Goal: Task Accomplishment & Management: Use online tool/utility

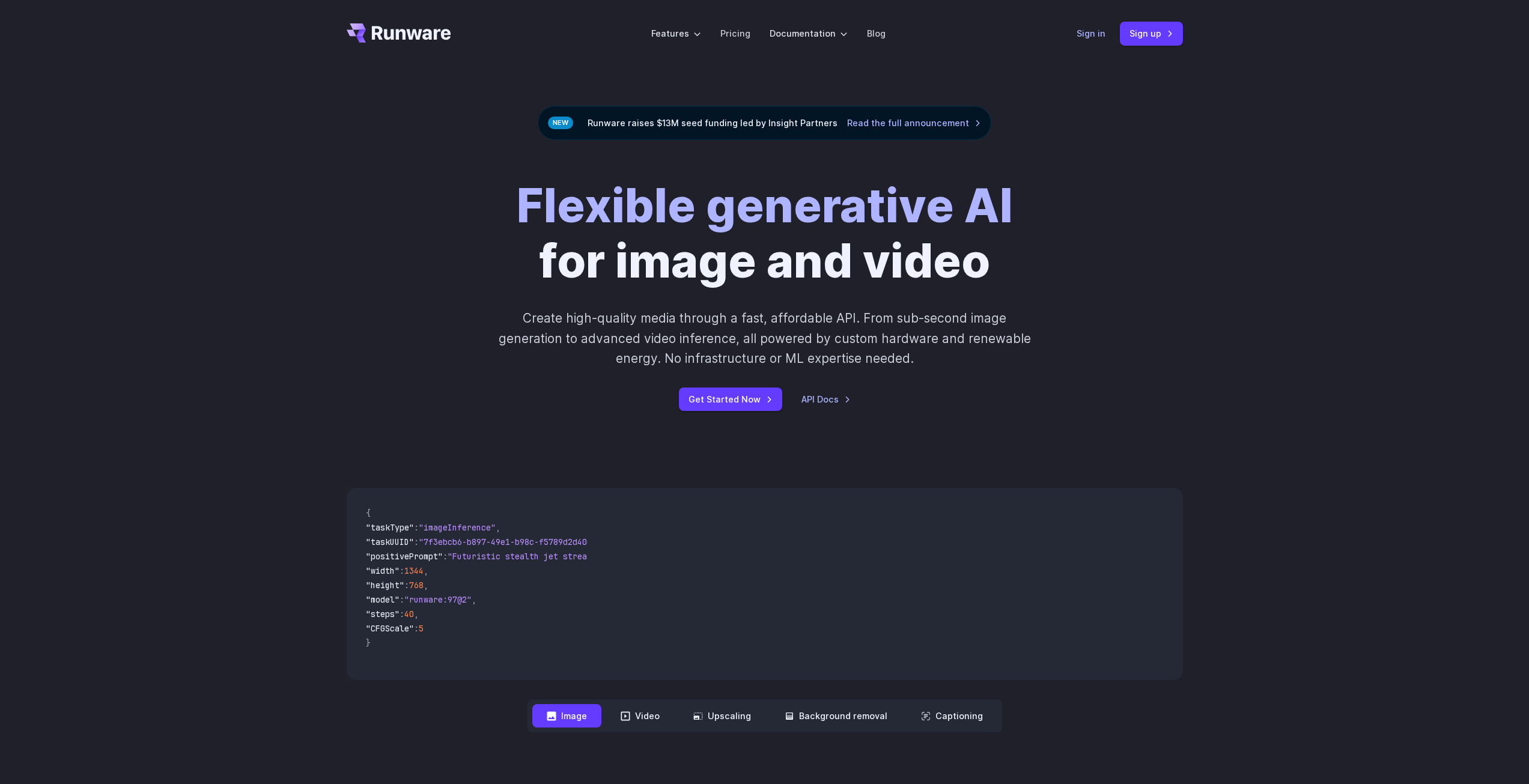
click at [1095, 26] on link "Sign in" at bounding box center [1091, 33] width 29 height 14
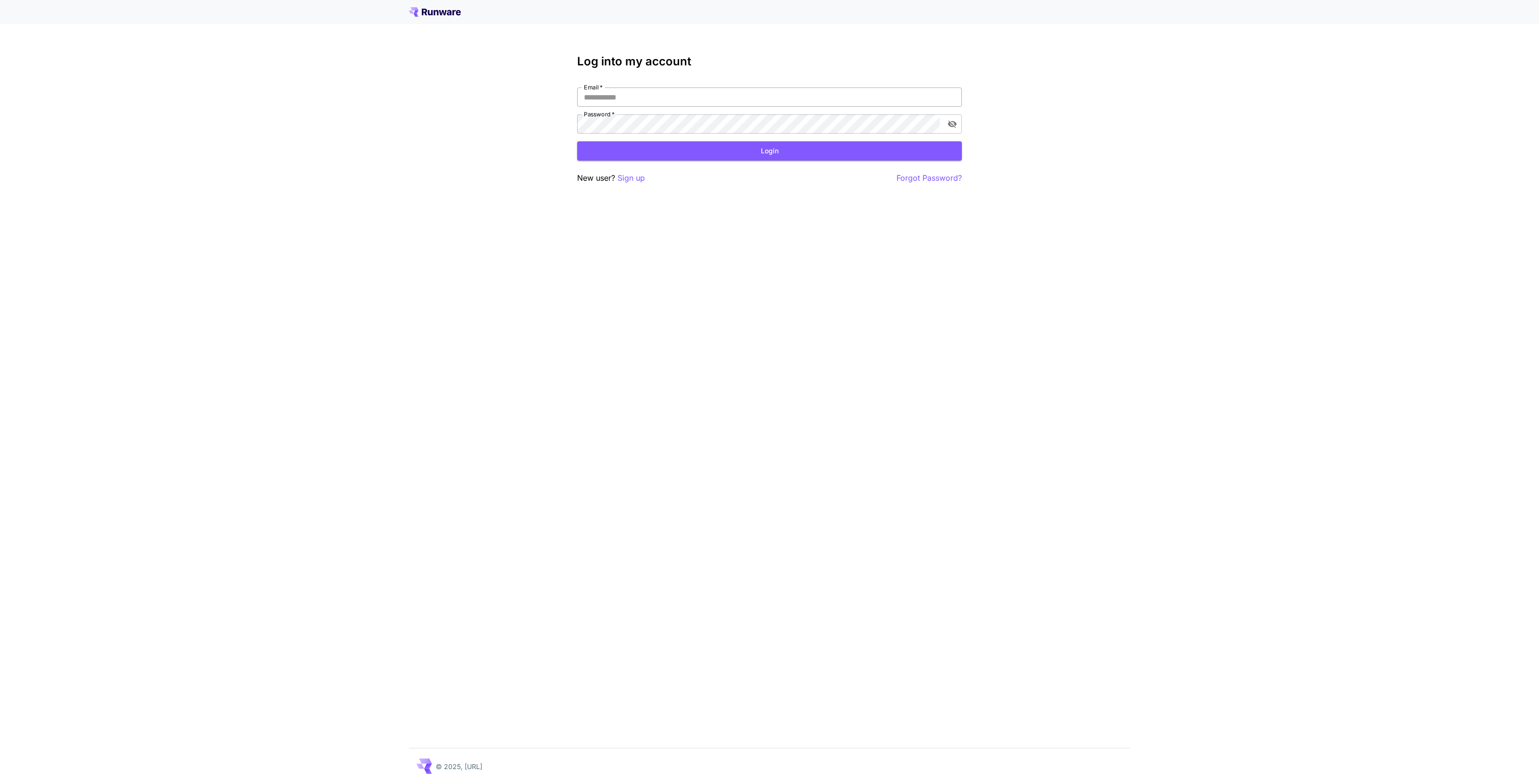
click at [620, 97] on input "Email   *" at bounding box center [769, 97] width 384 height 19
type input "**********"
click at [640, 161] on div "**********" at bounding box center [769, 119] width 384 height 129
click button "Login" at bounding box center [769, 151] width 384 height 20
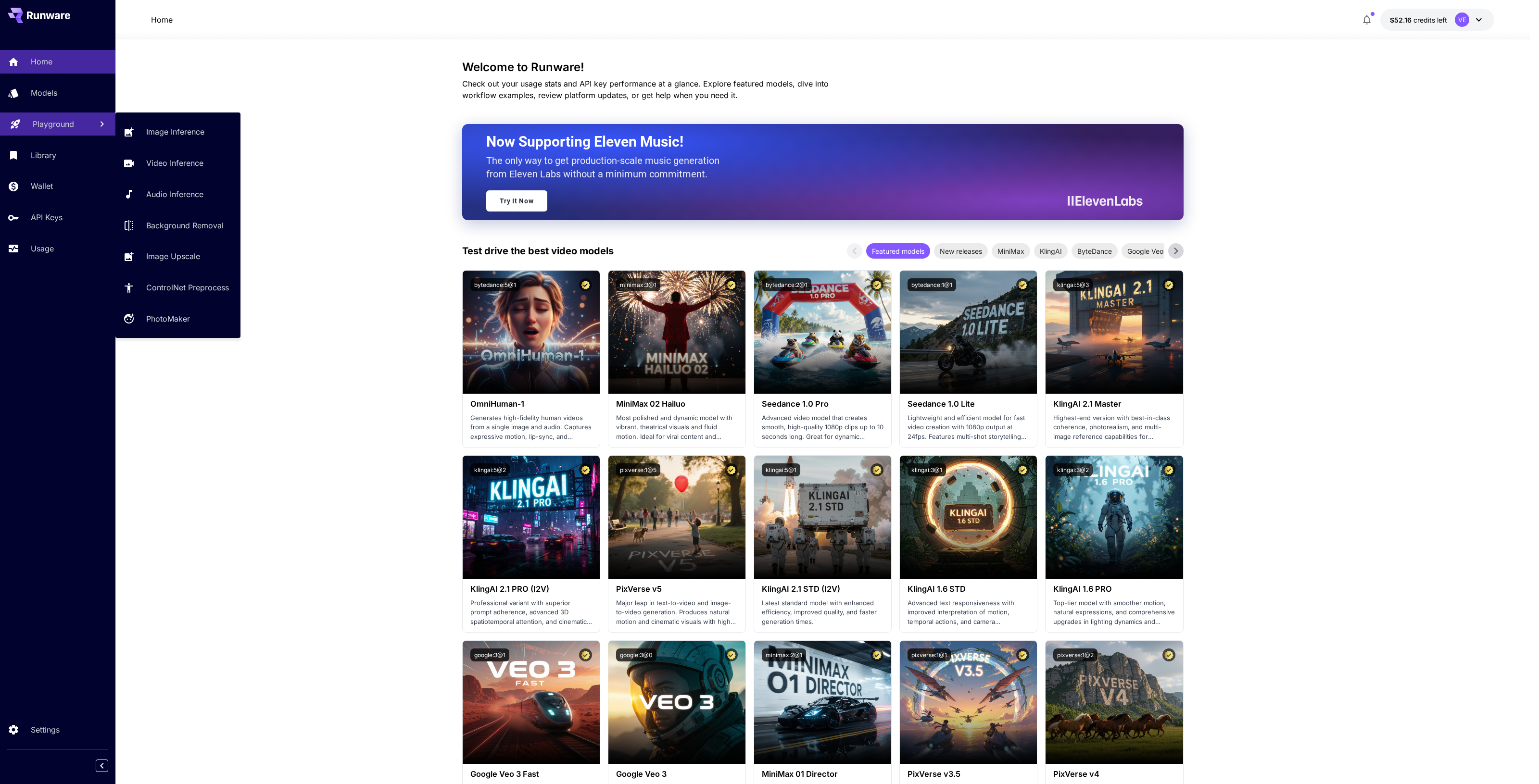
click at [38, 127] on p "Playground" at bounding box center [53, 124] width 42 height 12
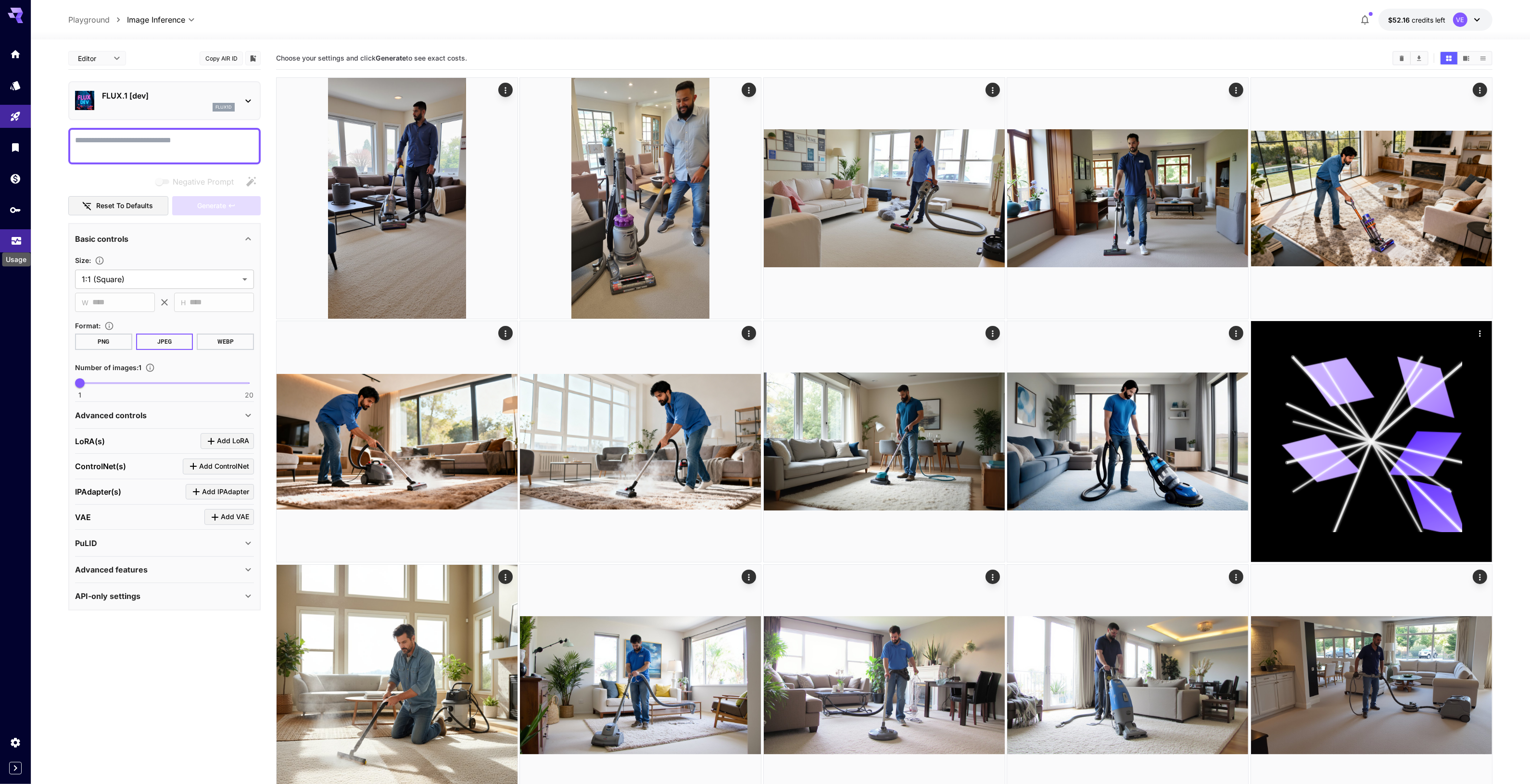
click at [13, 237] on icon "Usage" at bounding box center [16, 237] width 10 height 5
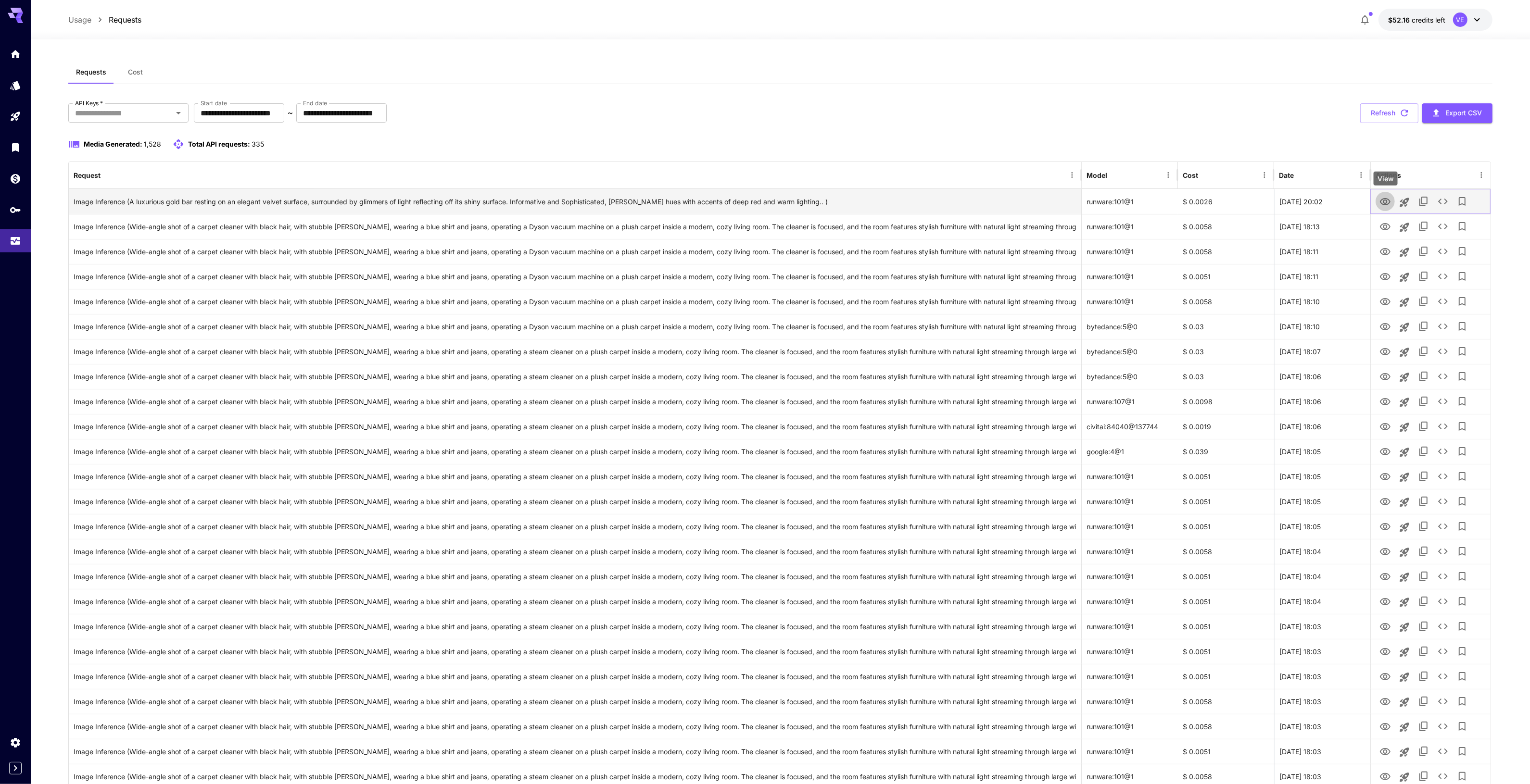
click at [1384, 204] on icon "View" at bounding box center [1386, 202] width 12 height 12
click at [1385, 227] on icon "View" at bounding box center [1386, 227] width 12 height 12
click at [1383, 450] on icon "View" at bounding box center [1386, 452] width 12 height 12
click at [113, 98] on div "**********" at bounding box center [780, 767] width 1424 height 1412
click at [119, 108] on input "API Keys   *" at bounding box center [121, 113] width 99 height 13
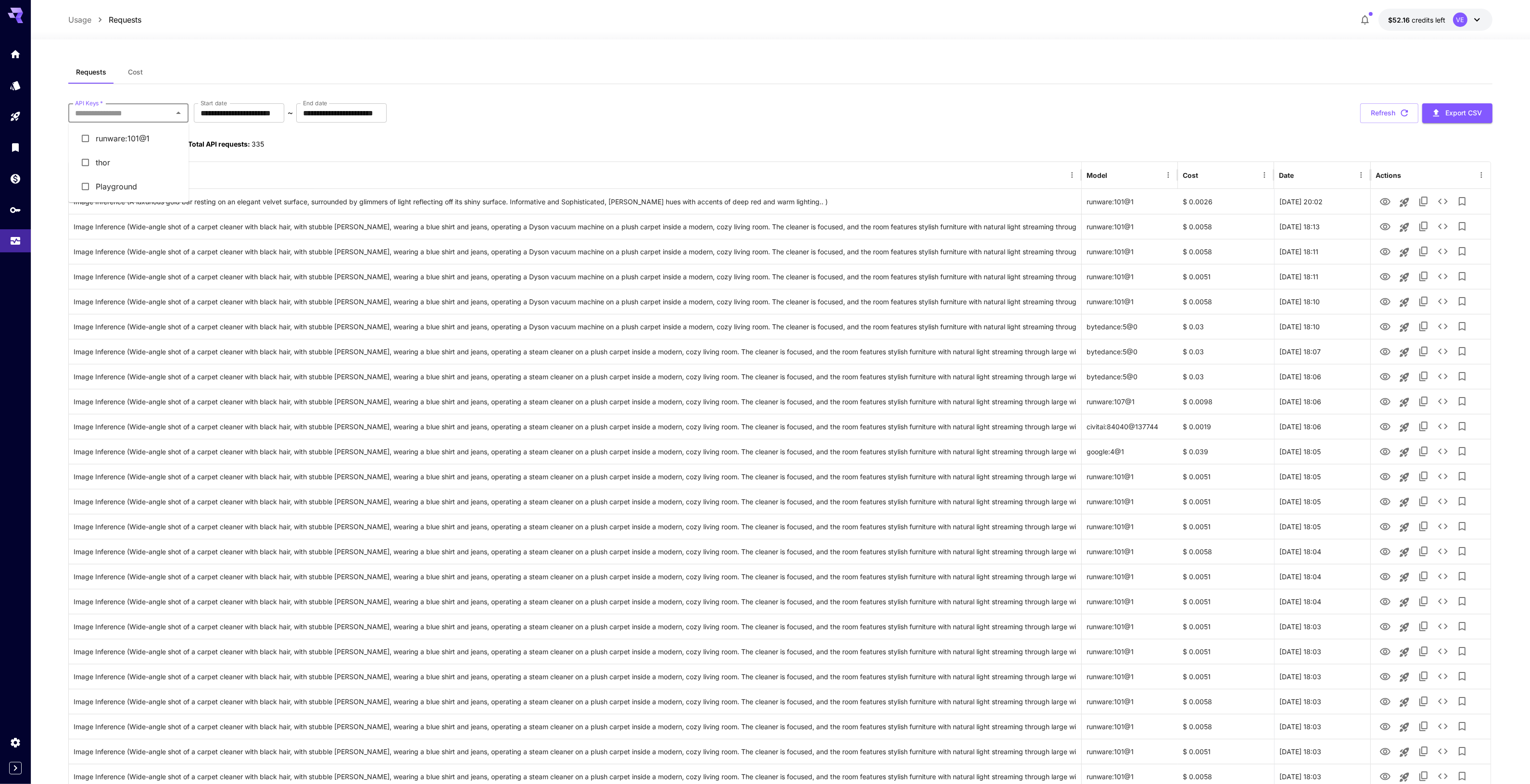
click at [102, 157] on li "thor" at bounding box center [129, 162] width 120 height 24
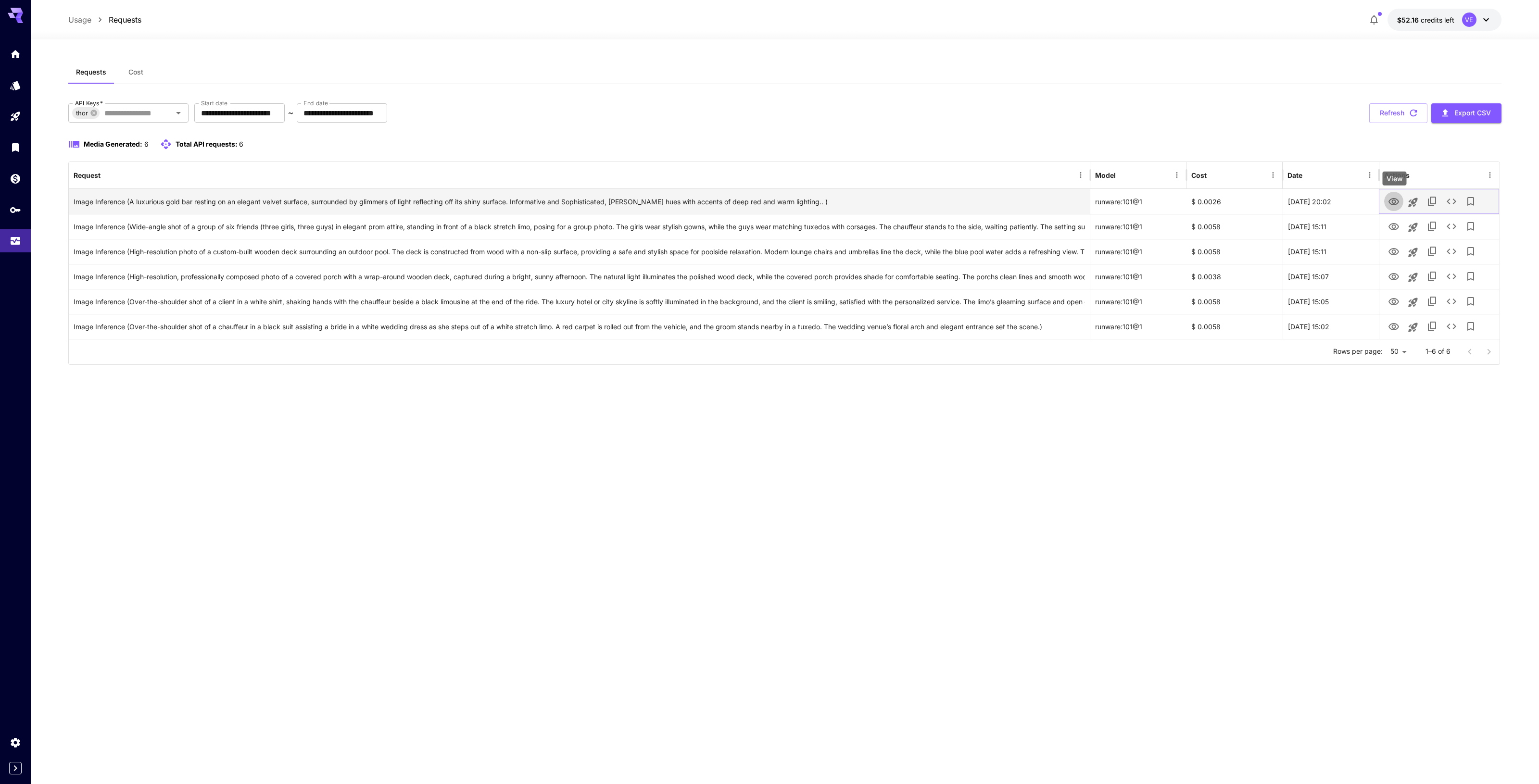
click at [1391, 200] on icon "View" at bounding box center [1394, 202] width 12 height 12
click at [1395, 234] on button "View" at bounding box center [1393, 226] width 19 height 20
click at [1393, 233] on button "View" at bounding box center [1393, 226] width 19 height 20
click at [1391, 229] on icon "View" at bounding box center [1393, 226] width 11 height 7
click at [1399, 249] on icon "View" at bounding box center [1394, 252] width 12 height 12
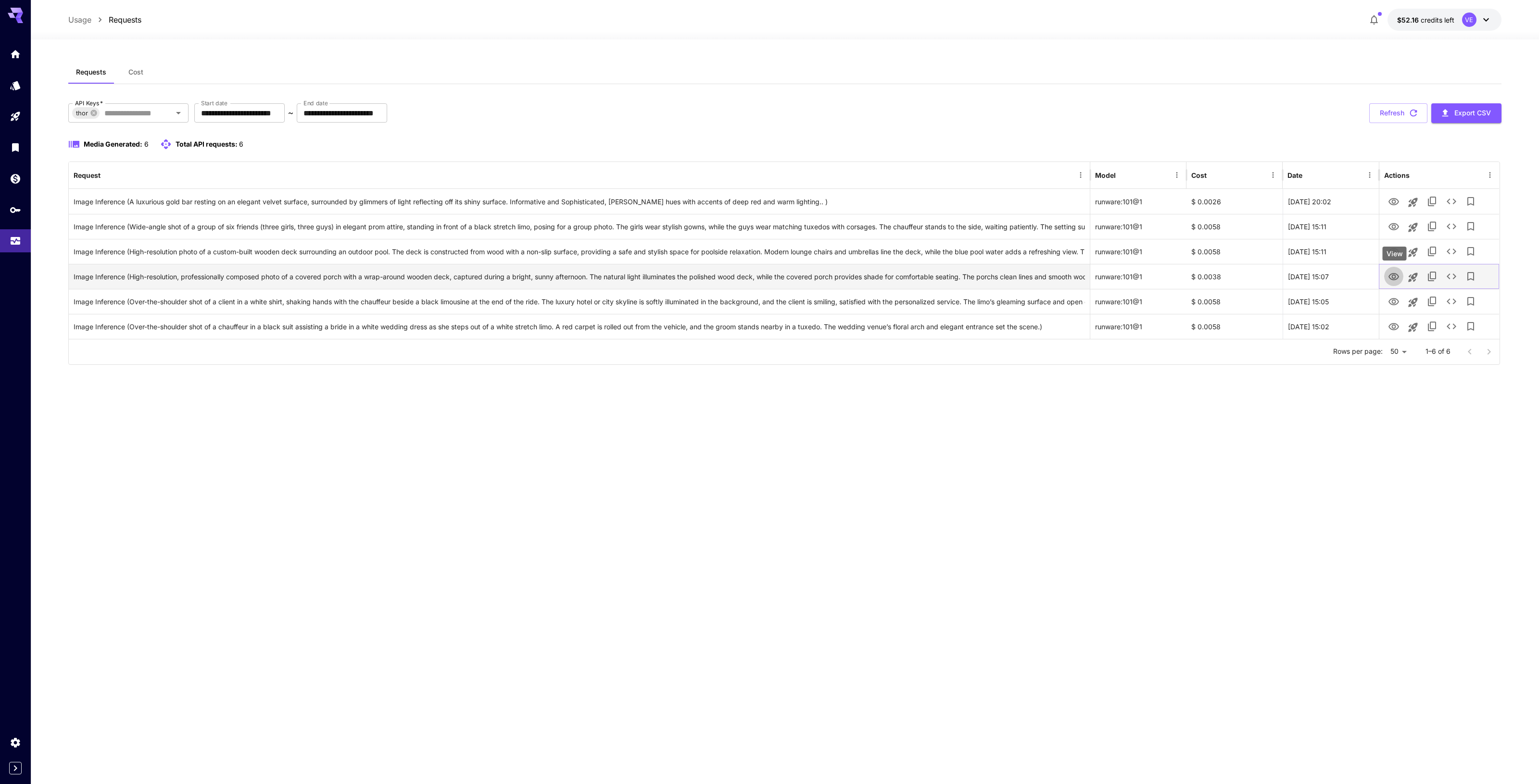
click at [1395, 270] on link "View" at bounding box center [1394, 276] width 12 height 12
click at [1430, 20] on span "credits left" at bounding box center [1437, 20] width 34 height 8
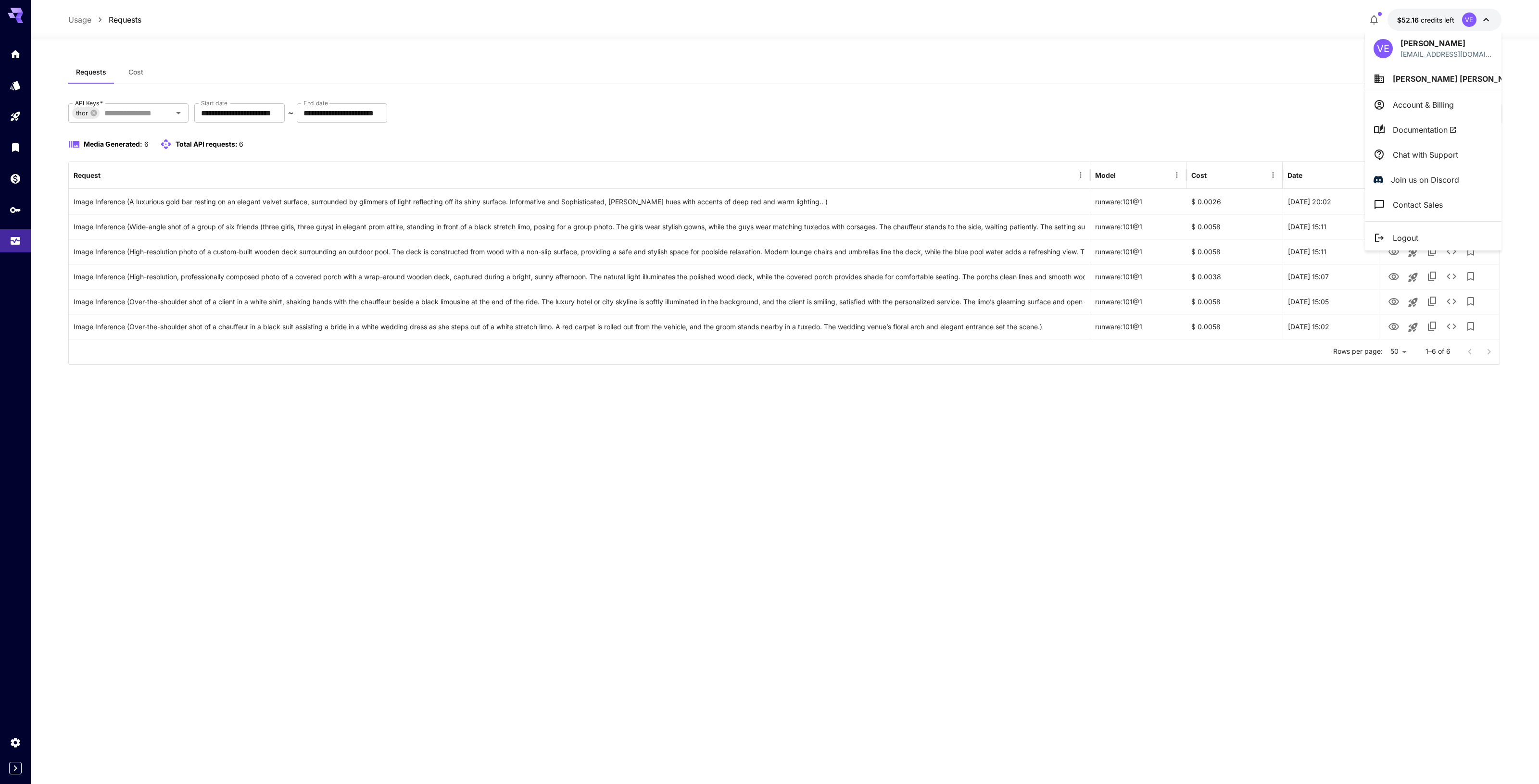
click at [1450, 81] on span "Chad Michael Lawson" at bounding box center [1459, 78] width 132 height 10
click at [1313, 102] on p "Chad Lawson" at bounding box center [1301, 98] width 63 height 12
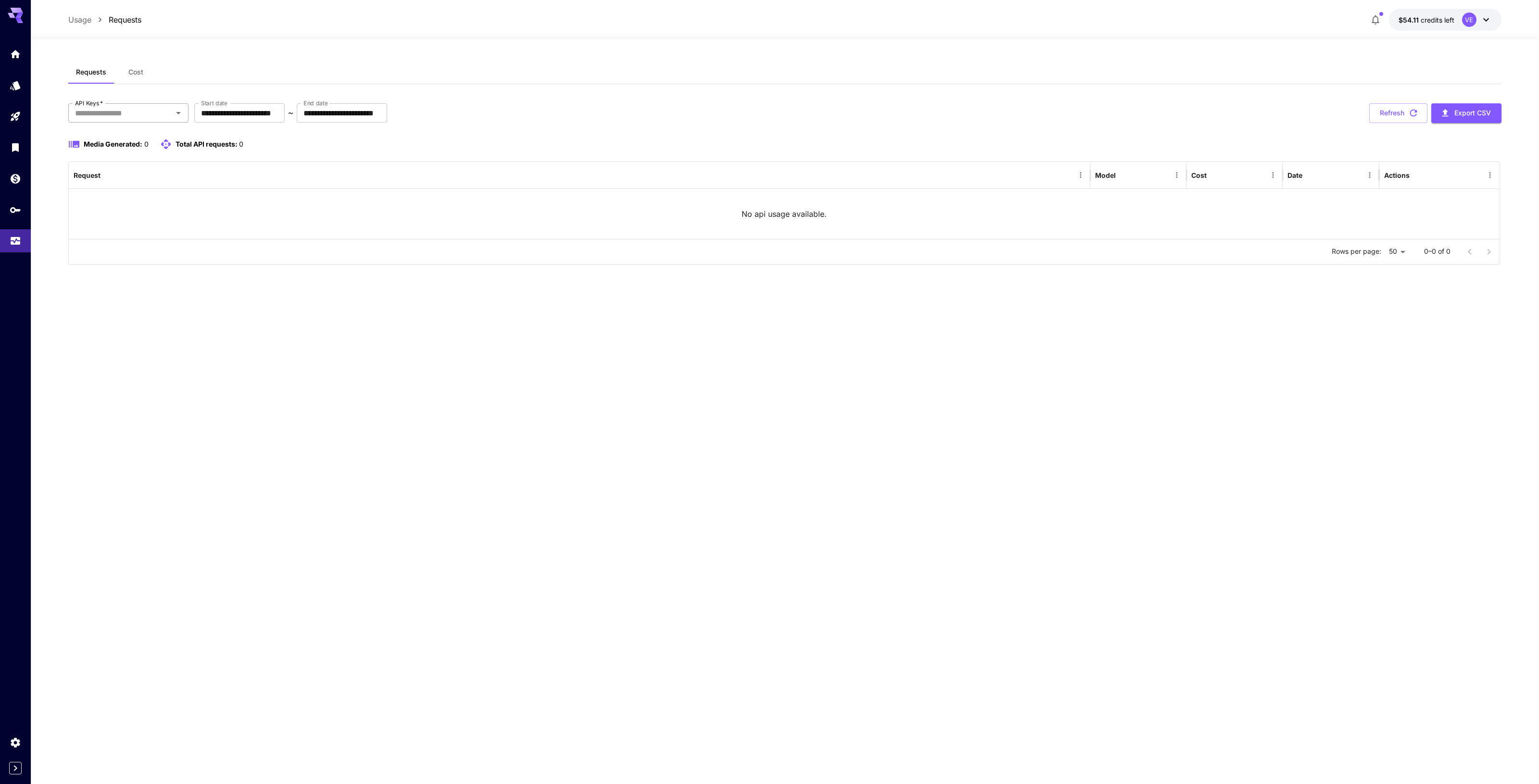
click at [140, 104] on div "API Keys   *" at bounding box center [129, 113] width 120 height 19
click at [128, 157] on li "thor" at bounding box center [129, 162] width 120 height 24
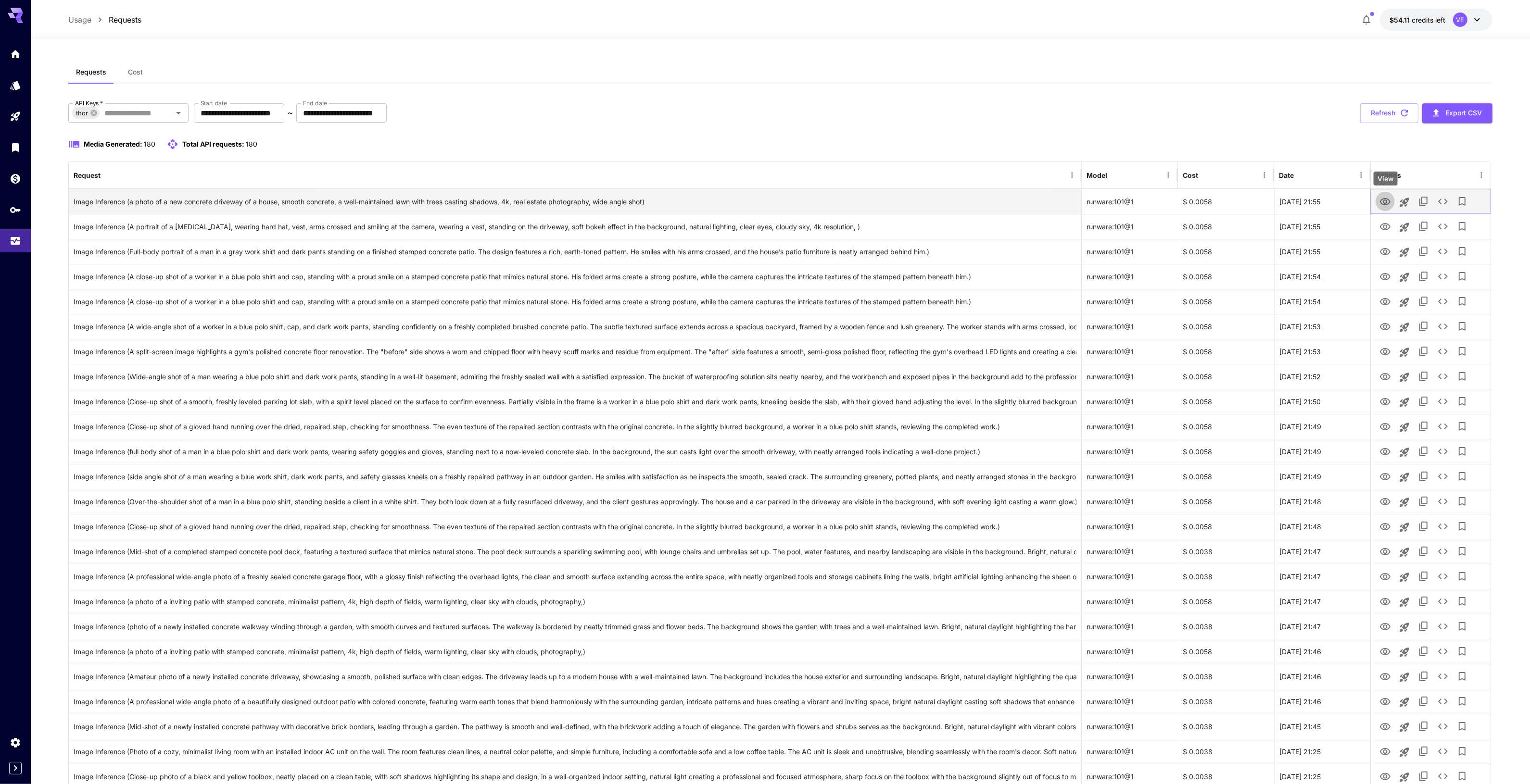
click at [1380, 200] on icon "View" at bounding box center [1386, 202] width 12 height 12
click at [1390, 226] on icon "View" at bounding box center [1386, 227] width 12 height 12
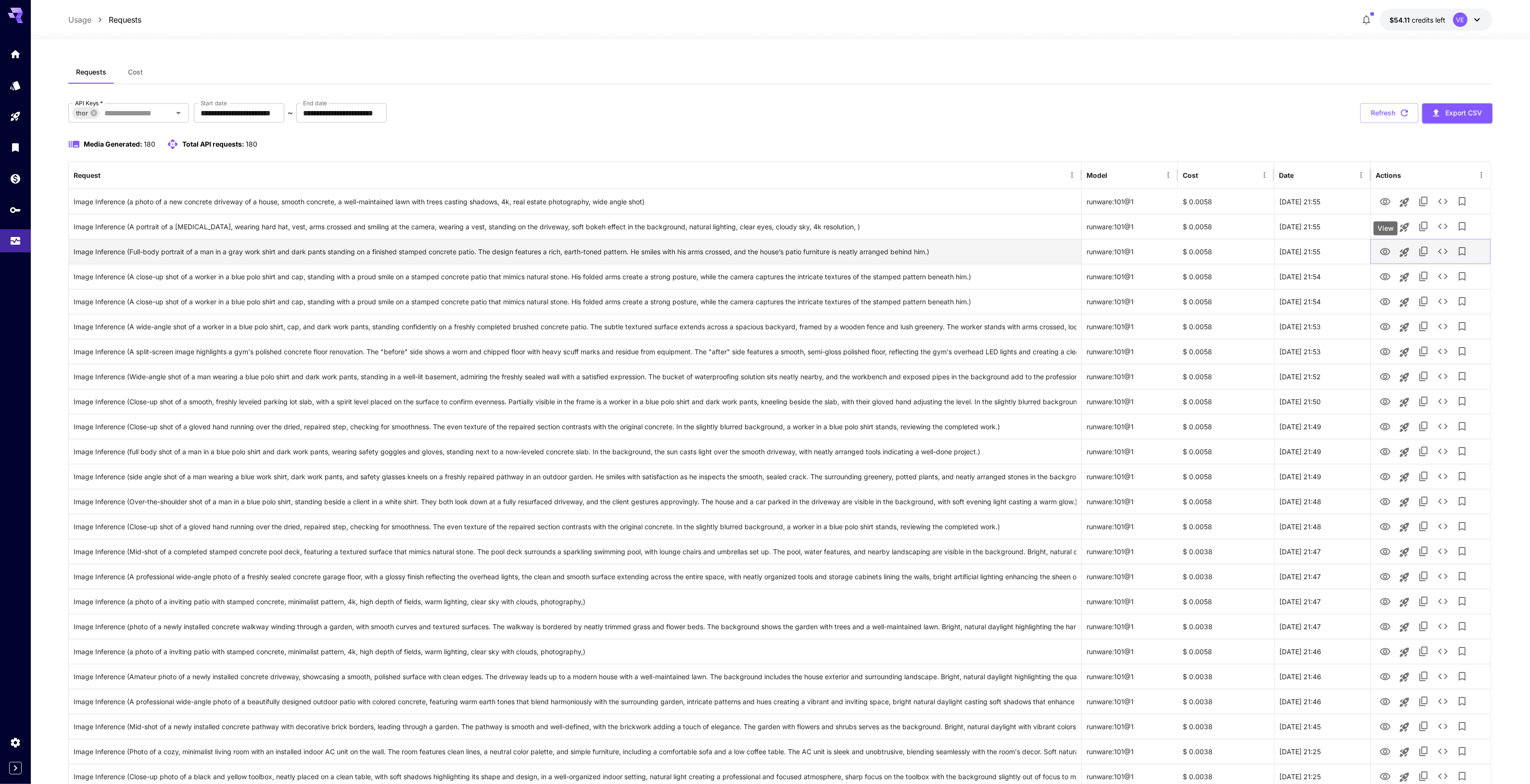
click at [1386, 245] on button "View" at bounding box center [1385, 251] width 19 height 20
click at [1383, 251] on icon "View" at bounding box center [1386, 252] width 12 height 12
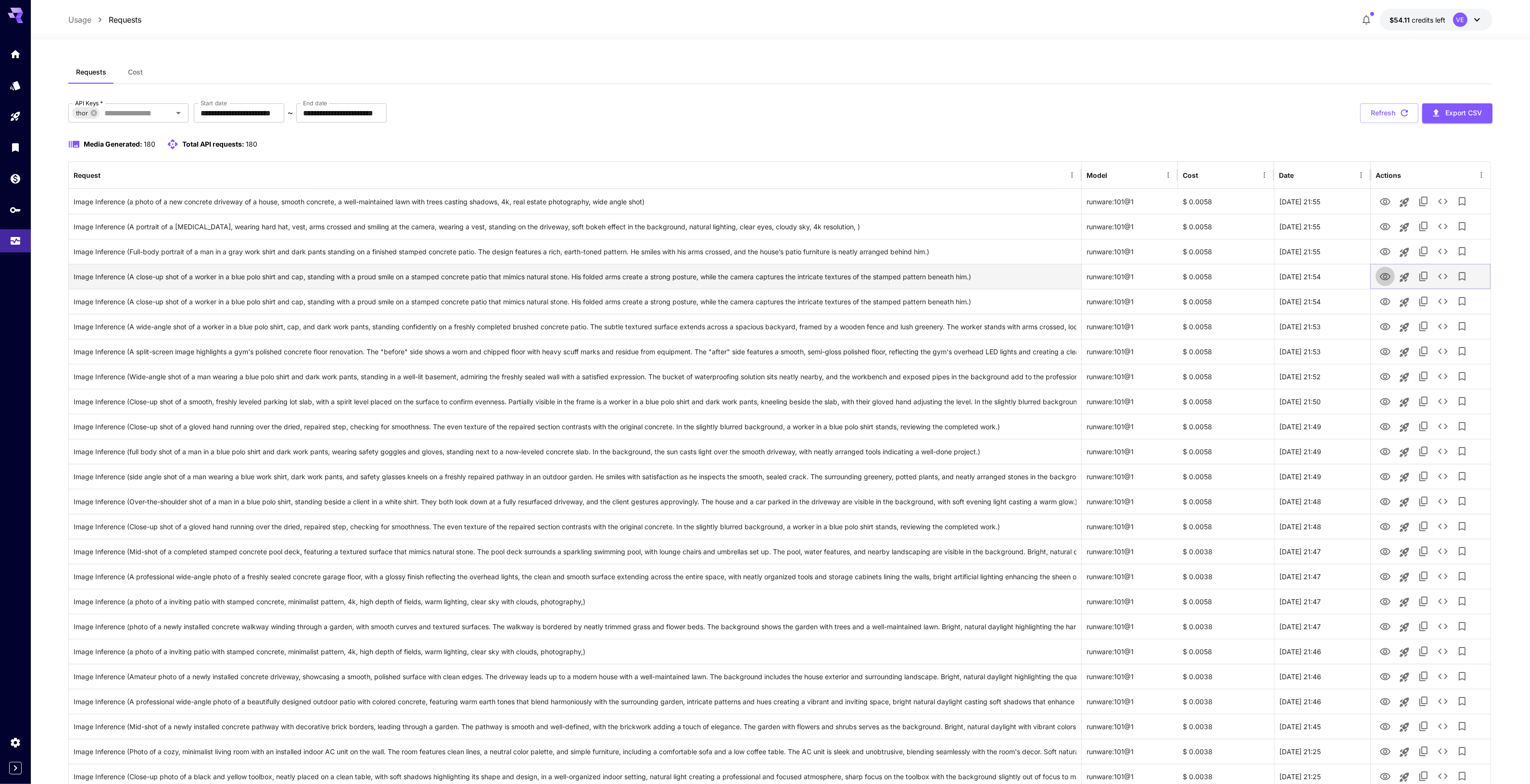
click at [1385, 277] on icon "View" at bounding box center [1386, 277] width 12 height 12
click at [1390, 299] on icon "View" at bounding box center [1386, 302] width 12 height 12
click at [1442, 299] on icon "See details" at bounding box center [1443, 302] width 12 height 12
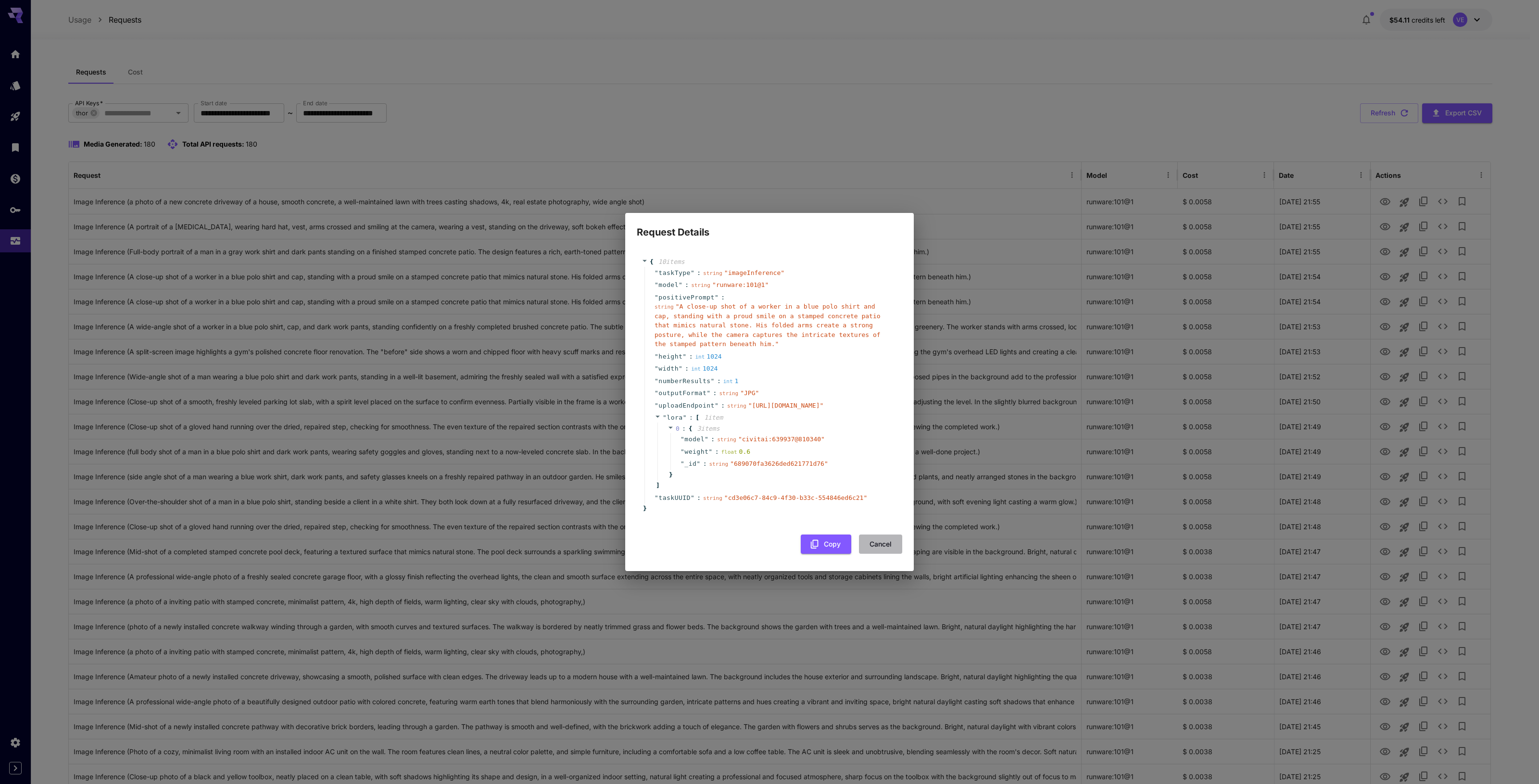
drag, startPoint x: 874, startPoint y: 578, endPoint x: 1164, endPoint y: 384, distance: 348.9
click at [874, 555] on button "Cancel" at bounding box center [880, 545] width 44 height 20
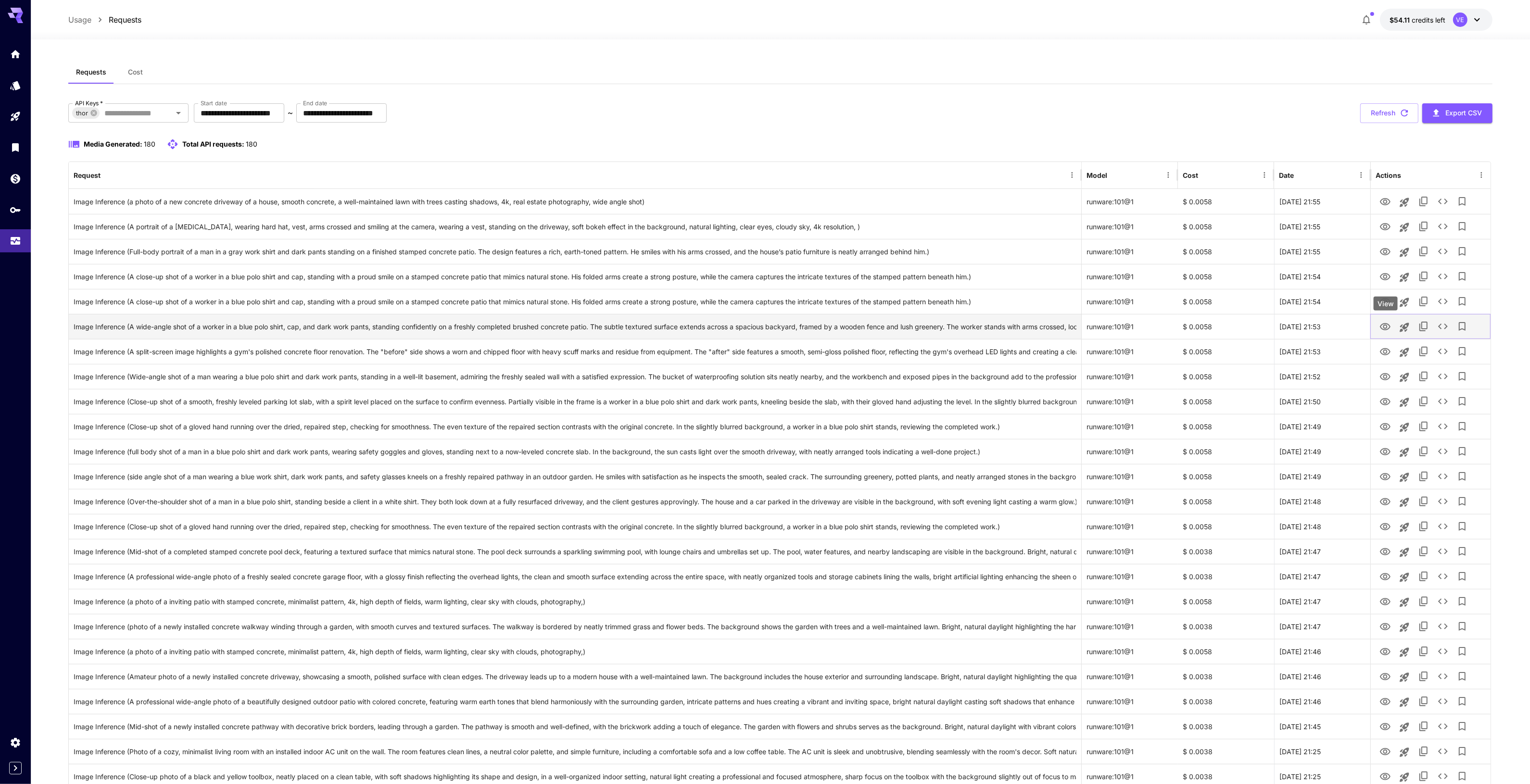
click at [1383, 330] on icon "View" at bounding box center [1385, 326] width 11 height 7
click at [1386, 330] on icon "View" at bounding box center [1385, 326] width 11 height 7
click at [1381, 351] on icon "View" at bounding box center [1385, 351] width 11 height 7
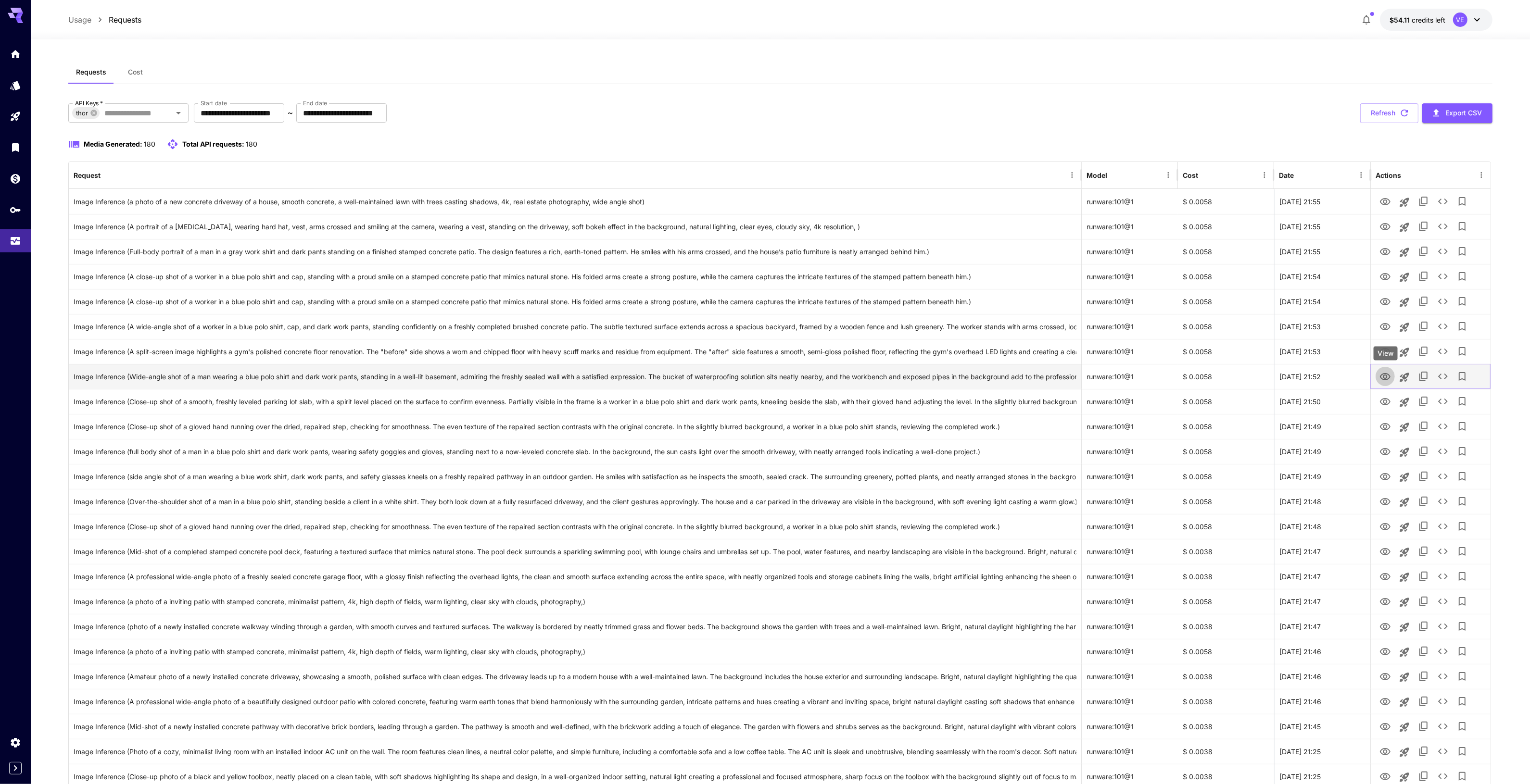
click at [1383, 381] on icon "View" at bounding box center [1386, 377] width 12 height 12
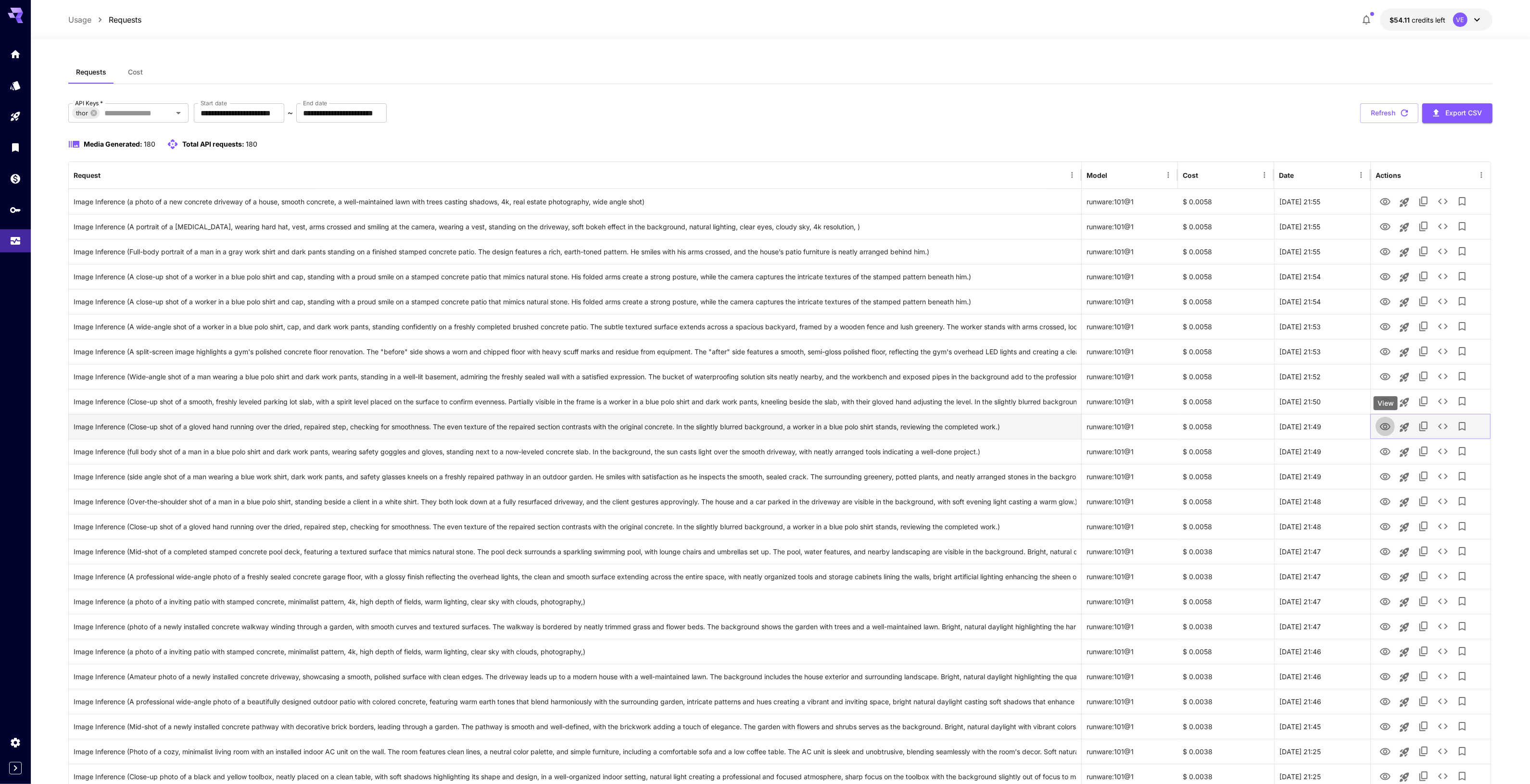
click at [1388, 427] on icon "View" at bounding box center [1386, 427] width 12 height 12
click at [1386, 477] on icon "View" at bounding box center [1385, 477] width 11 height 7
click at [1444, 477] on icon "See details" at bounding box center [1443, 477] width 12 height 12
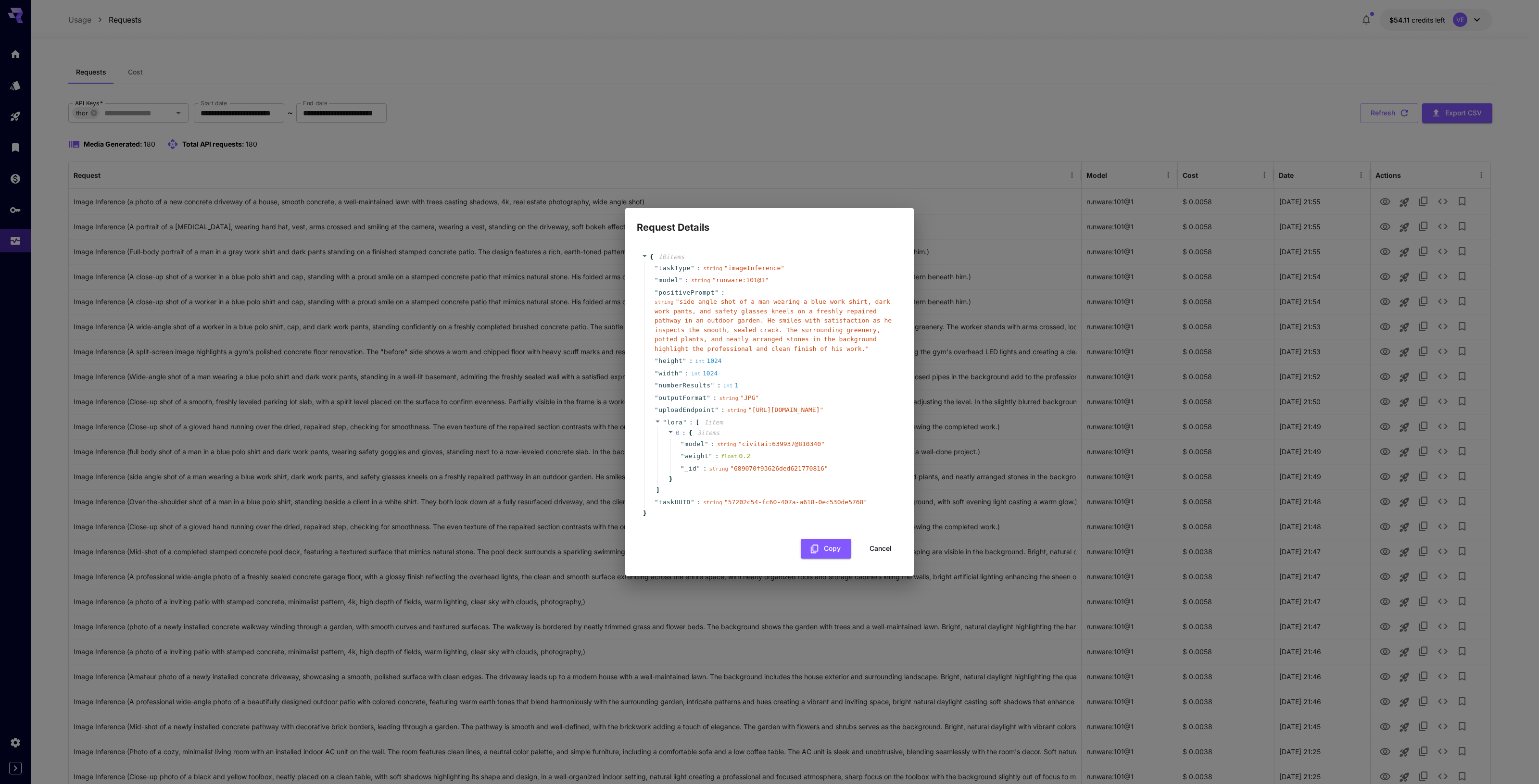
drag, startPoint x: 878, startPoint y: 580, endPoint x: 963, endPoint y: 572, distance: 85.4
click at [879, 558] on button "Cancel" at bounding box center [880, 549] width 44 height 20
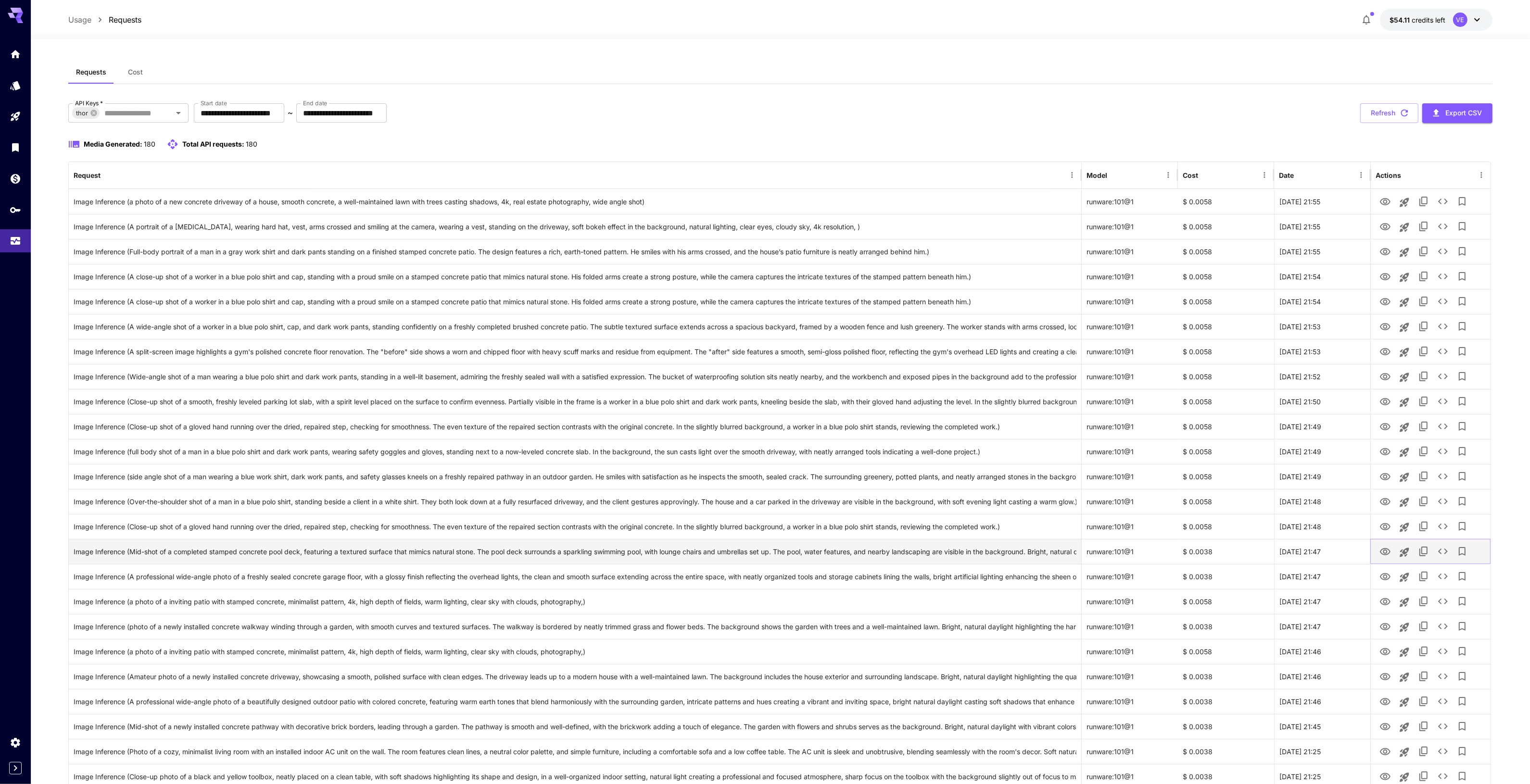
click at [1386, 548] on icon "View" at bounding box center [1386, 552] width 12 height 12
click at [1439, 551] on icon "See details" at bounding box center [1443, 551] width 10 height 6
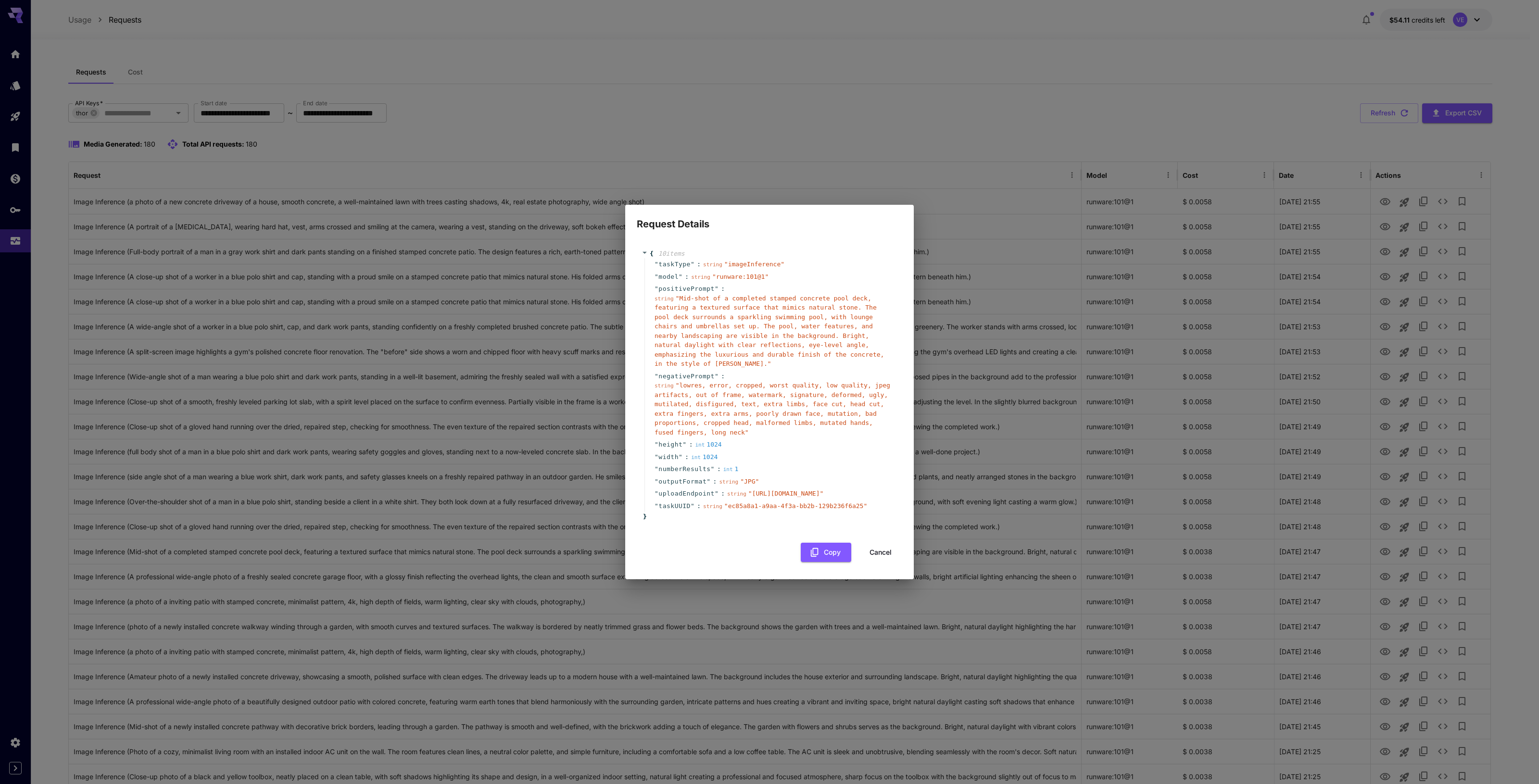
click at [874, 562] on button "Cancel" at bounding box center [880, 553] width 44 height 20
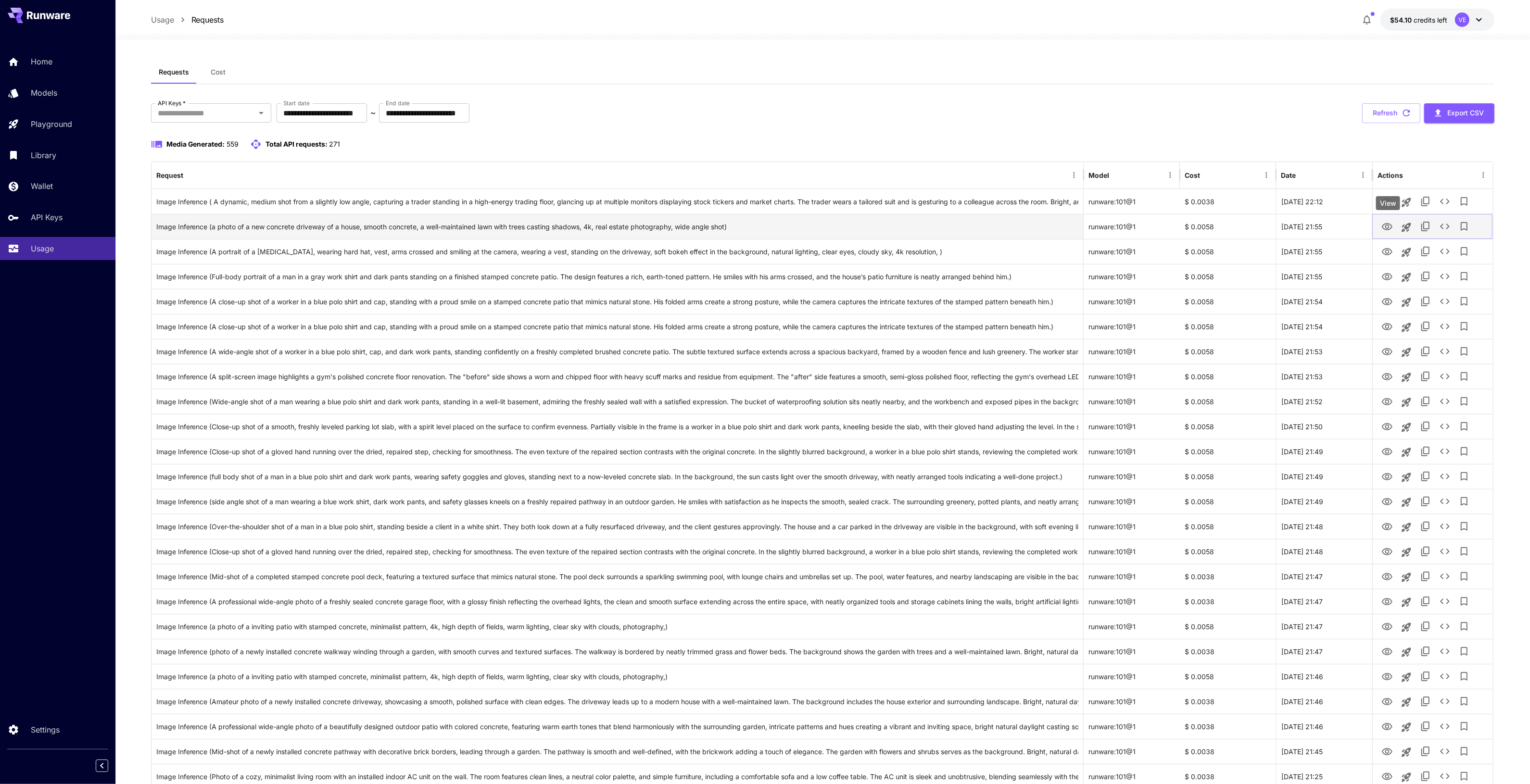
click at [1385, 231] on icon "View" at bounding box center [1387, 227] width 12 height 12
click at [1386, 204] on icon "View" at bounding box center [1387, 202] width 12 height 12
click at [1386, 206] on icon "View" at bounding box center [1387, 202] width 12 height 12
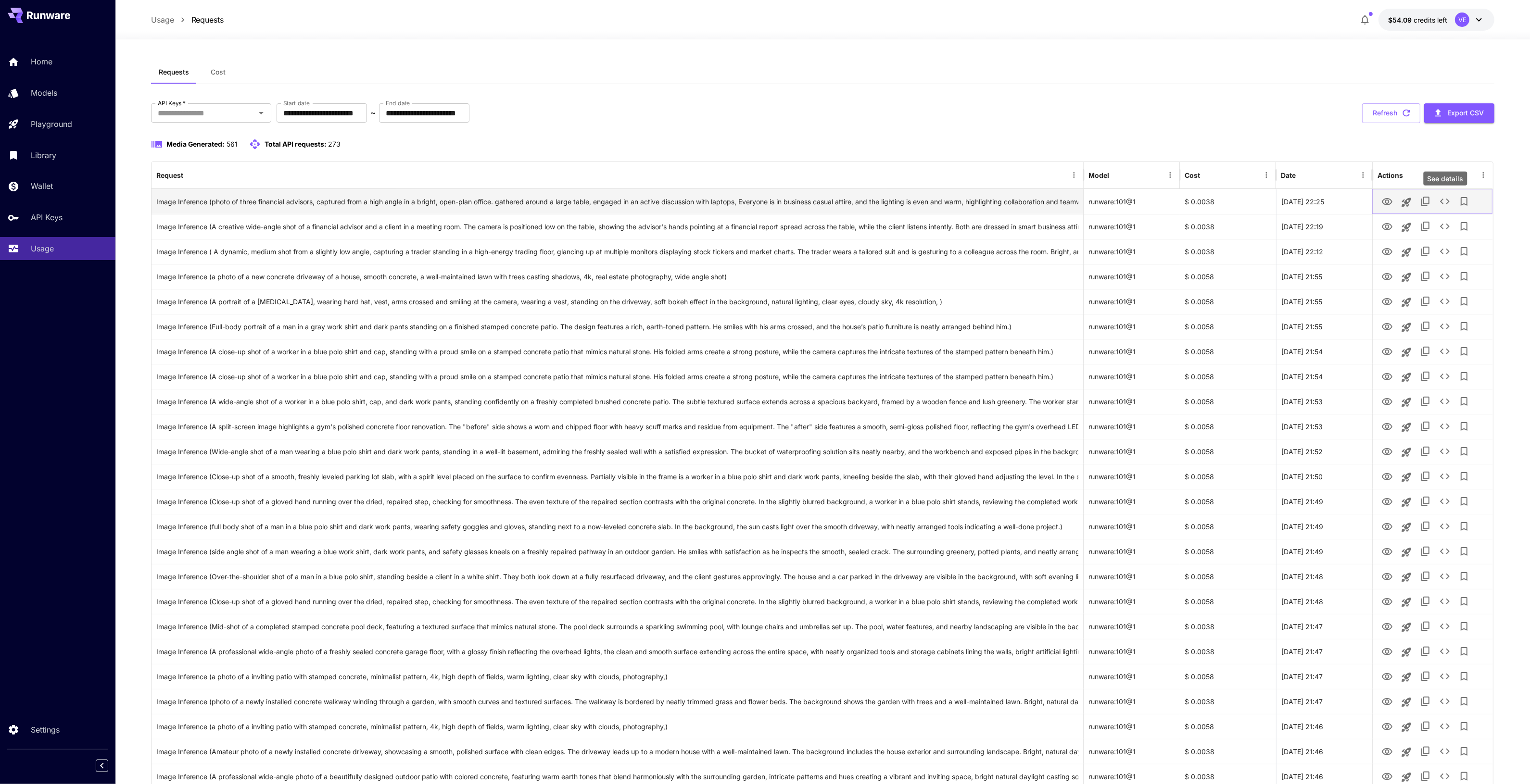
click at [1438, 201] on button "See details" at bounding box center [1444, 201] width 19 height 19
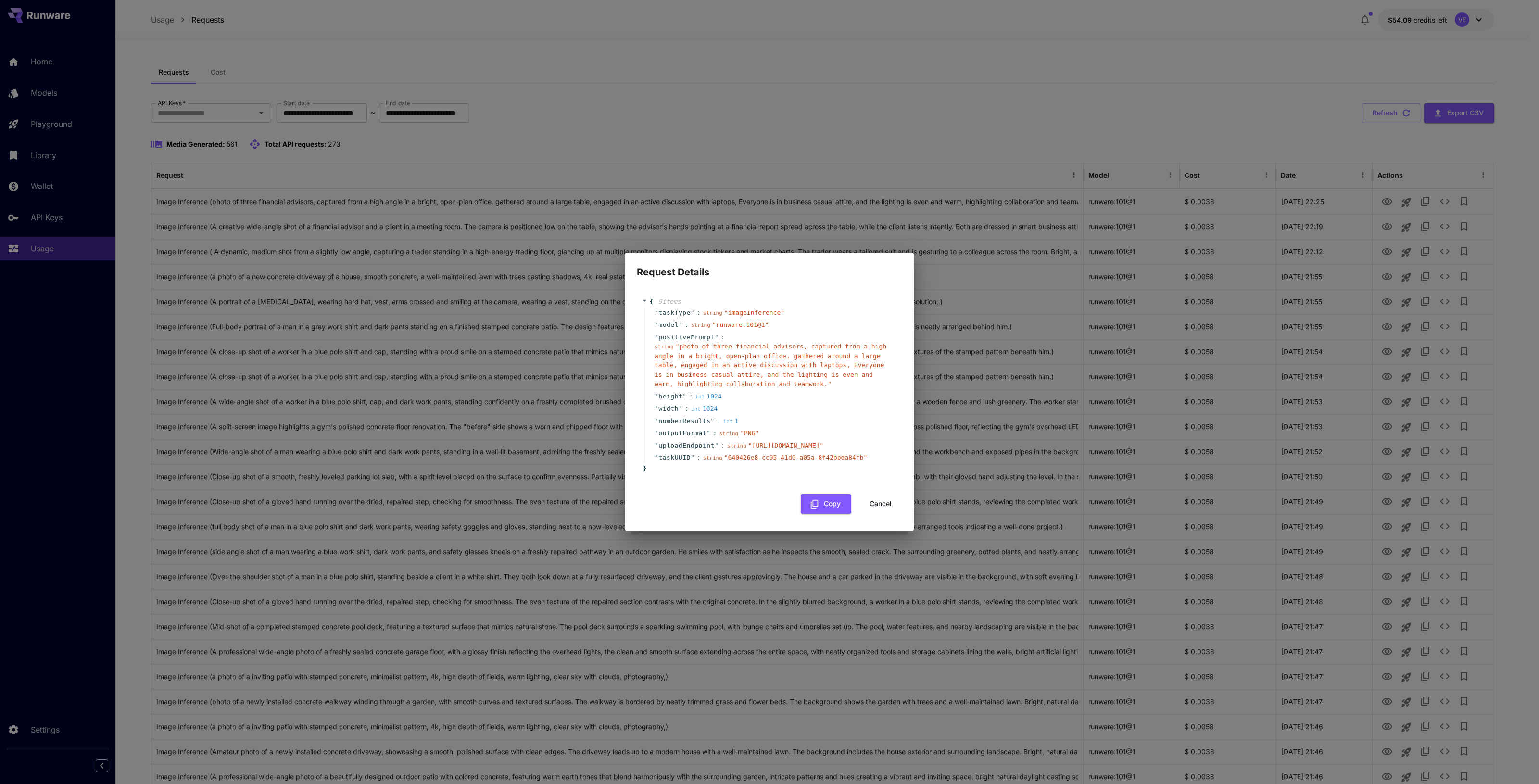
click at [876, 514] on button "Cancel" at bounding box center [880, 504] width 44 height 20
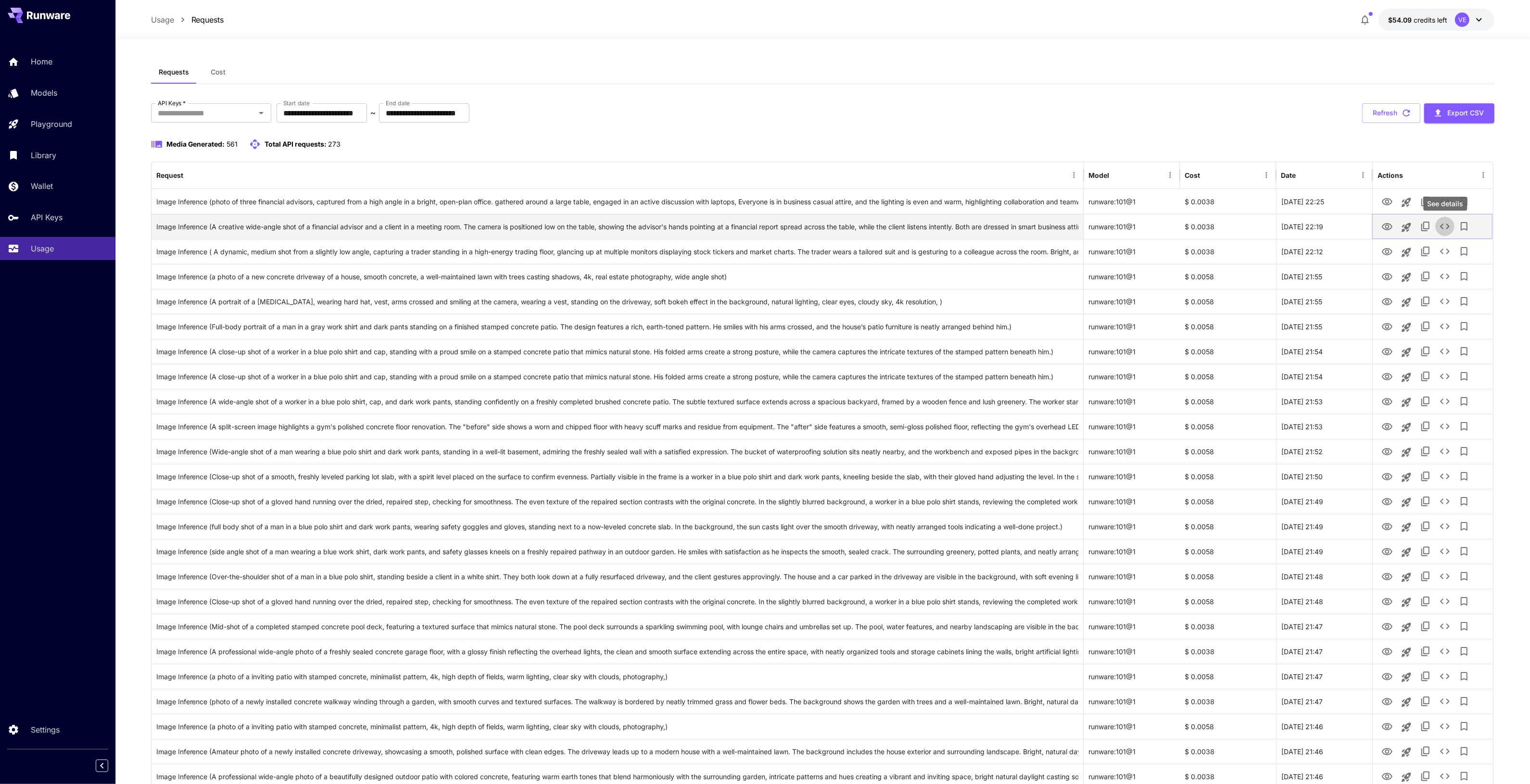
click at [1440, 227] on icon "See details" at bounding box center [1445, 227] width 12 height 12
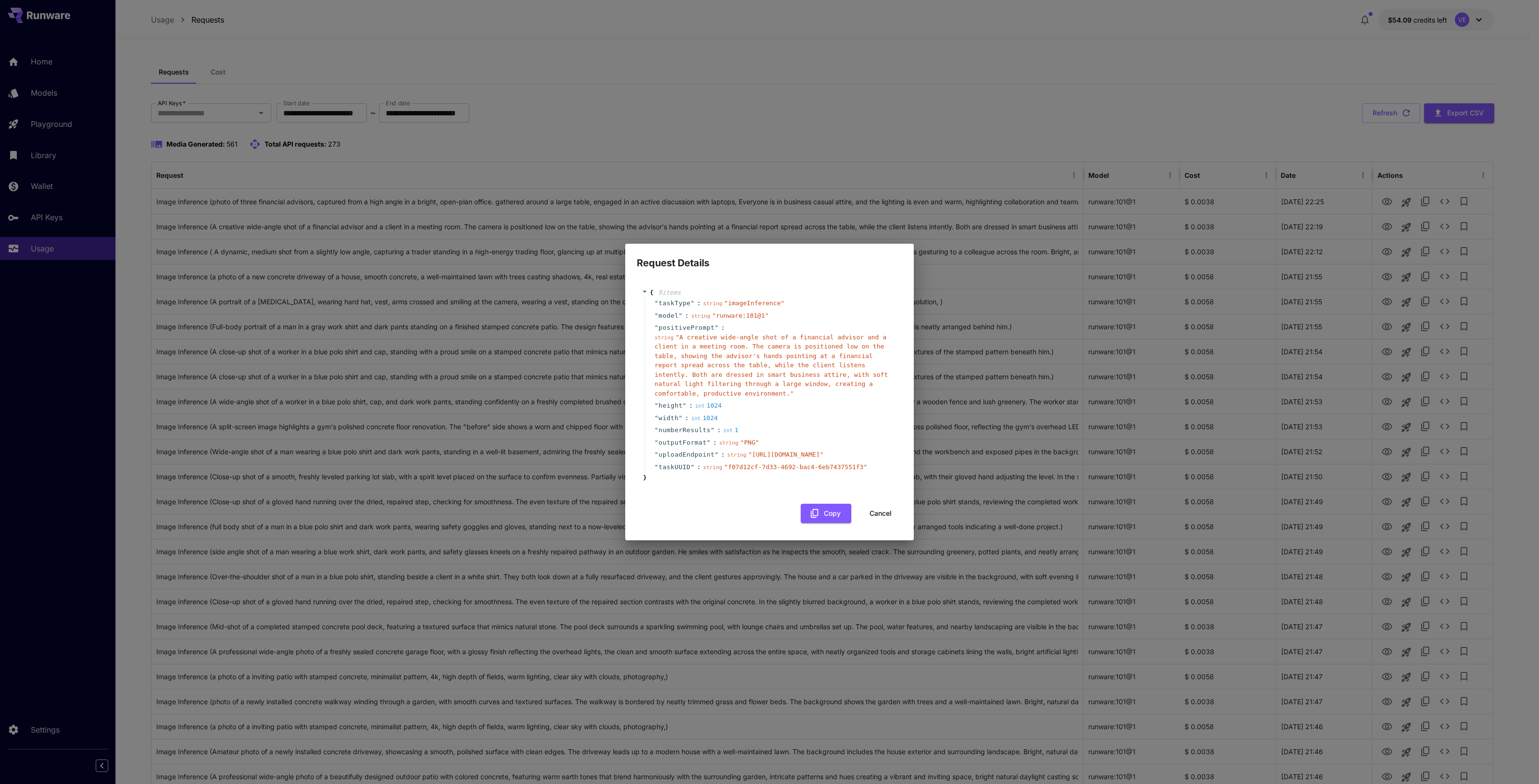
click at [883, 524] on button "Cancel" at bounding box center [880, 514] width 44 height 20
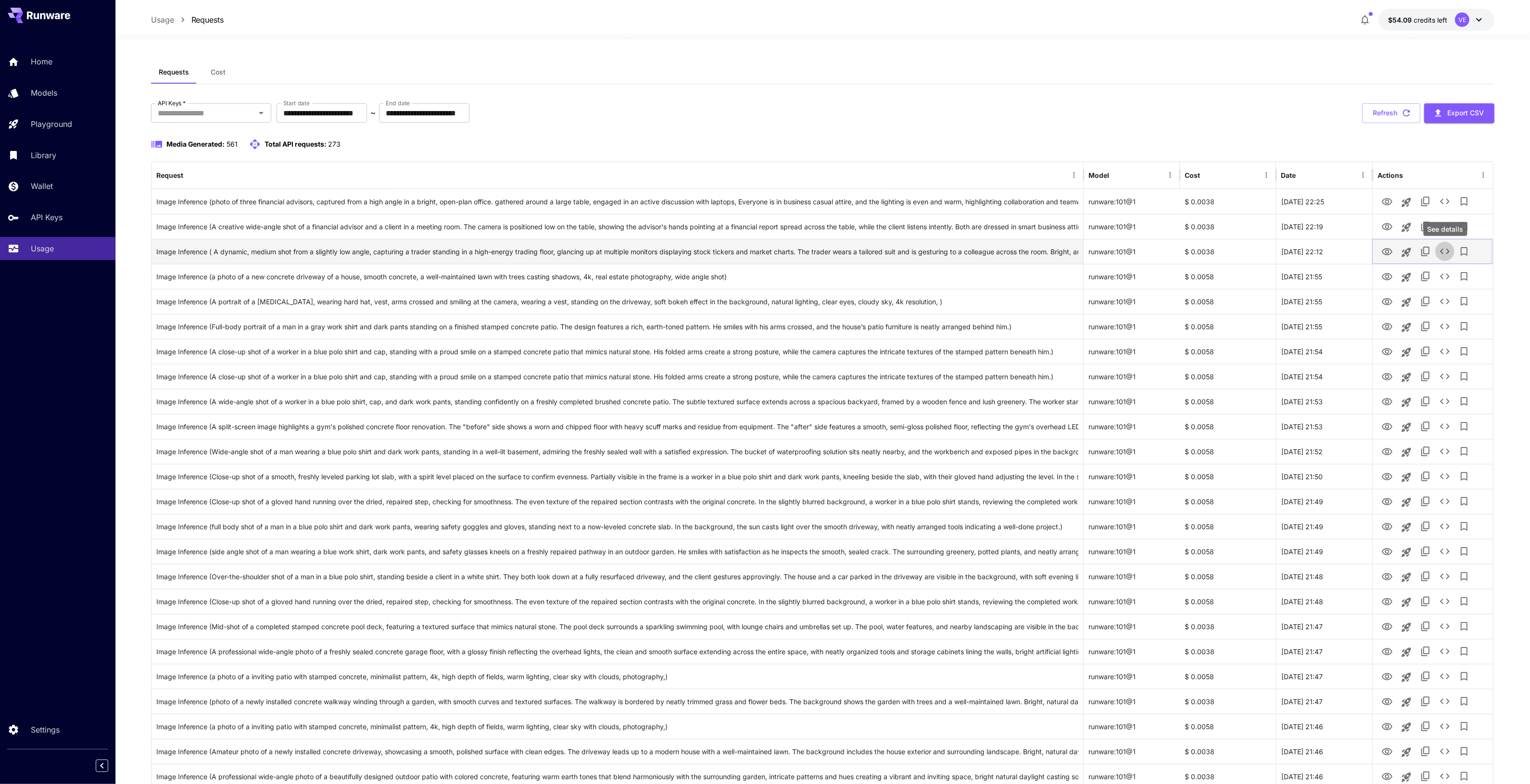
click at [1446, 251] on icon "See details" at bounding box center [1445, 252] width 12 height 12
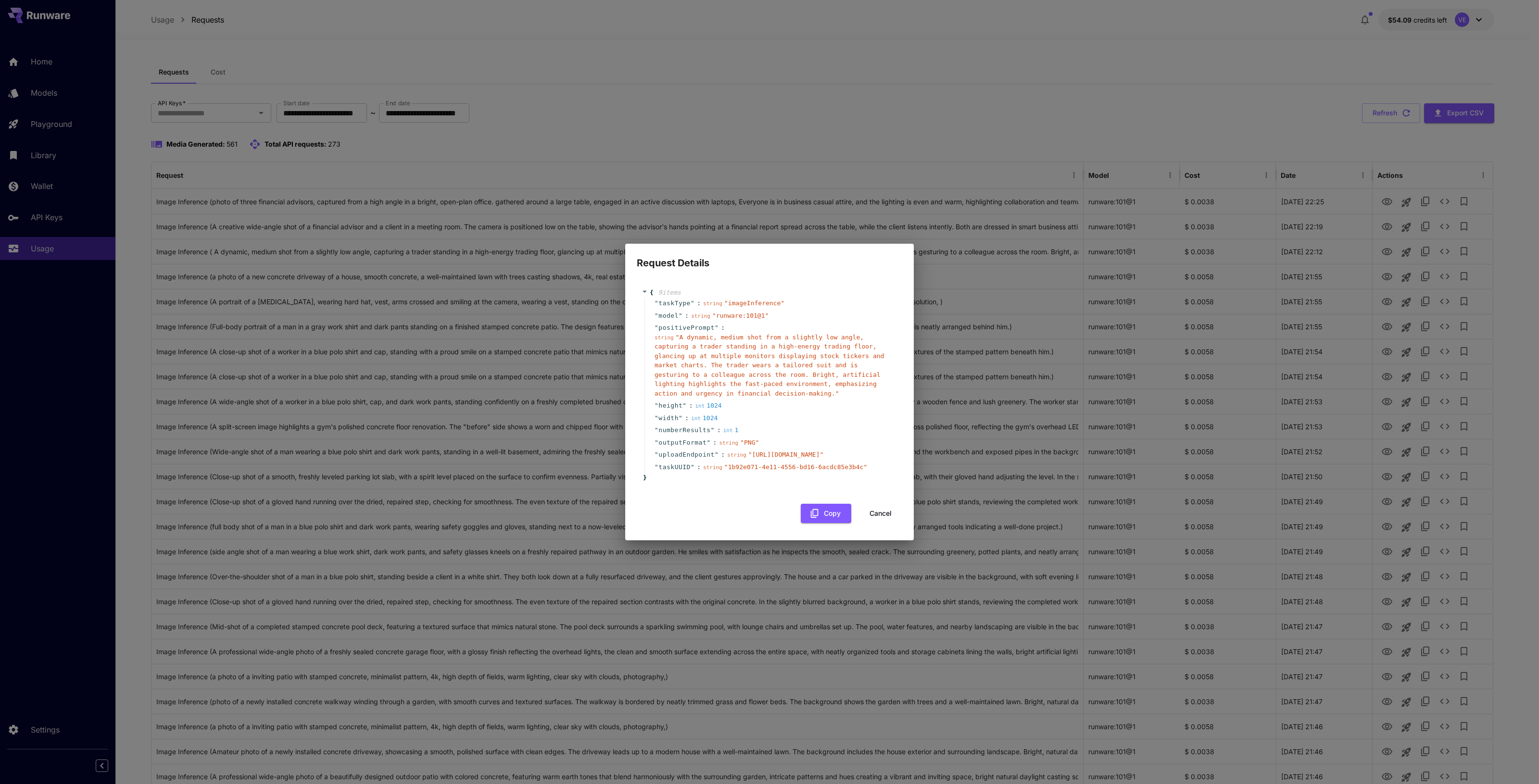
click at [885, 524] on button "Cancel" at bounding box center [880, 514] width 44 height 20
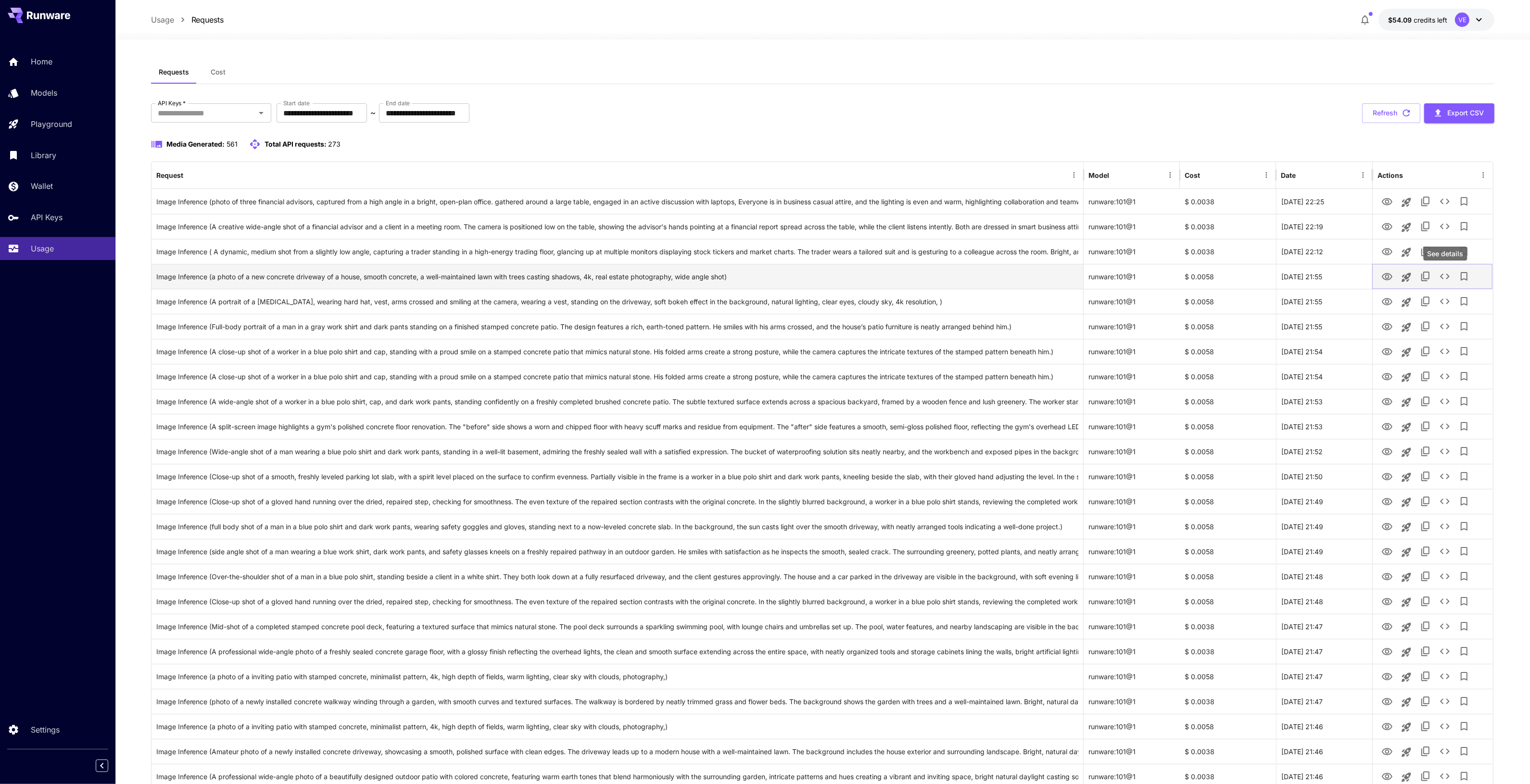
click at [1441, 276] on icon "See details" at bounding box center [1444, 276] width 10 height 6
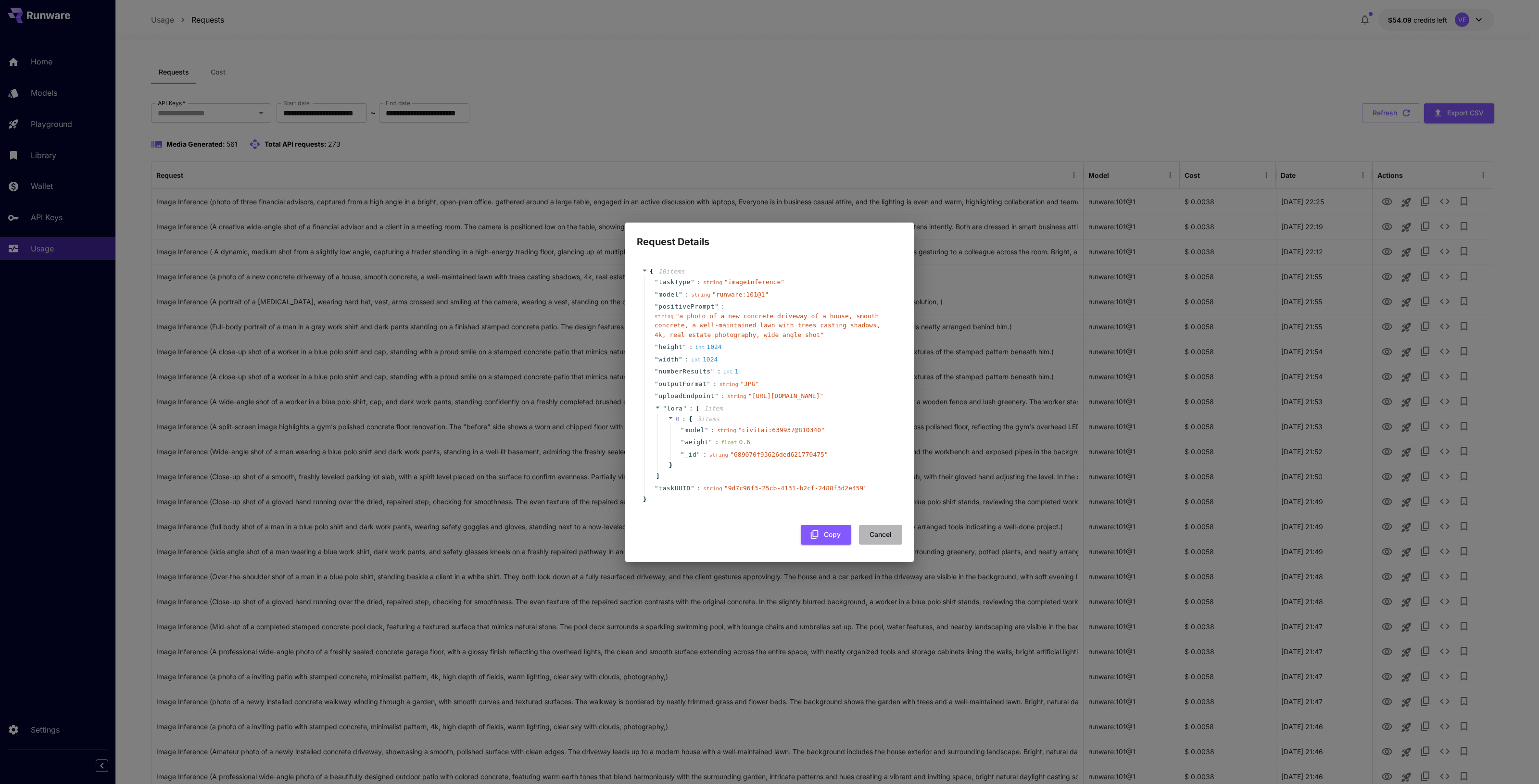
click at [886, 545] on button "Cancel" at bounding box center [880, 535] width 44 height 20
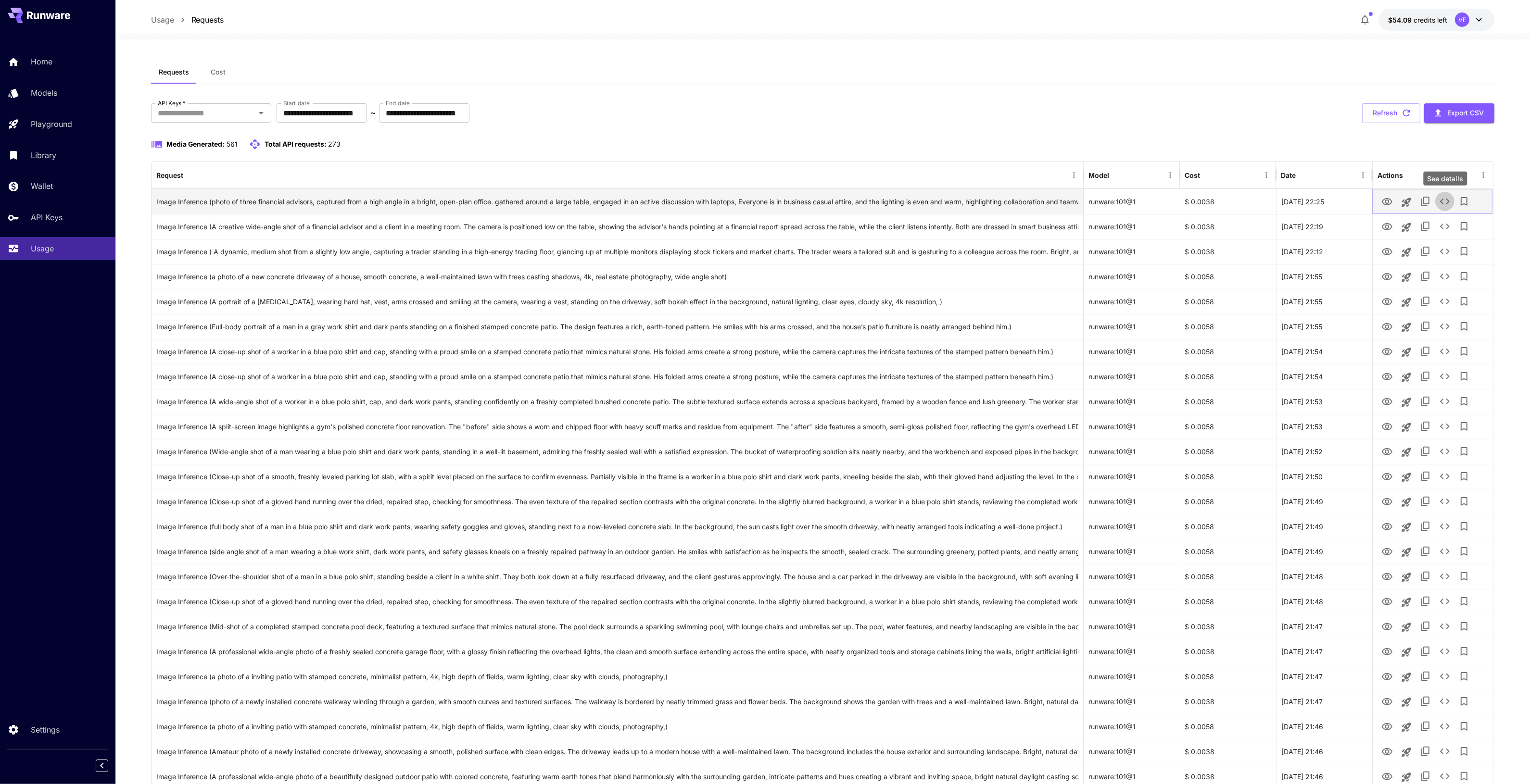
click at [1446, 200] on icon "See details" at bounding box center [1445, 202] width 12 height 12
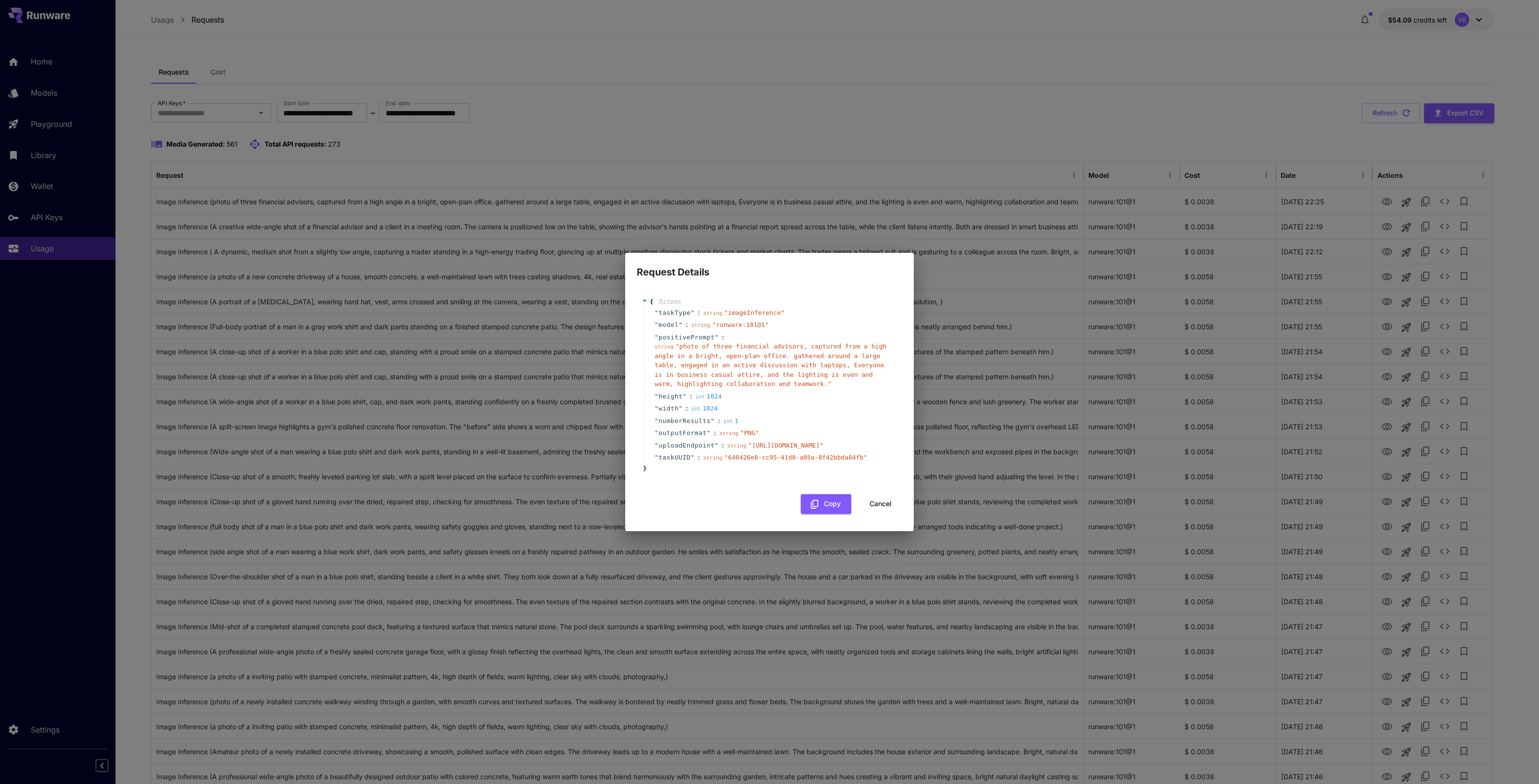
click at [888, 514] on button "Cancel" at bounding box center [880, 504] width 44 height 20
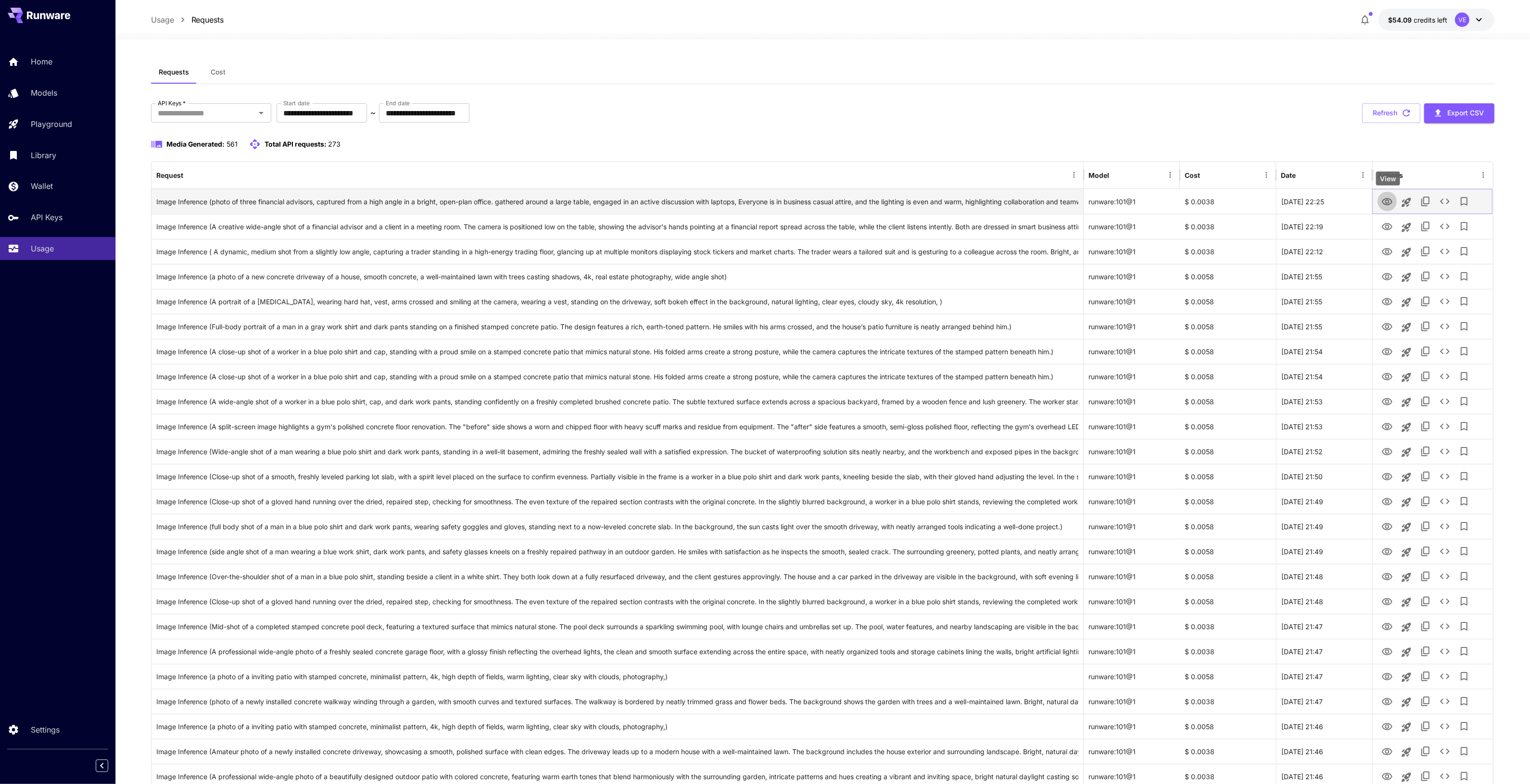
click at [1390, 202] on icon "View" at bounding box center [1387, 202] width 12 height 12
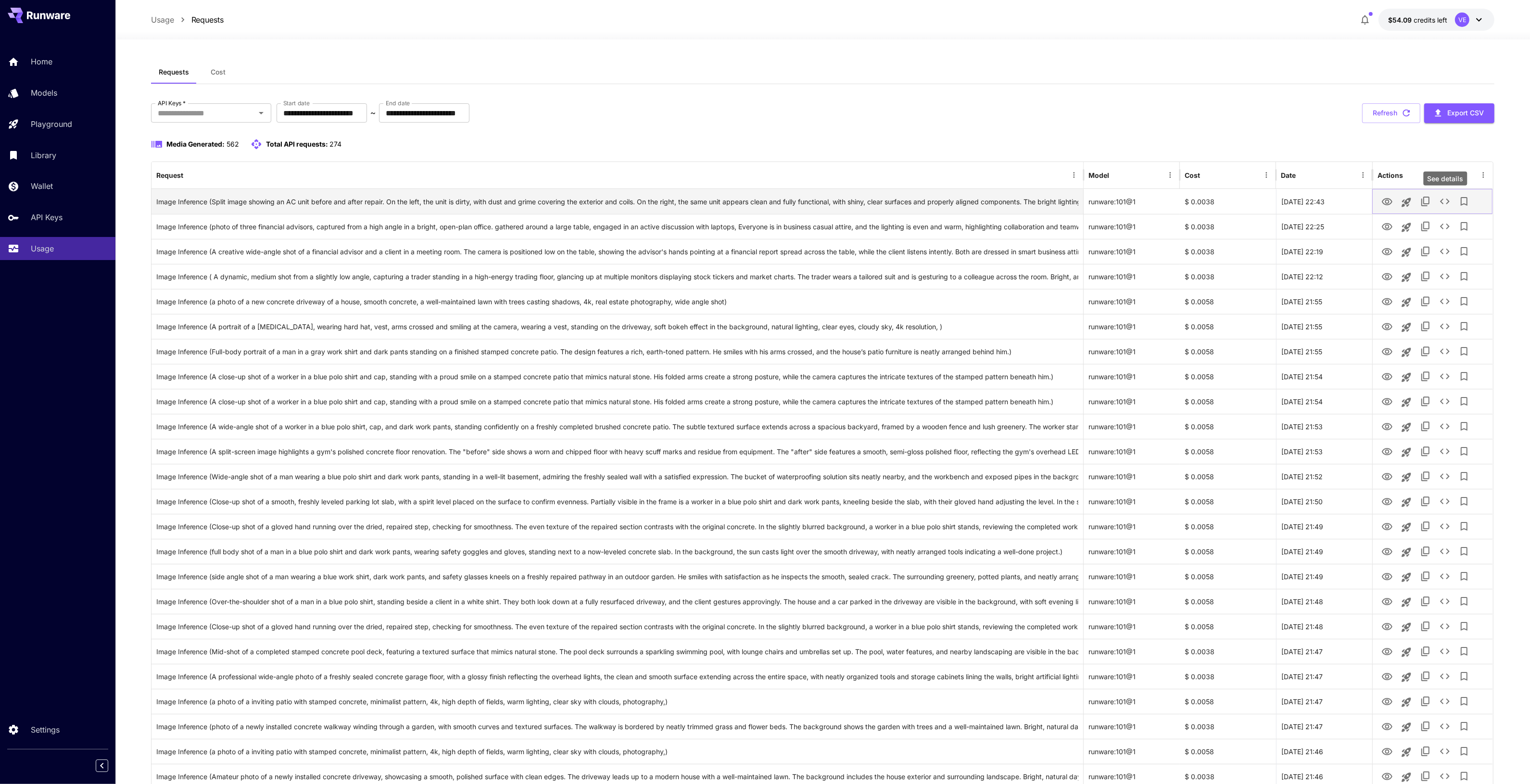
click at [1444, 200] on icon "See details" at bounding box center [1445, 202] width 12 height 12
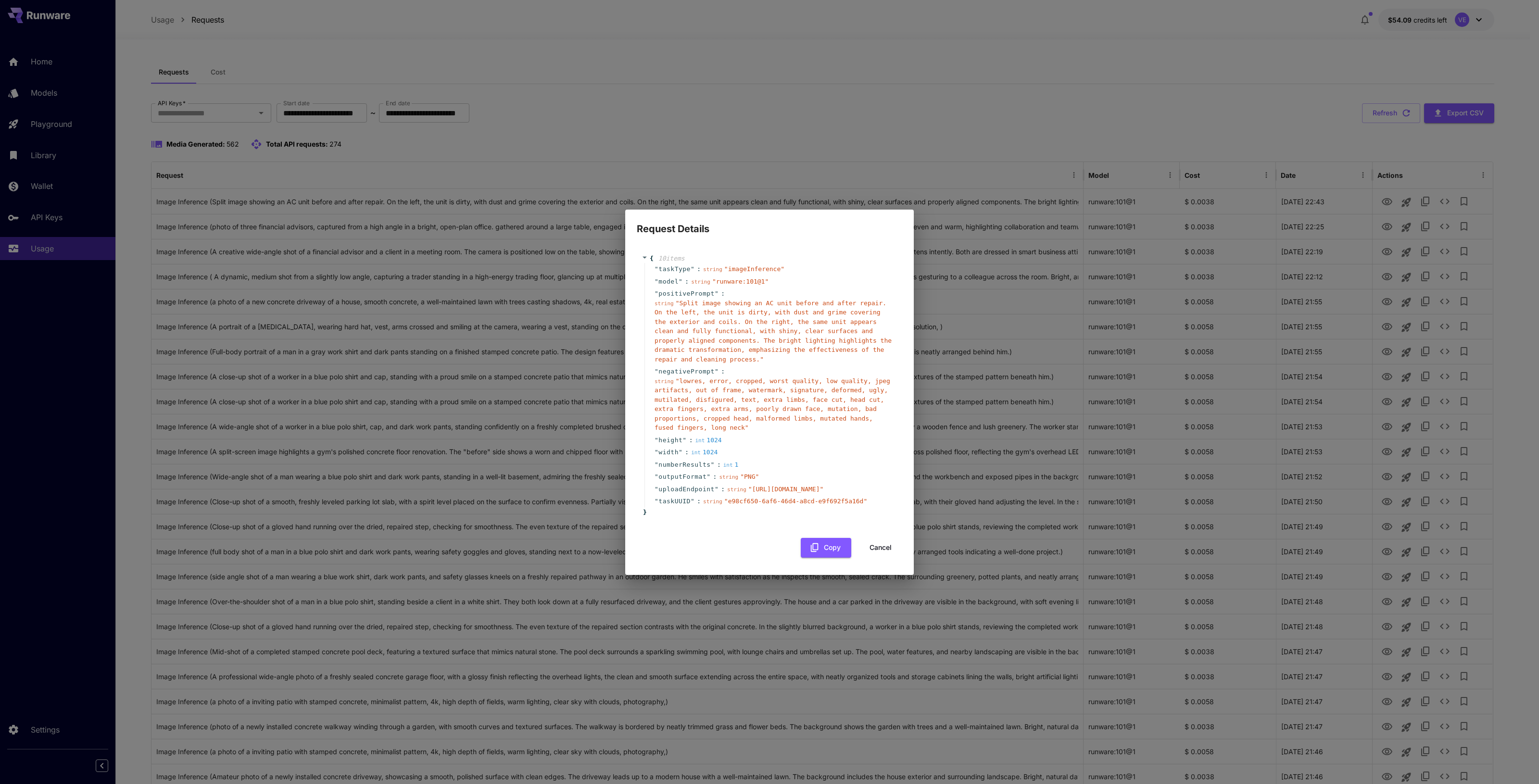
drag, startPoint x: 677, startPoint y: 458, endPoint x: 758, endPoint y: 525, distance: 105.1
click at [758, 493] on span "" https://snappystorage.nyc3.digitaloceanspaces.com/GBP-photos/prod/68d2407d4de…" at bounding box center [786, 489] width 75 height 7
click at [1022, 61] on div "Request Details { 10 item s " taskType " : string " imageInference " " model " …" at bounding box center [770, 392] width 1539 height 784
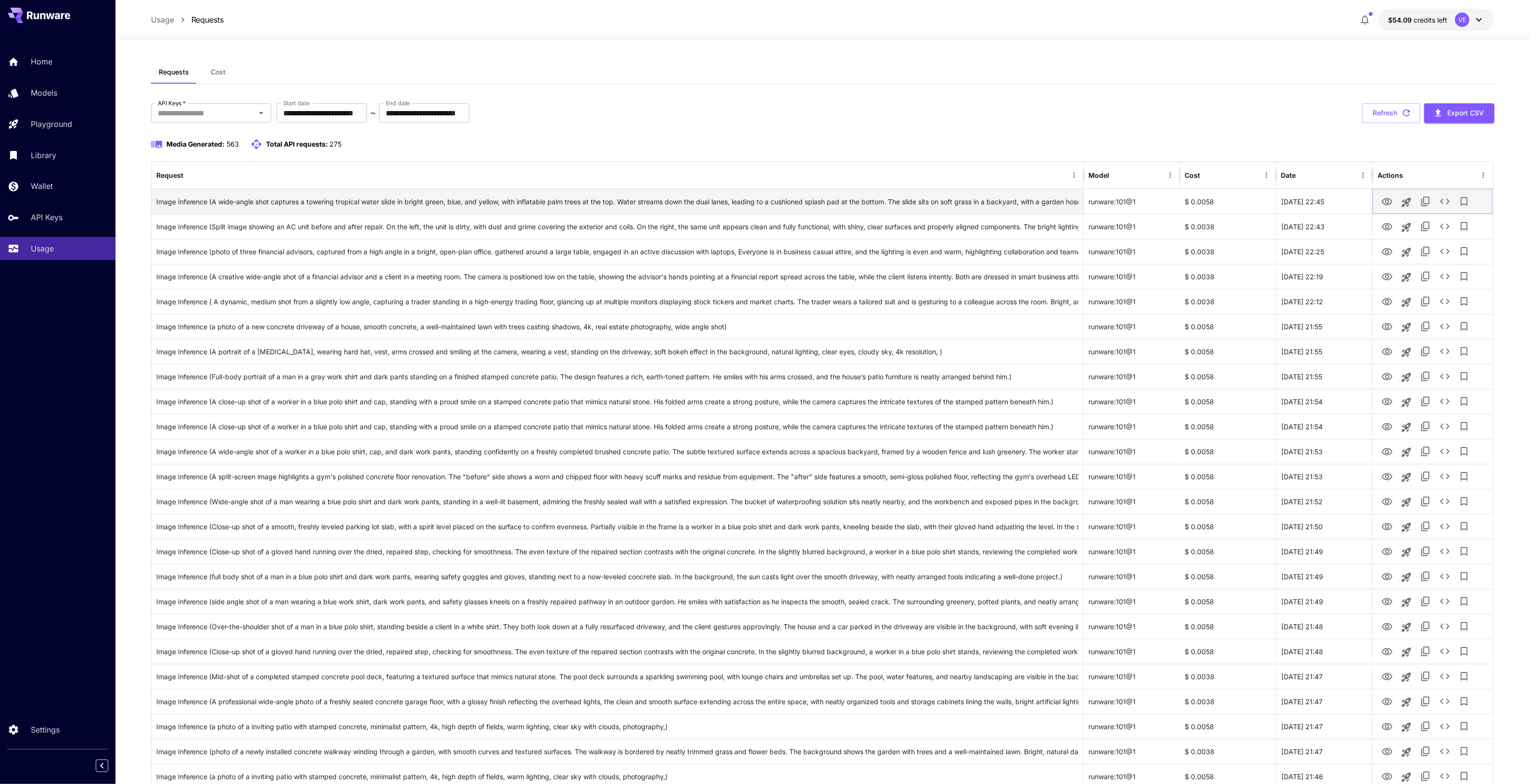
click at [1444, 201] on icon "See details" at bounding box center [1445, 202] width 12 height 12
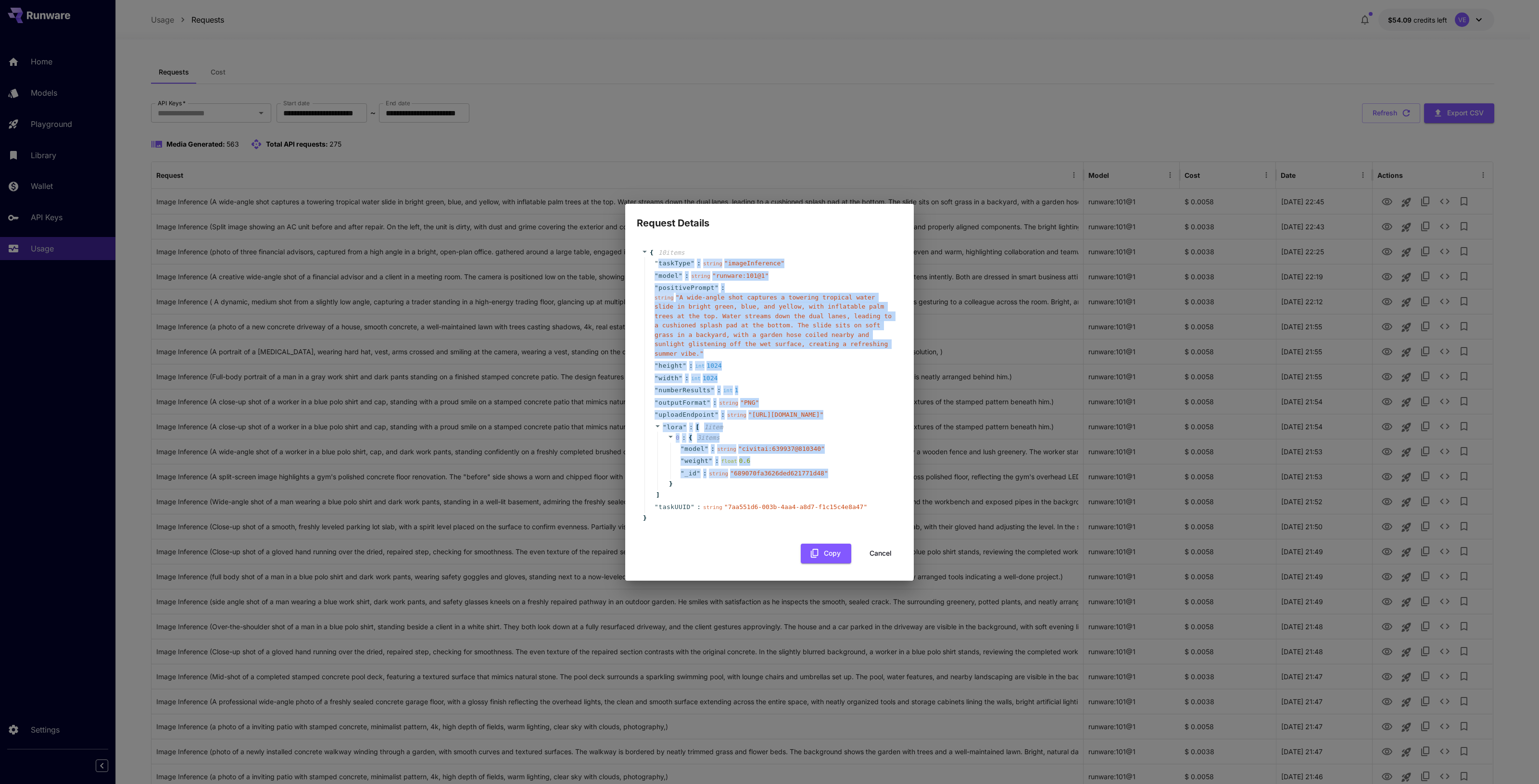
drag, startPoint x: 658, startPoint y: 227, endPoint x: 838, endPoint y: 497, distance: 324.5
click at [838, 497] on div "" taskType " : string " imageInference " " model " : string " runware:101@1 " "…" at bounding box center [771, 385] width 253 height 256
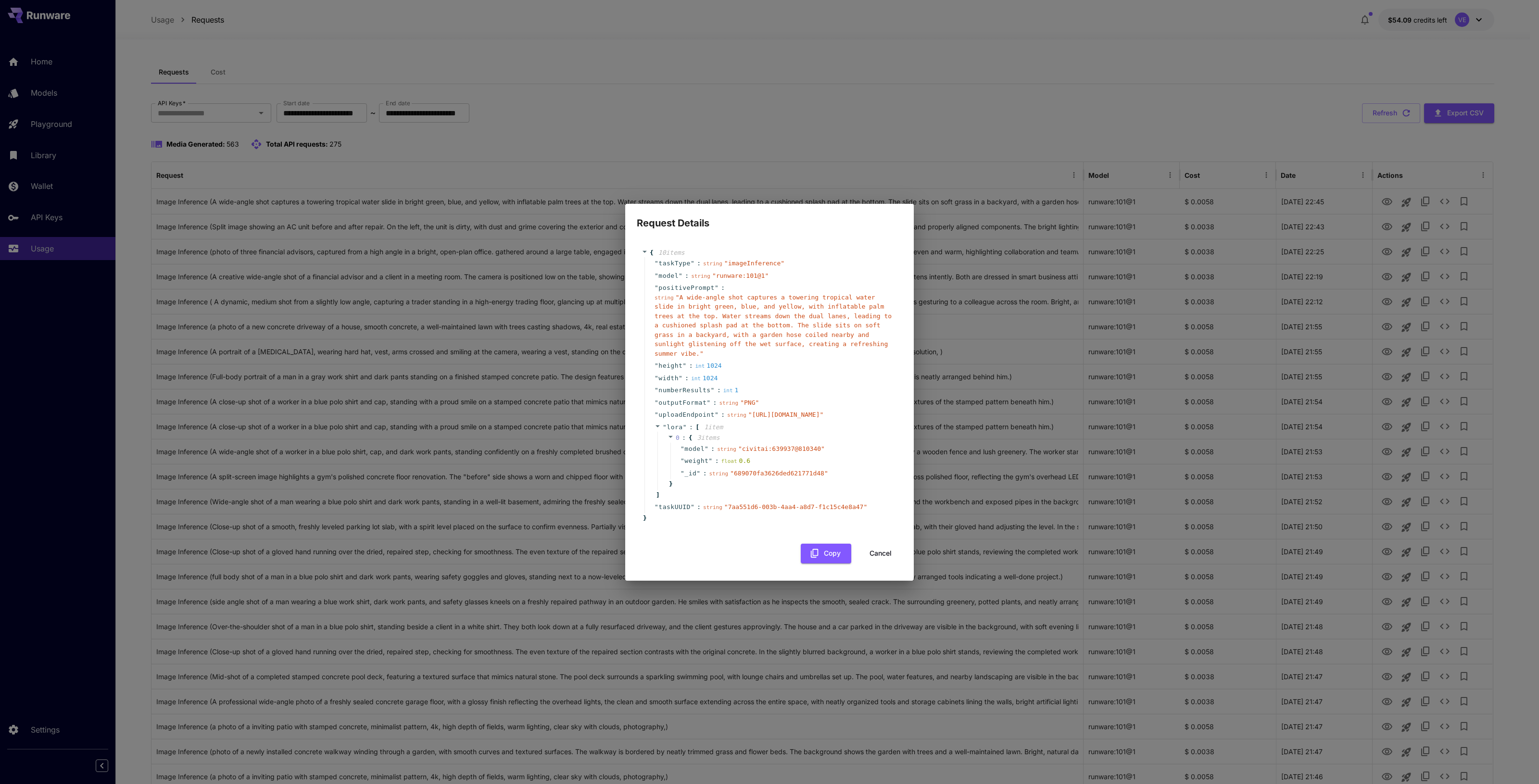
click at [853, 480] on div "" _id " : string " 689070fa3626ded621771d48 "" at bounding box center [781, 473] width 222 height 13
click at [885, 564] on button "Cancel" at bounding box center [880, 554] width 44 height 20
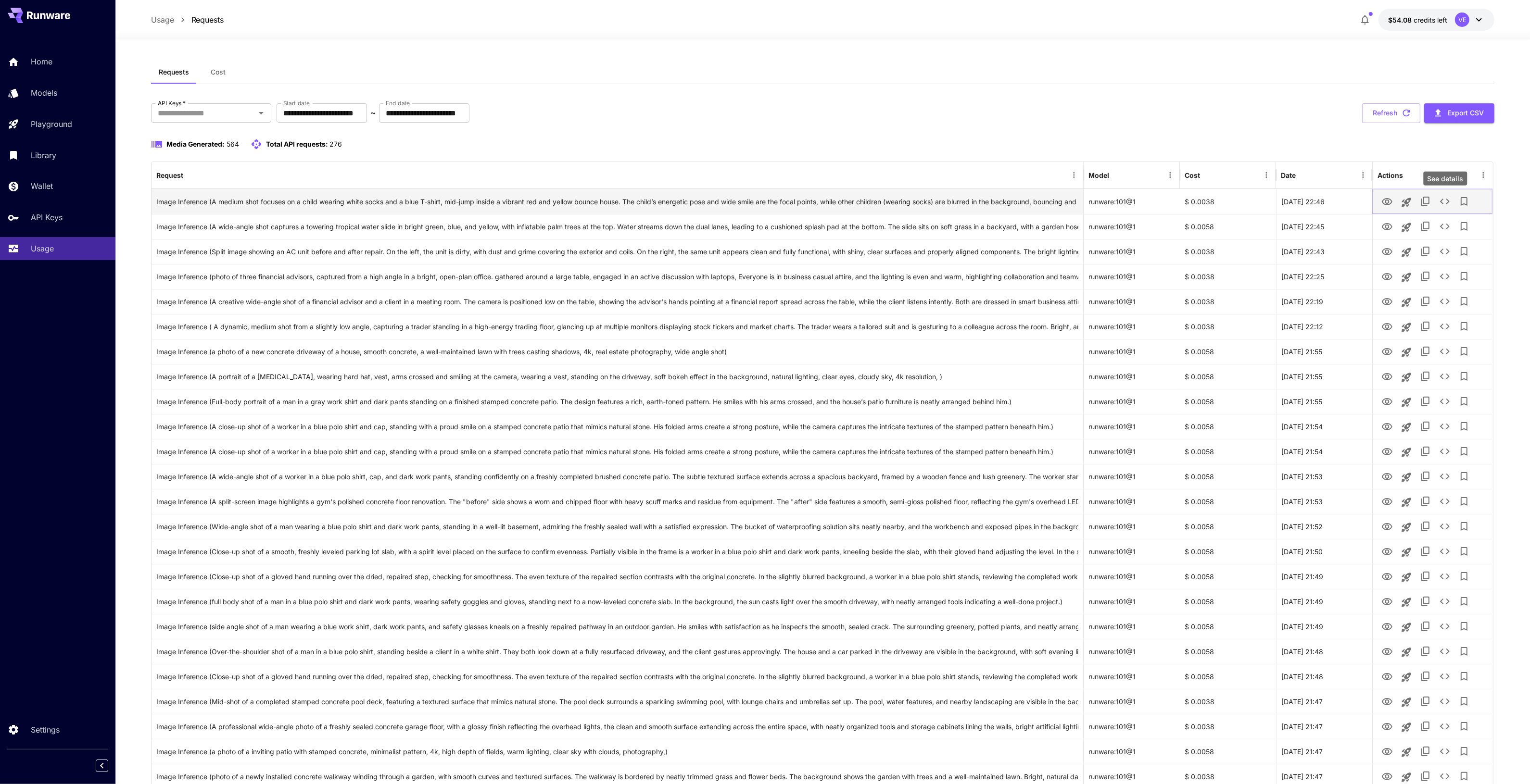
click at [1448, 196] on icon "See details" at bounding box center [1445, 202] width 12 height 12
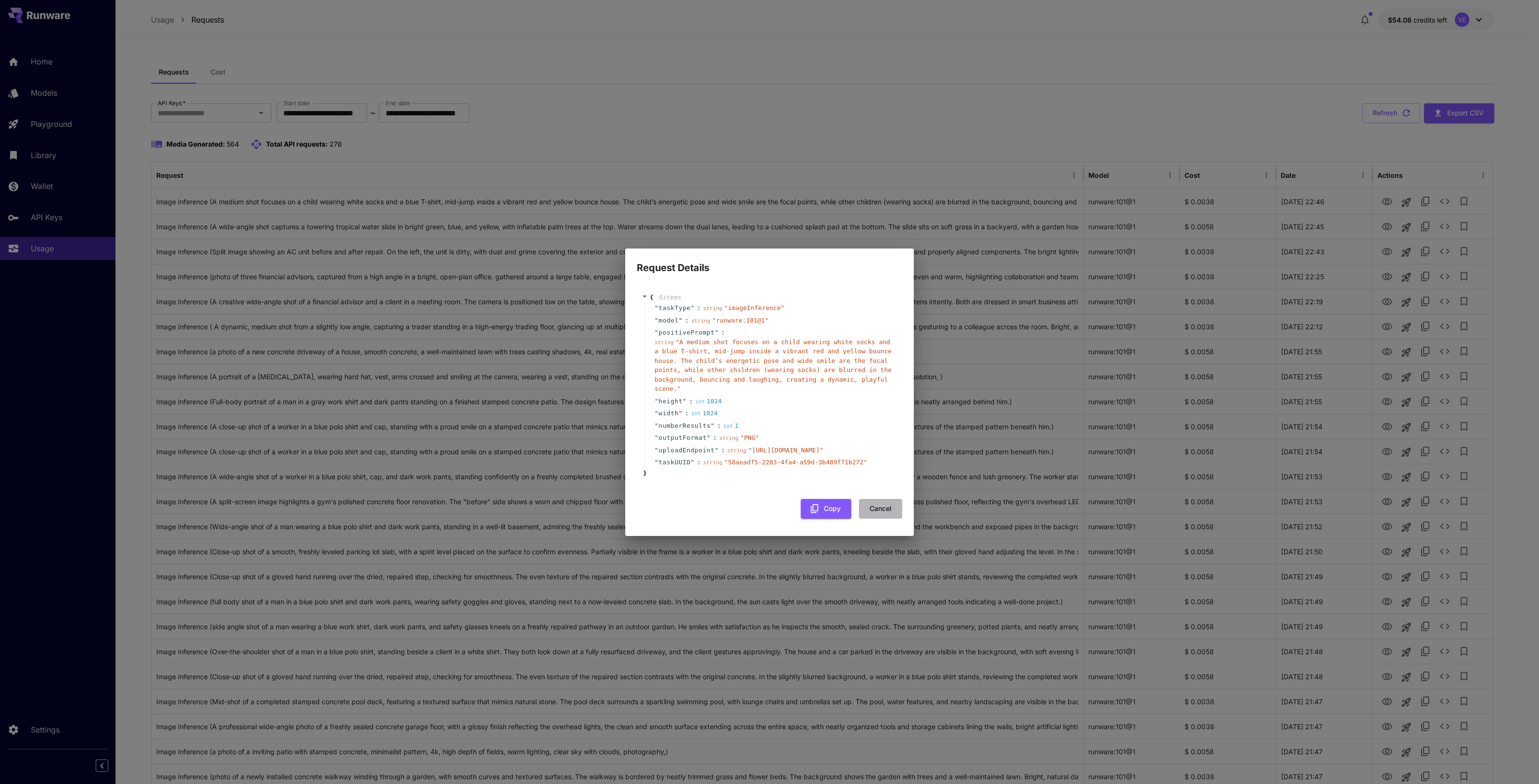
click at [884, 519] on button "Cancel" at bounding box center [880, 509] width 44 height 20
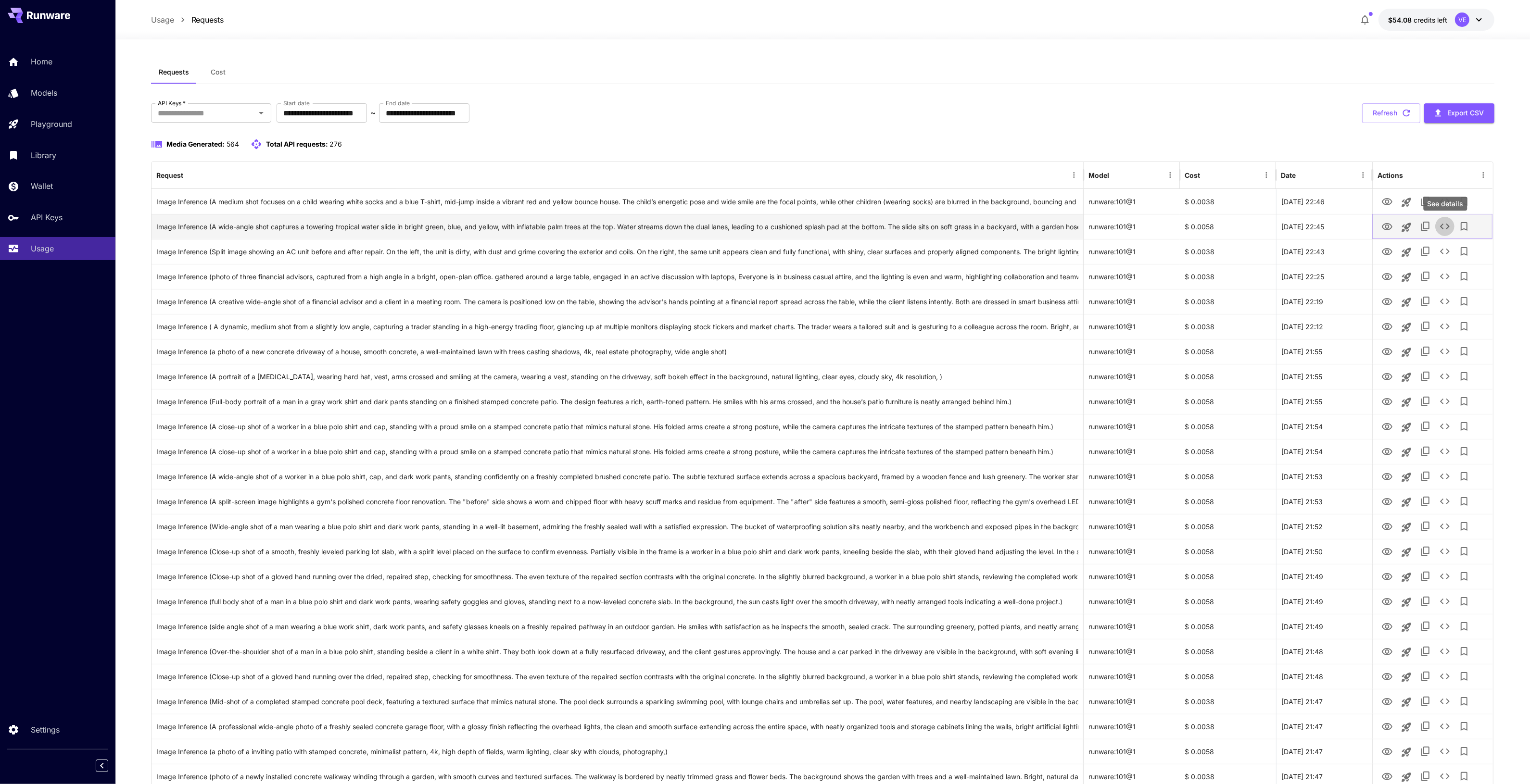
click at [1449, 226] on icon "See details" at bounding box center [1445, 227] width 12 height 12
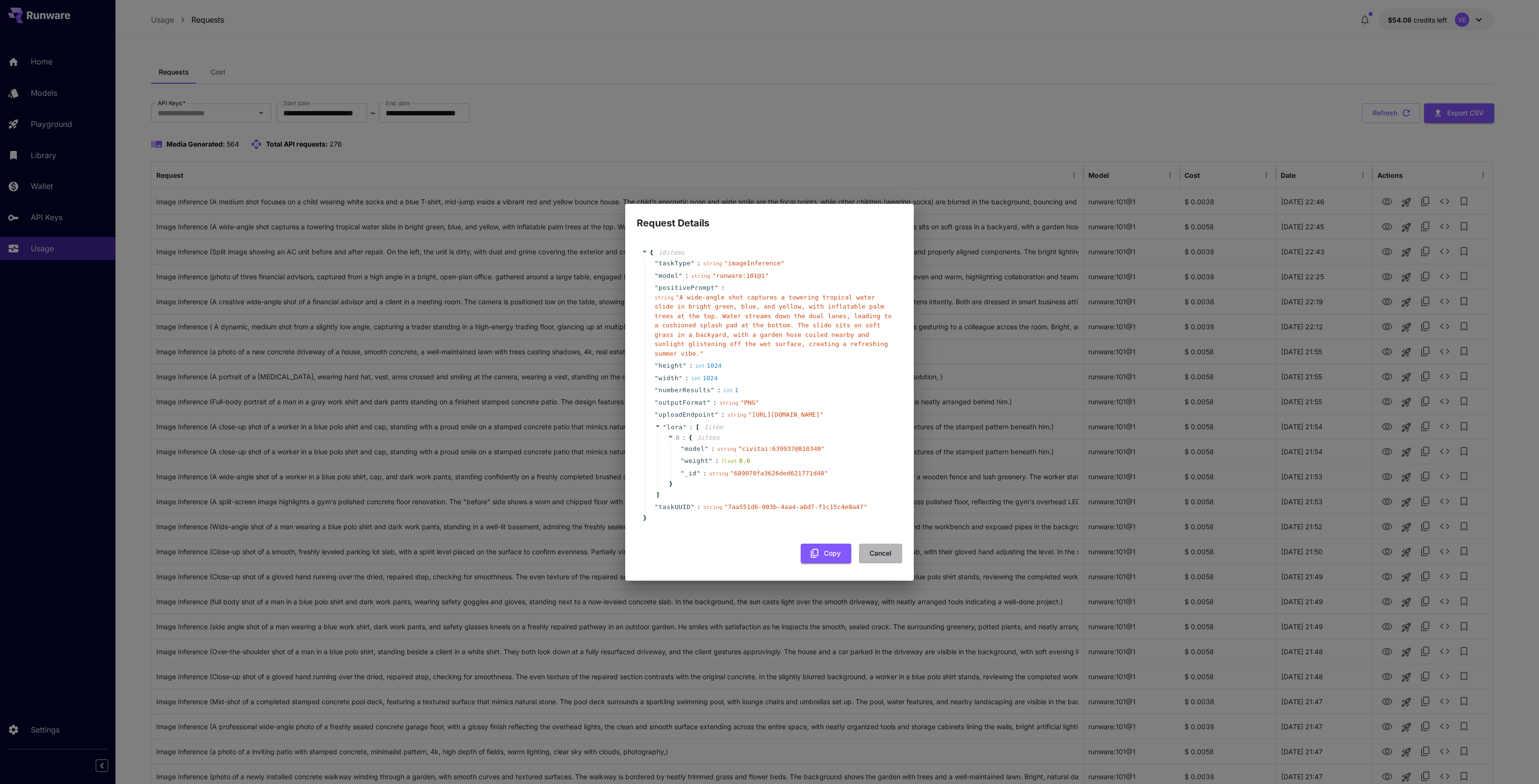
drag, startPoint x: 879, startPoint y: 575, endPoint x: 1229, endPoint y: 448, distance: 372.3
click at [878, 564] on button "Cancel" at bounding box center [880, 554] width 44 height 20
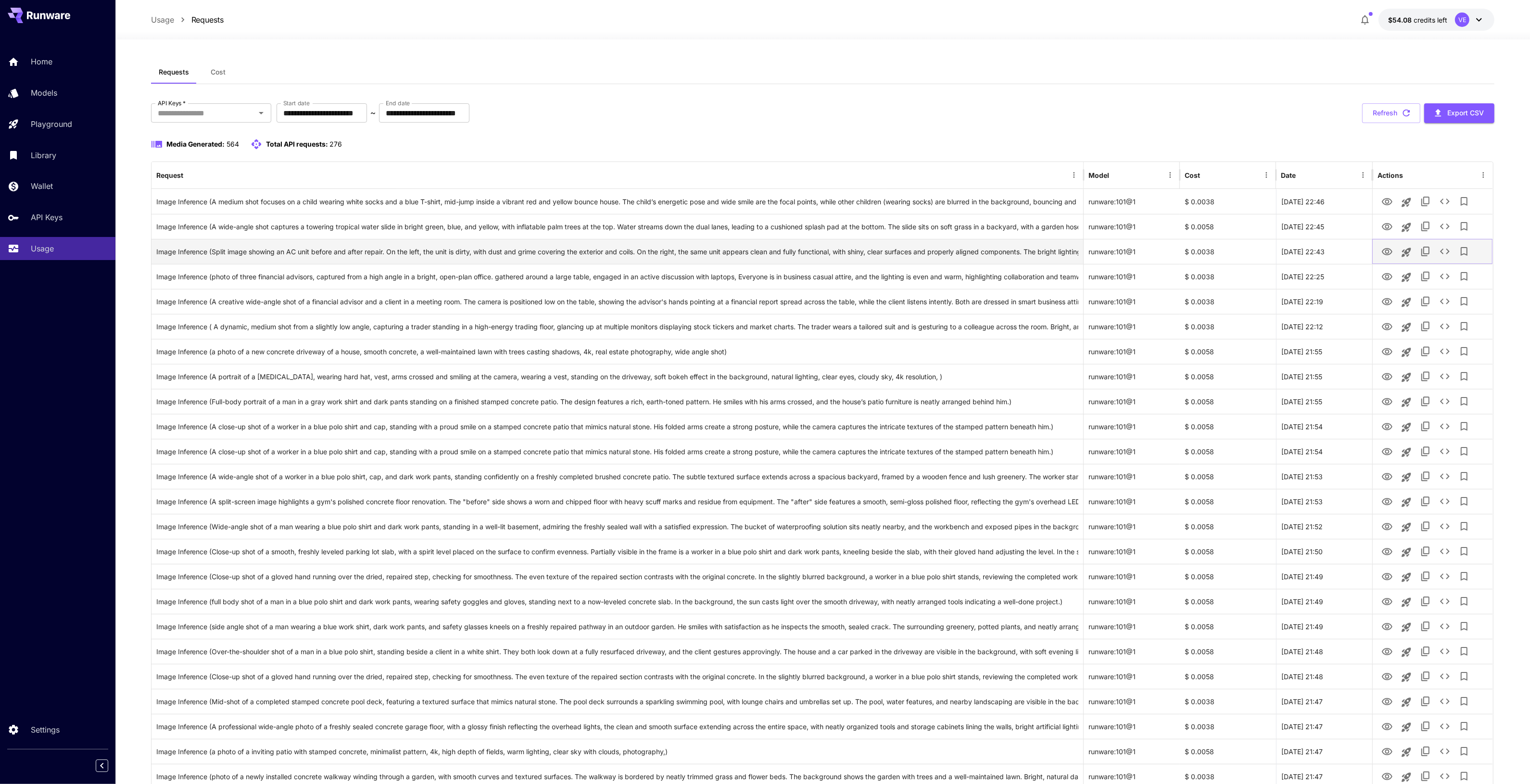
click at [1440, 255] on icon "See details" at bounding box center [1445, 252] width 12 height 12
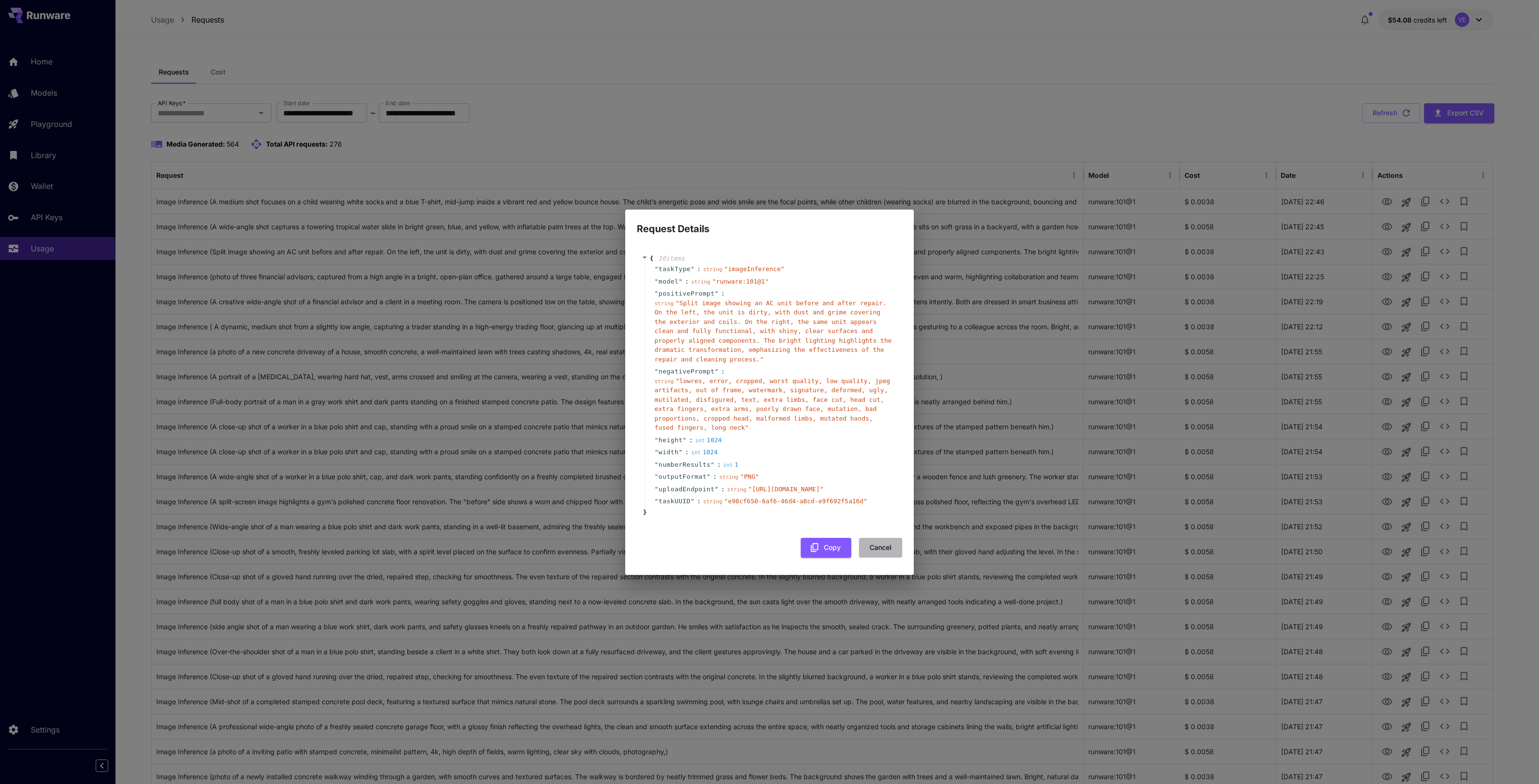
drag, startPoint x: 884, startPoint y: 580, endPoint x: 988, endPoint y: 484, distance: 141.5
click at [884, 558] on button "Cancel" at bounding box center [880, 548] width 44 height 20
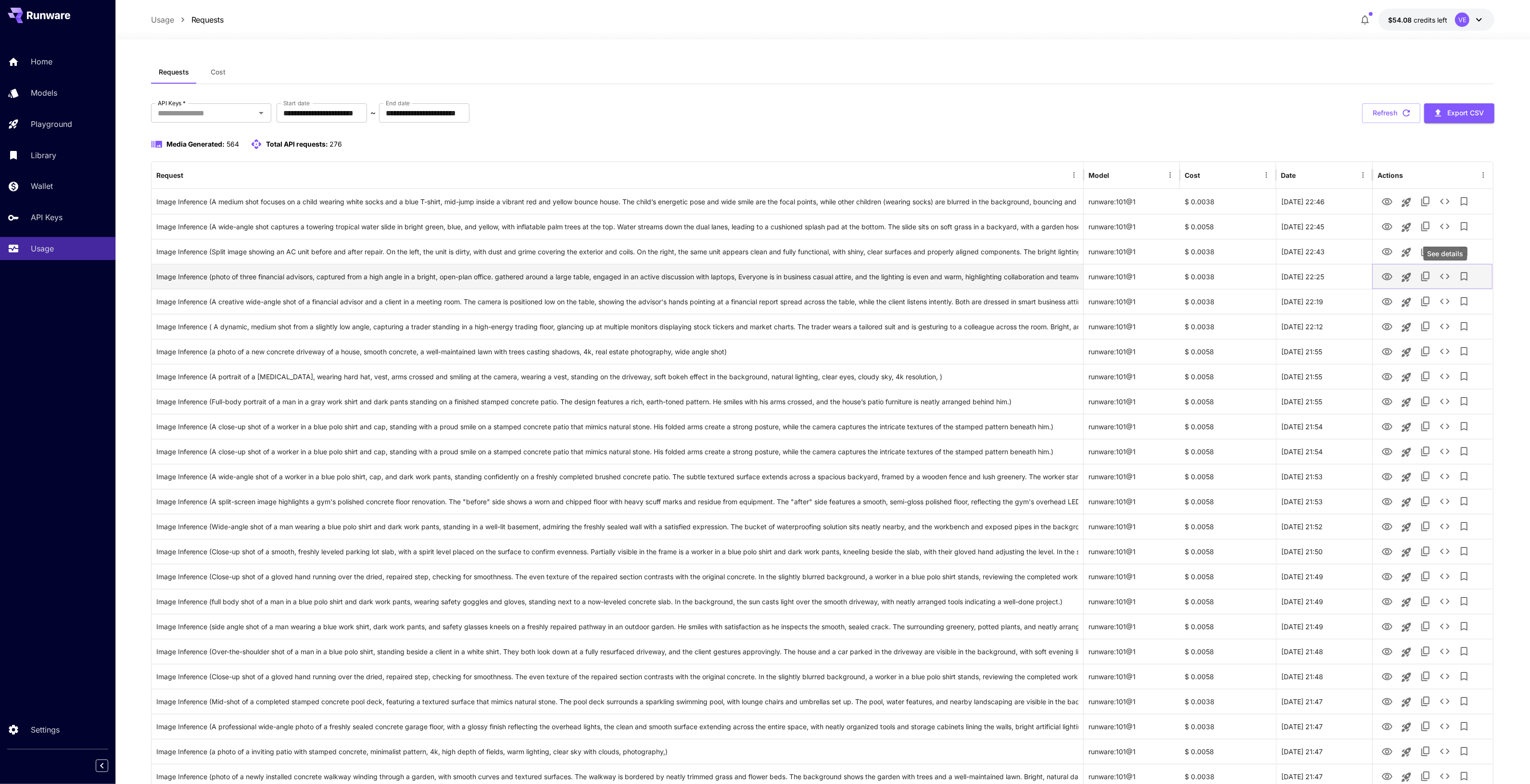
click at [1447, 272] on icon "See details" at bounding box center [1445, 277] width 12 height 12
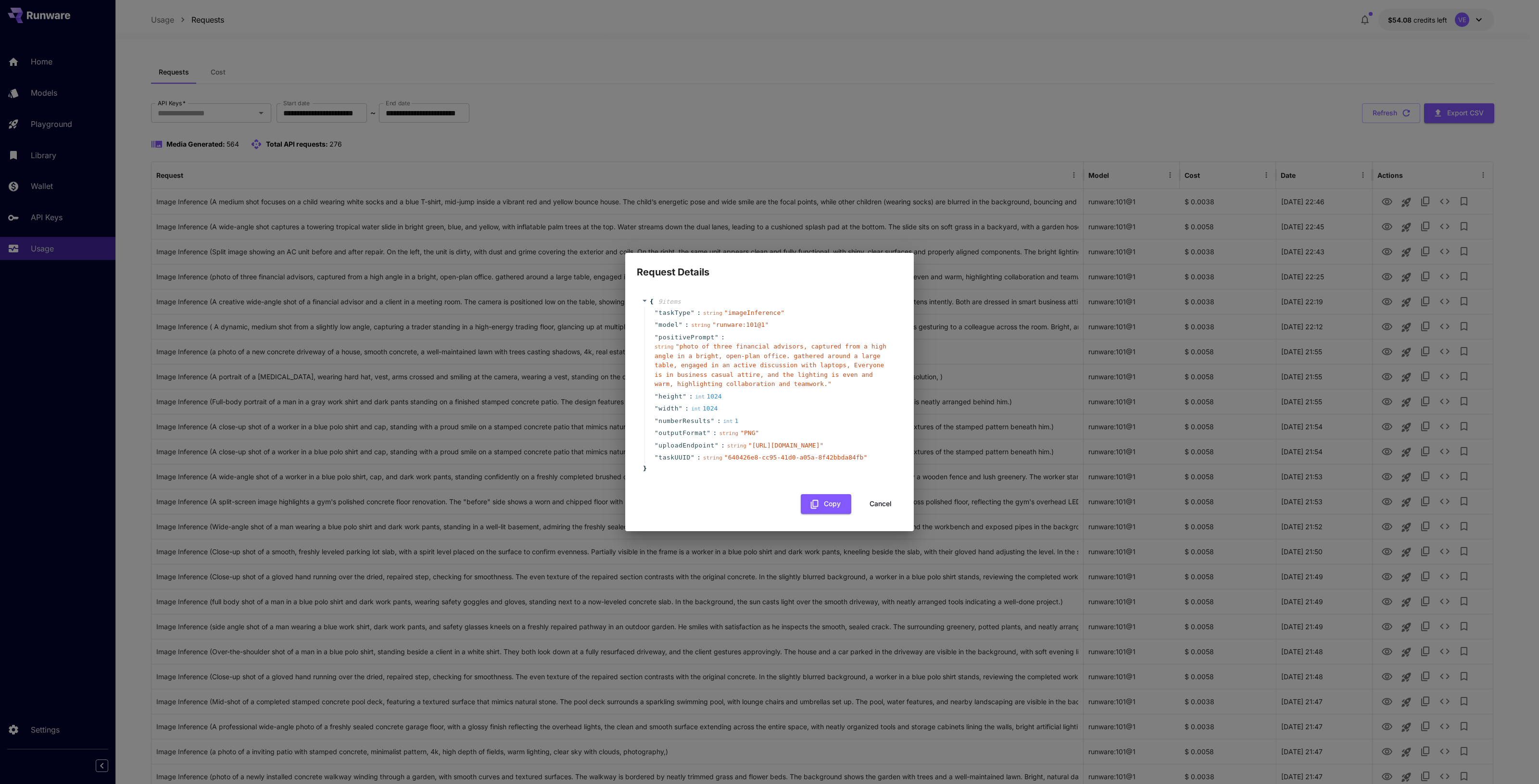
click at [874, 514] on button "Cancel" at bounding box center [880, 504] width 44 height 20
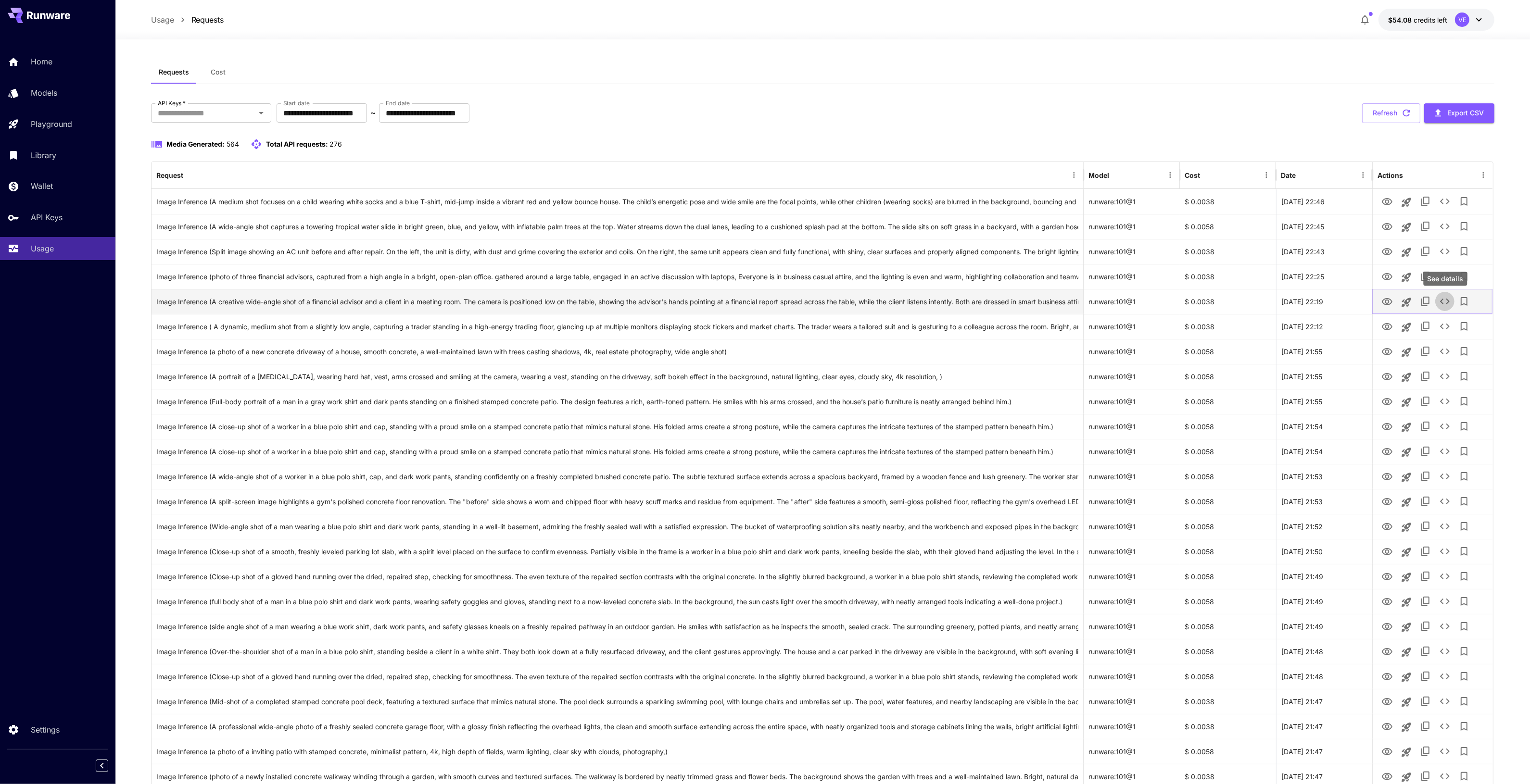
click at [1444, 298] on icon "See details" at bounding box center [1445, 302] width 12 height 12
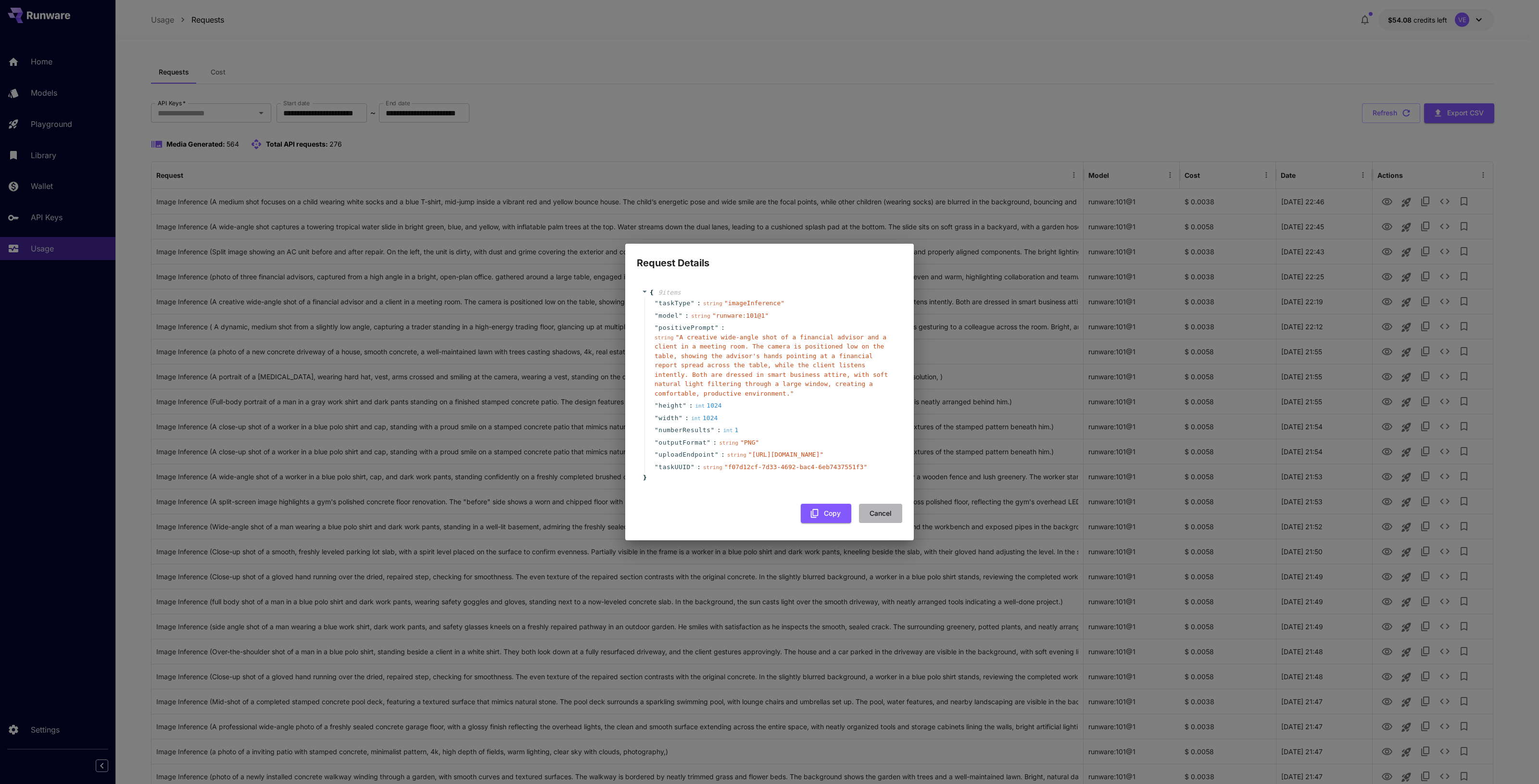
click at [880, 524] on button "Cancel" at bounding box center [880, 514] width 44 height 20
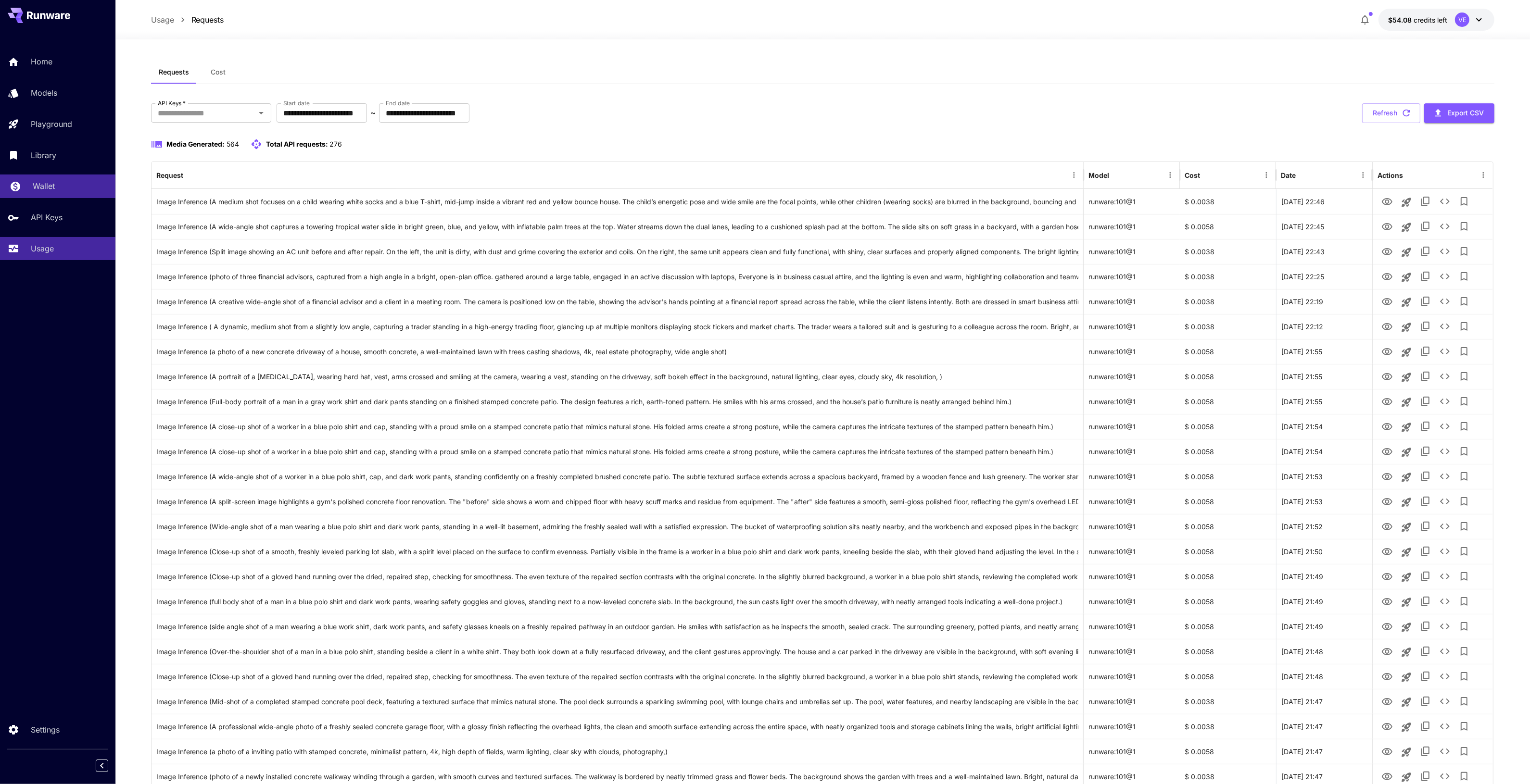
click at [61, 186] on div "Wallet" at bounding box center [71, 186] width 75 height 12
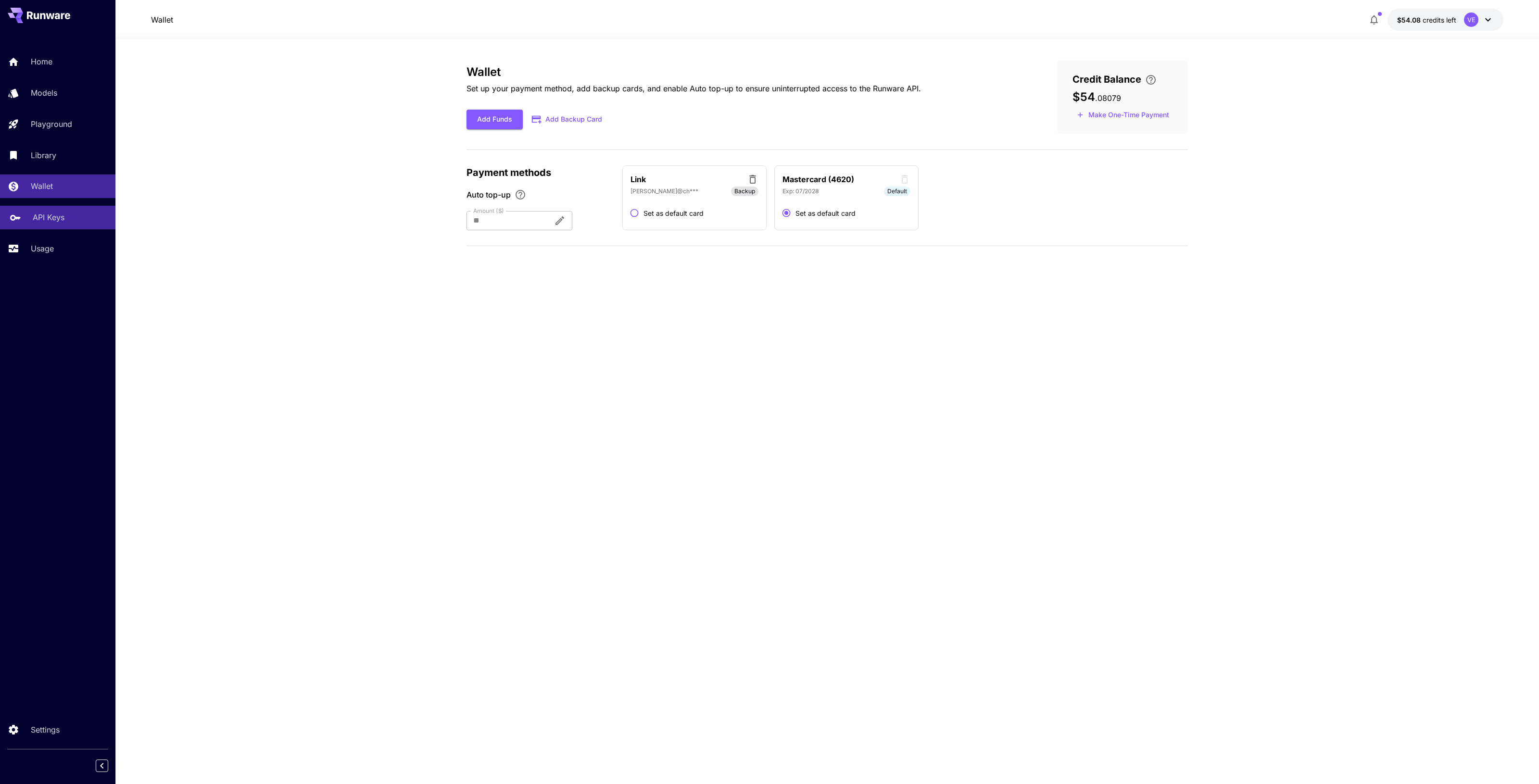
click at [66, 216] on div "API Keys" at bounding box center [71, 218] width 75 height 12
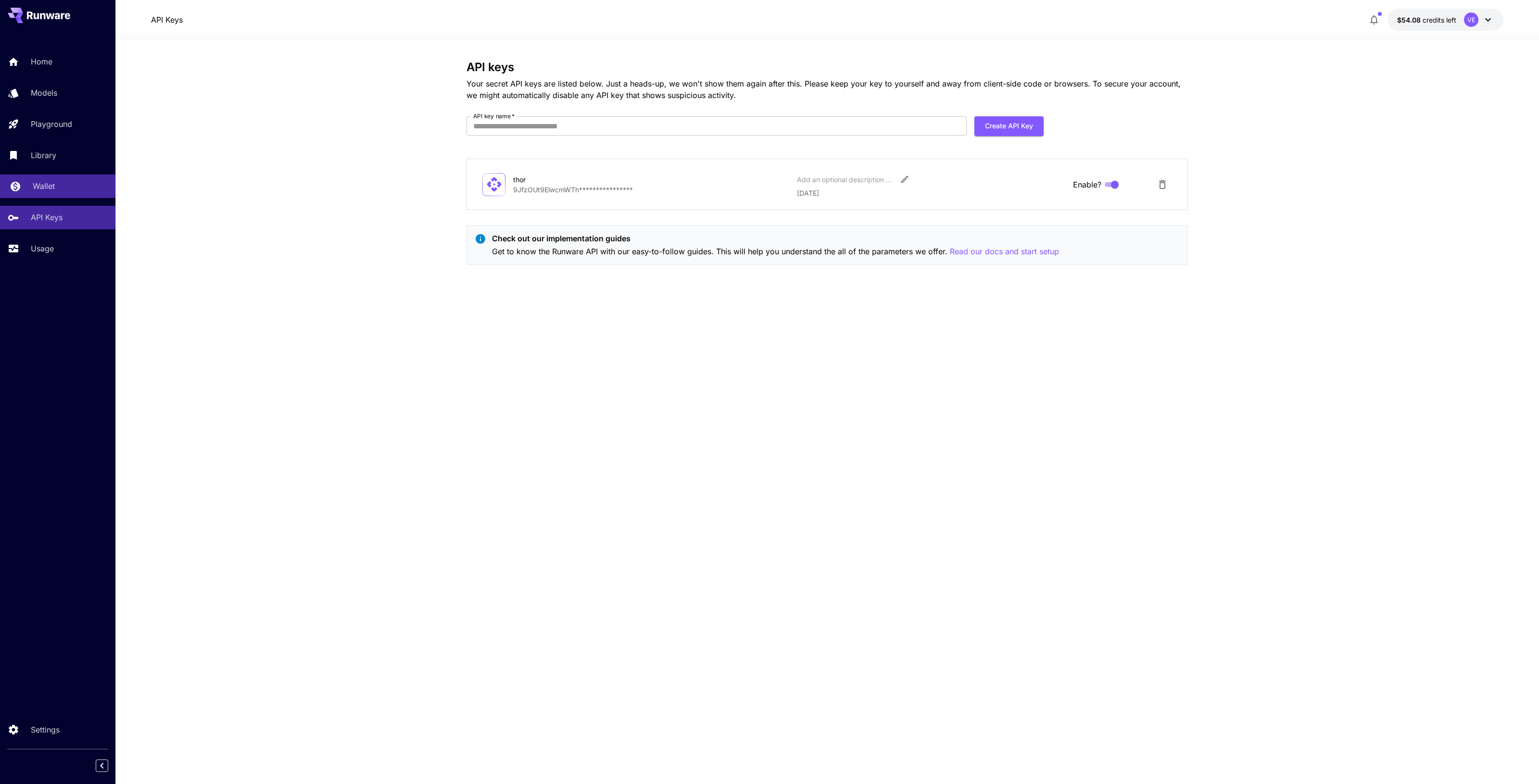
click at [51, 177] on link "Wallet" at bounding box center [57, 187] width 115 height 24
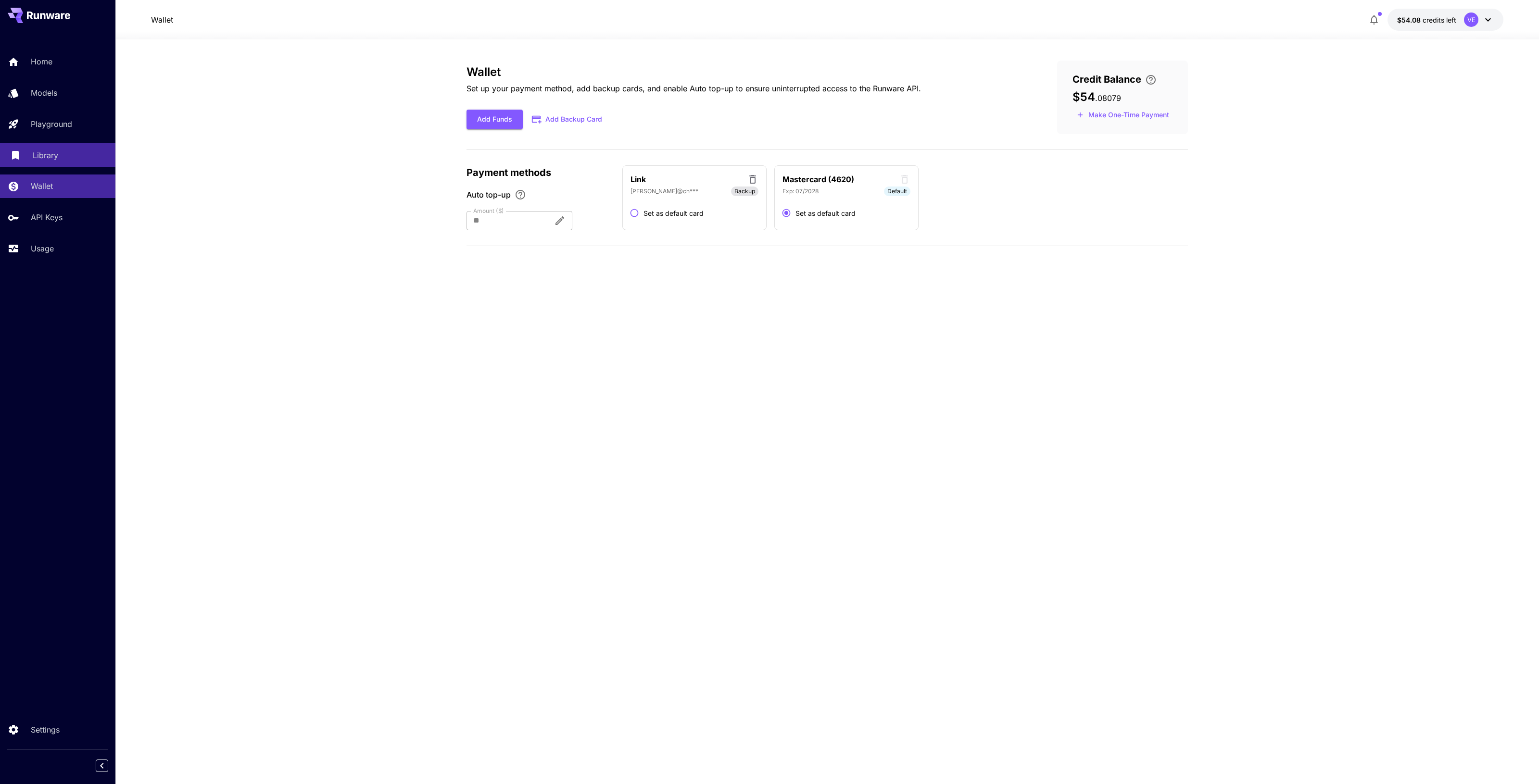
click at [46, 157] on p "Library" at bounding box center [45, 156] width 26 height 12
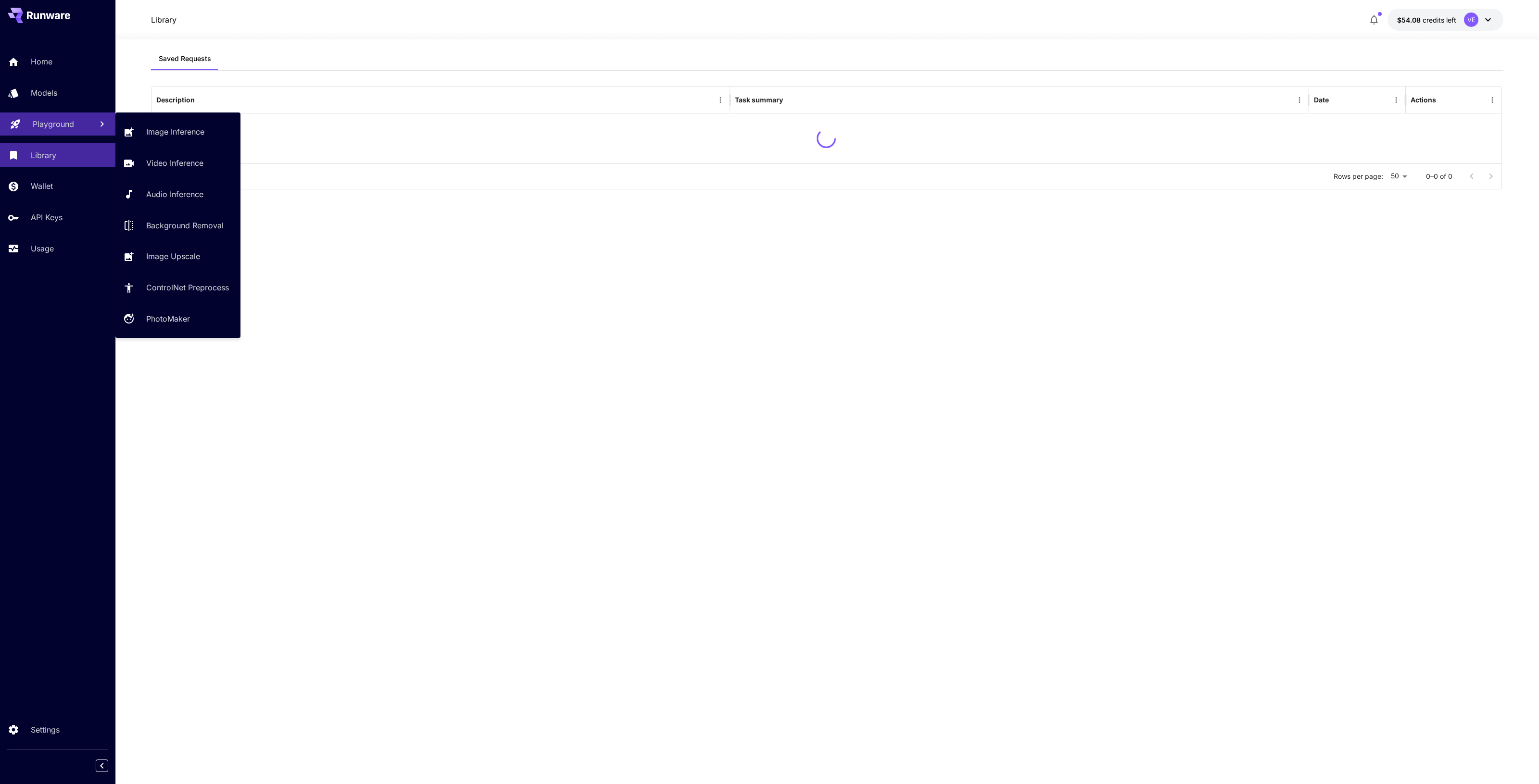
click at [47, 125] on p "Playground" at bounding box center [53, 124] width 42 height 12
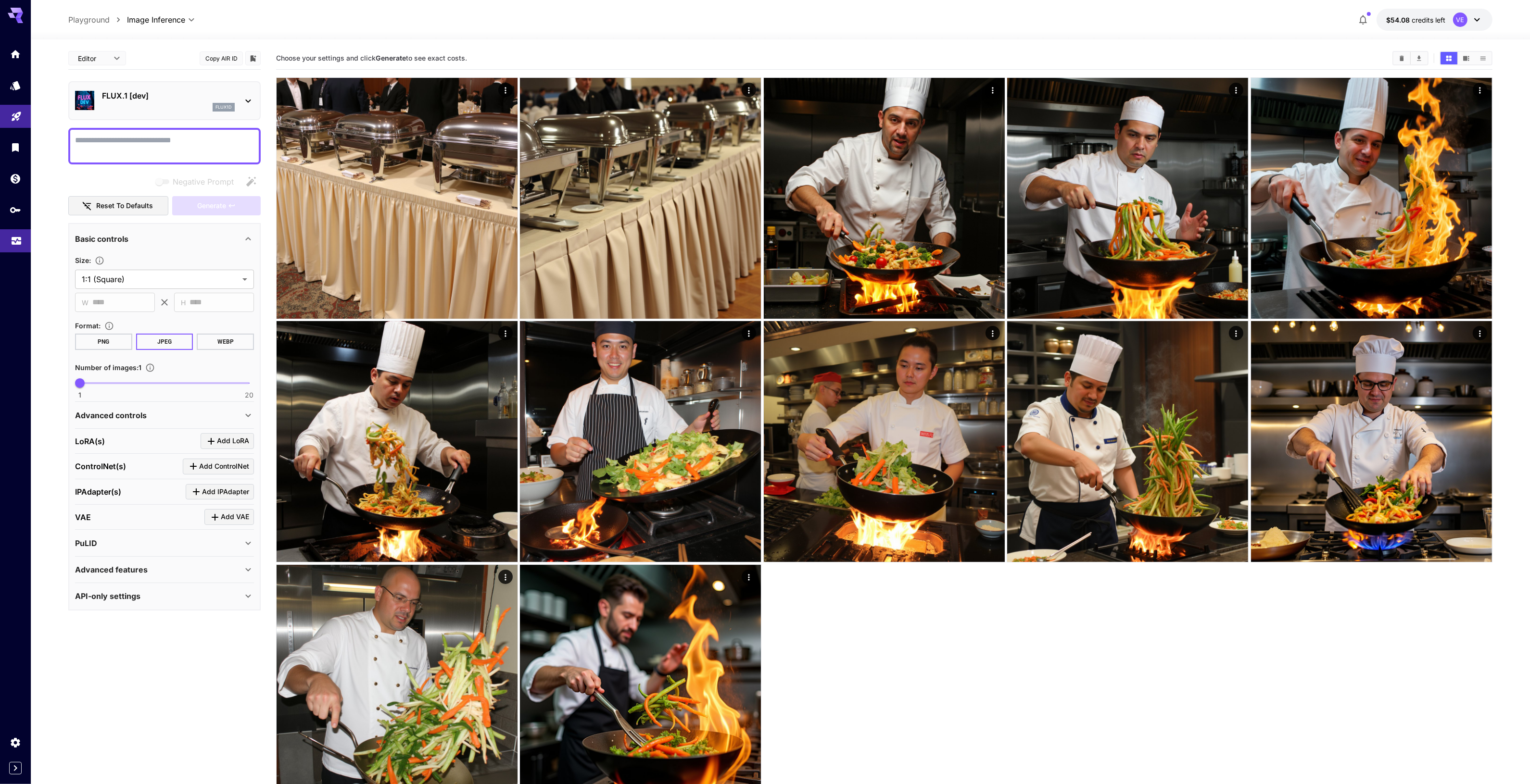
click at [15, 239] on icon "Usage" at bounding box center [16, 236] width 10 height 5
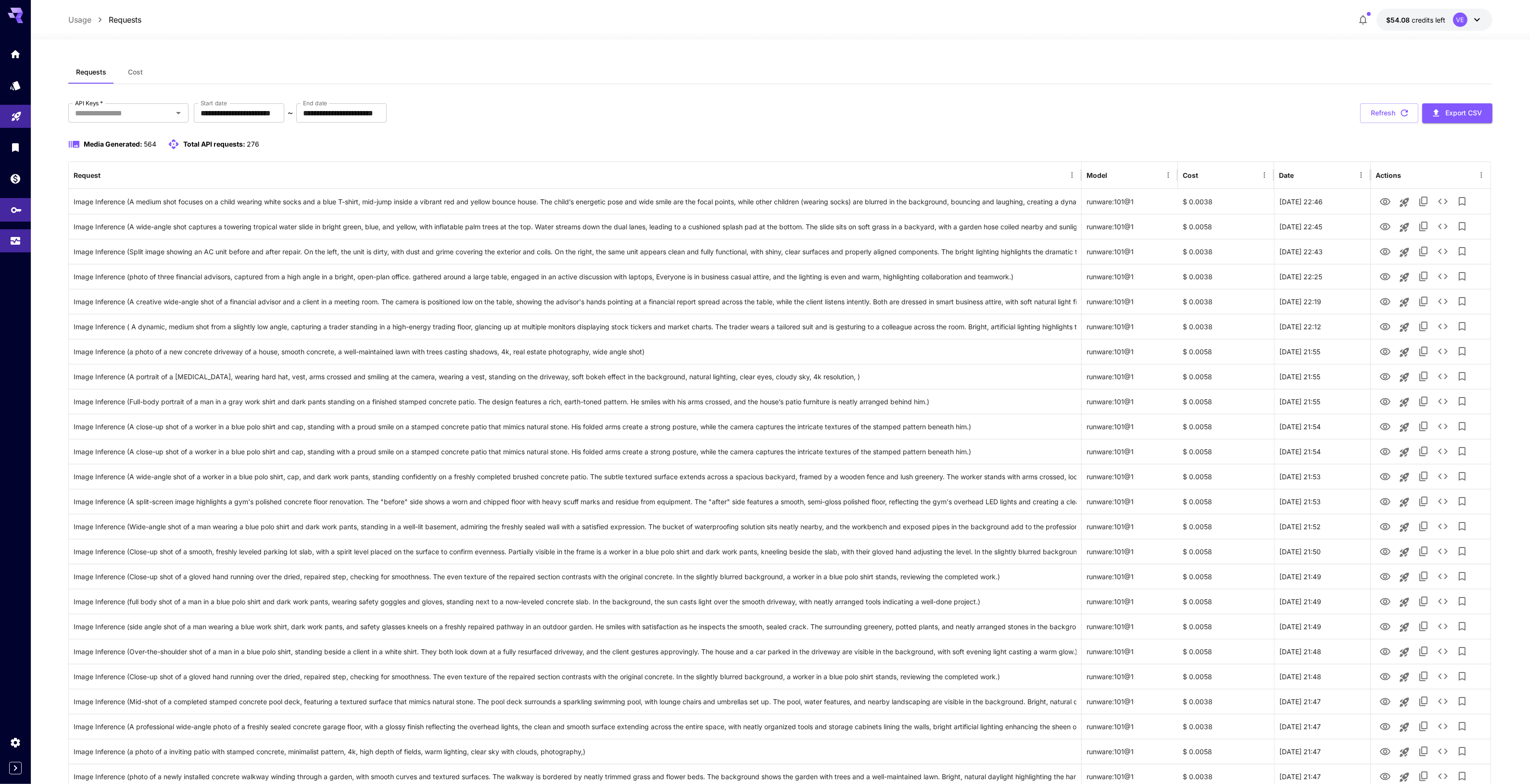
click at [13, 203] on link at bounding box center [15, 210] width 31 height 24
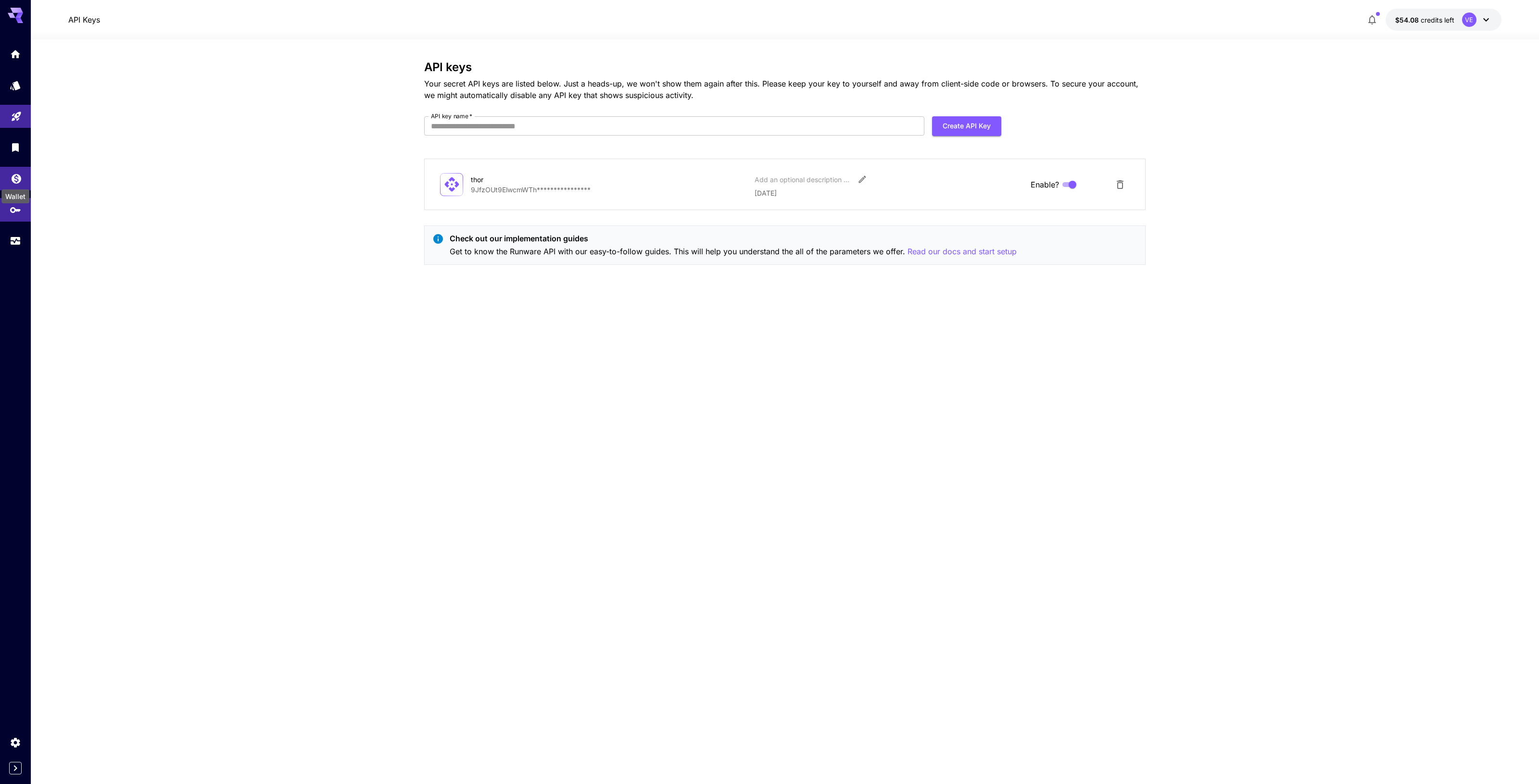
click at [18, 177] on icon "Wallet" at bounding box center [16, 176] width 12 height 12
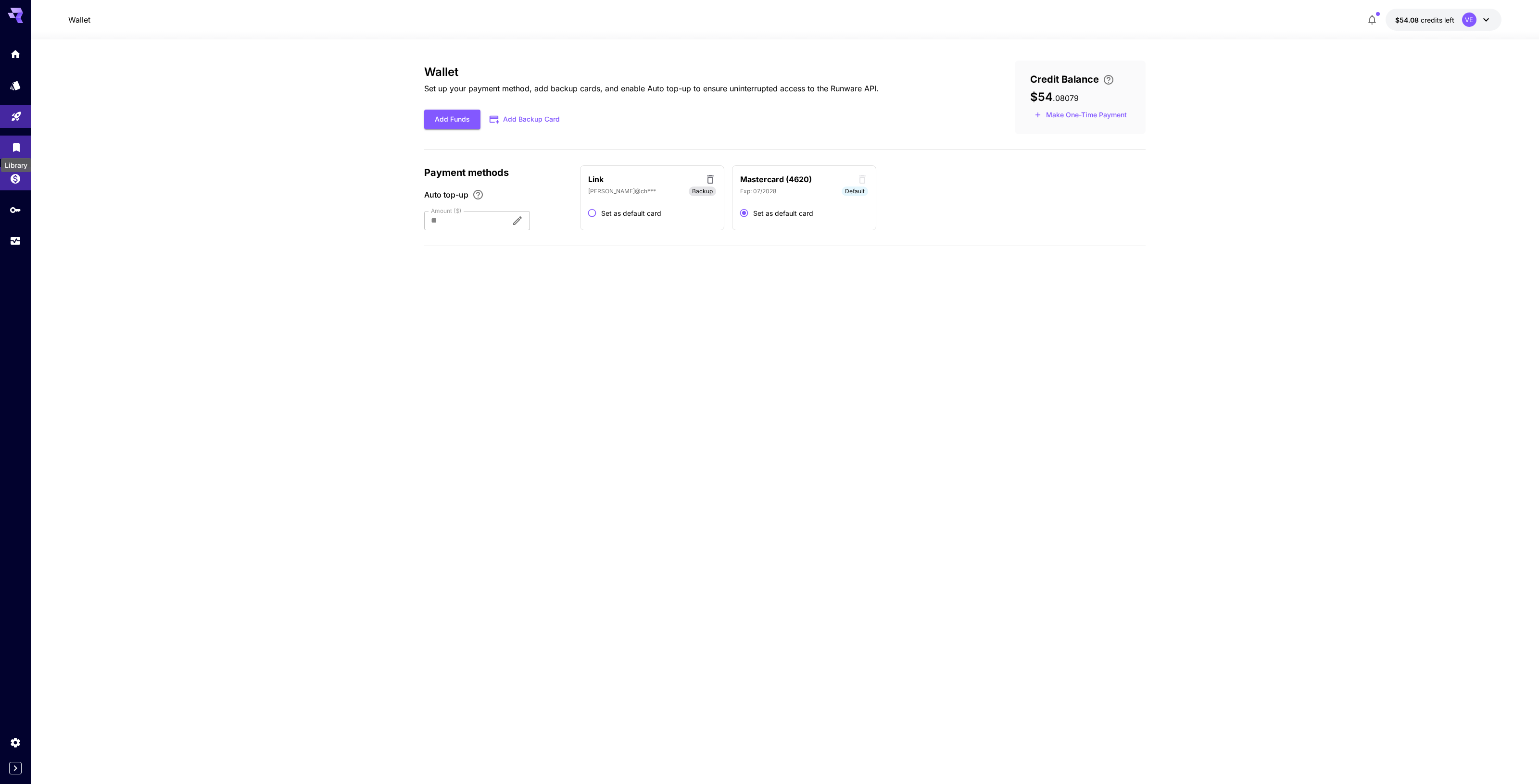
click at [13, 152] on body "Wallet $54.08 credits left VE Wallet Set up your payment method, add backup car…" at bounding box center [770, 392] width 1539 height 784
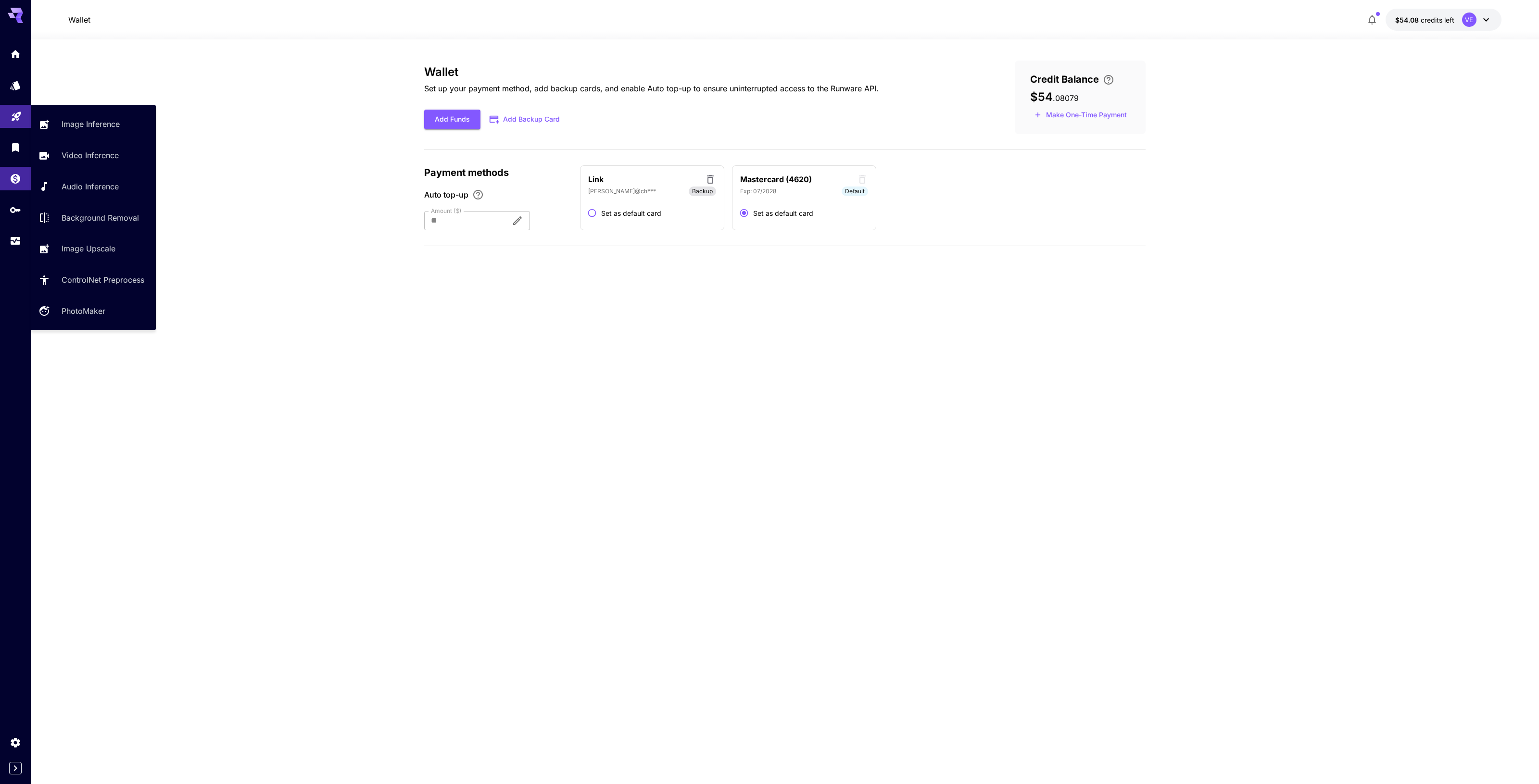
click at [10, 129] on link at bounding box center [15, 117] width 31 height 24
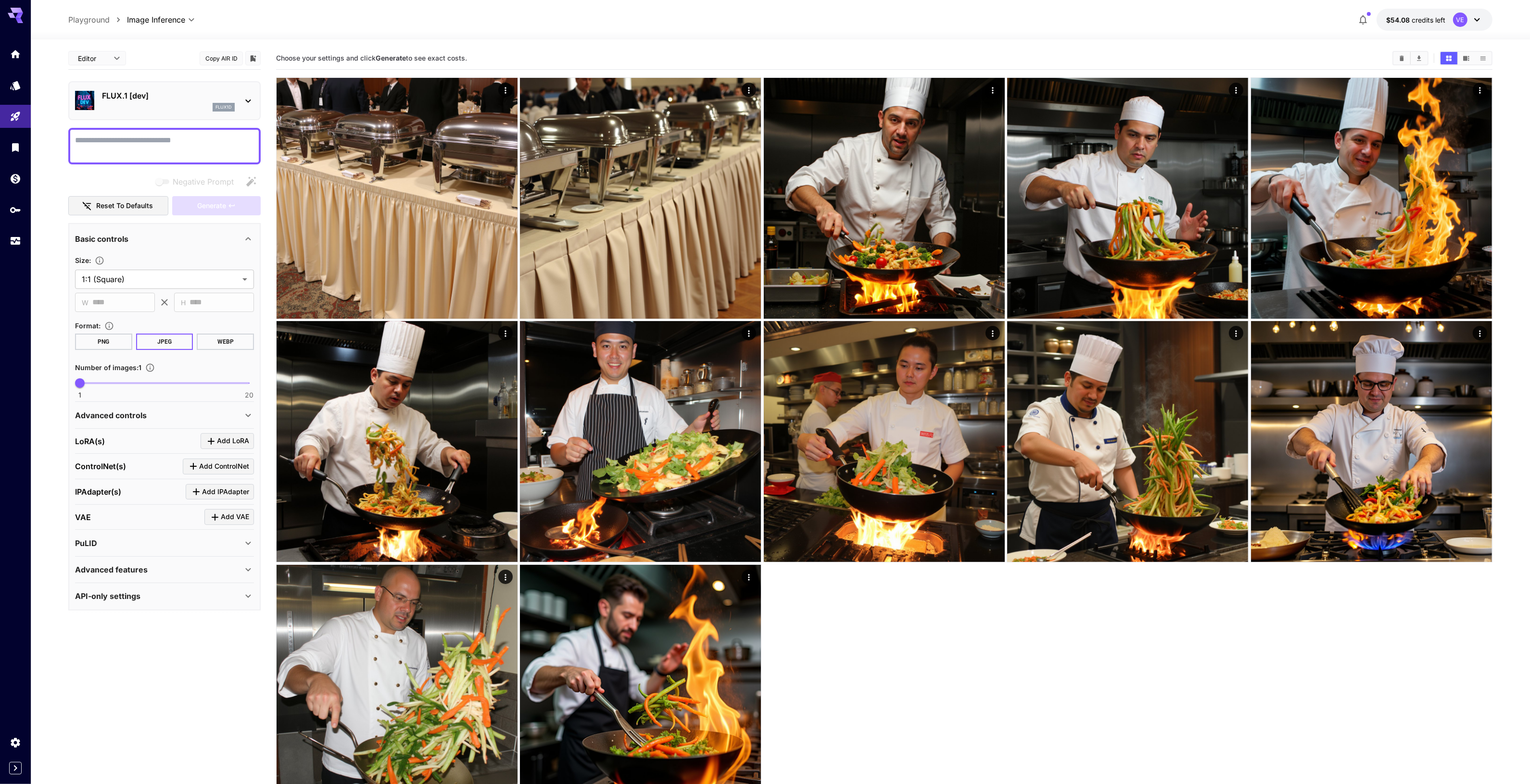
click at [1467, 27] on div "**********" at bounding box center [780, 20] width 1499 height 40
click at [1465, 17] on div "VE" at bounding box center [1460, 20] width 15 height 15
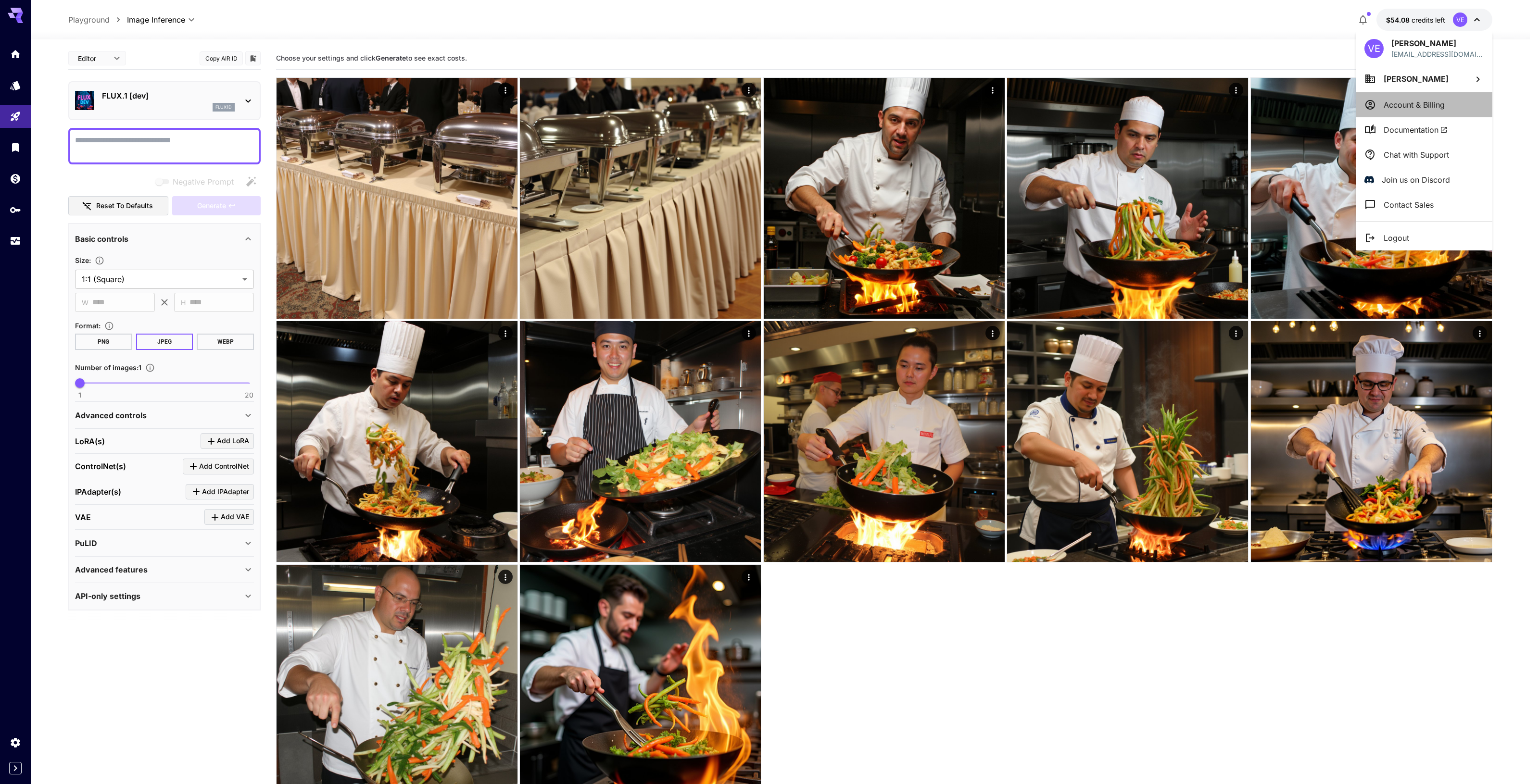
click at [1422, 98] on li "Account & Billing" at bounding box center [1424, 105] width 136 height 25
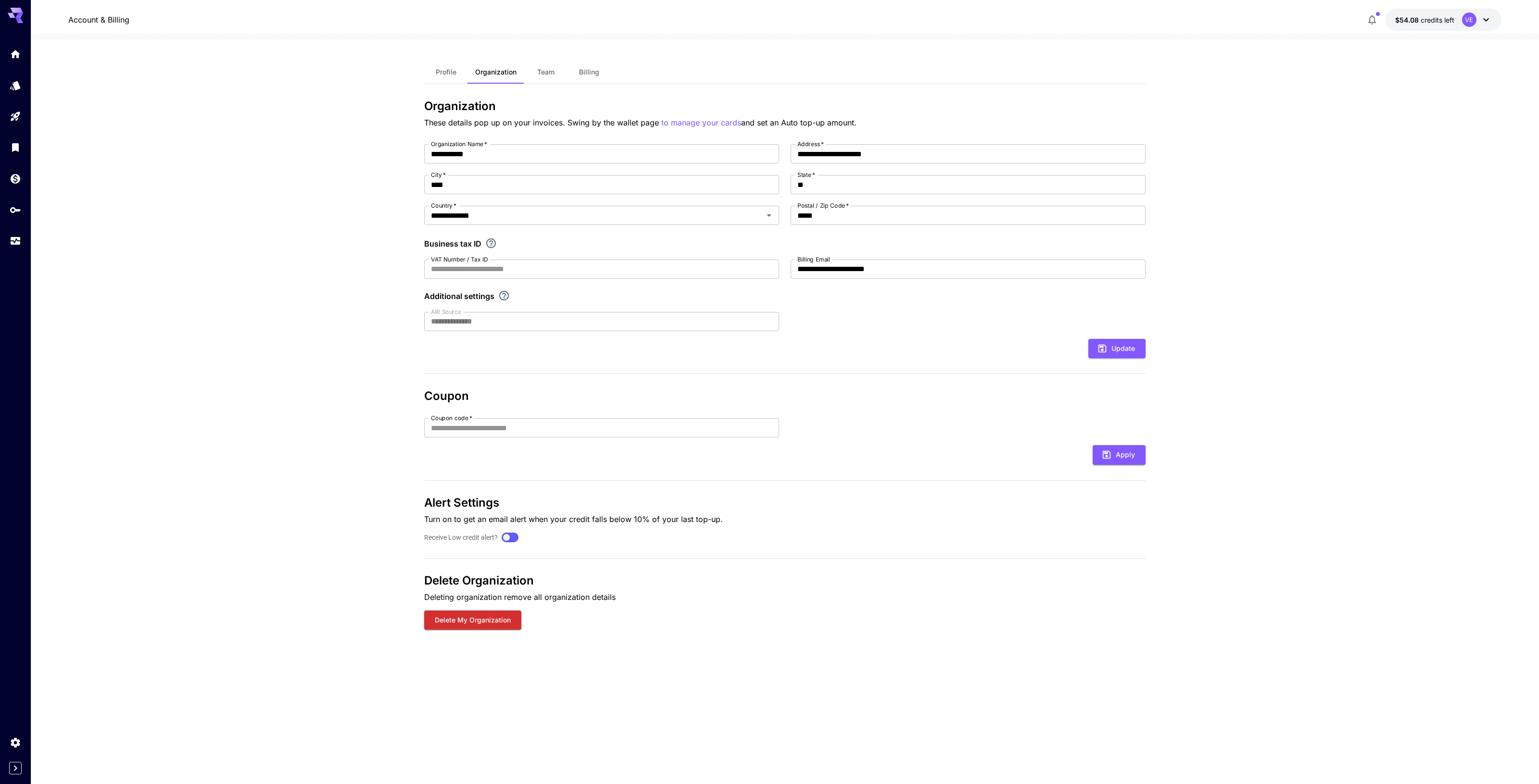
click at [534, 74] on button "Team" at bounding box center [546, 72] width 44 height 23
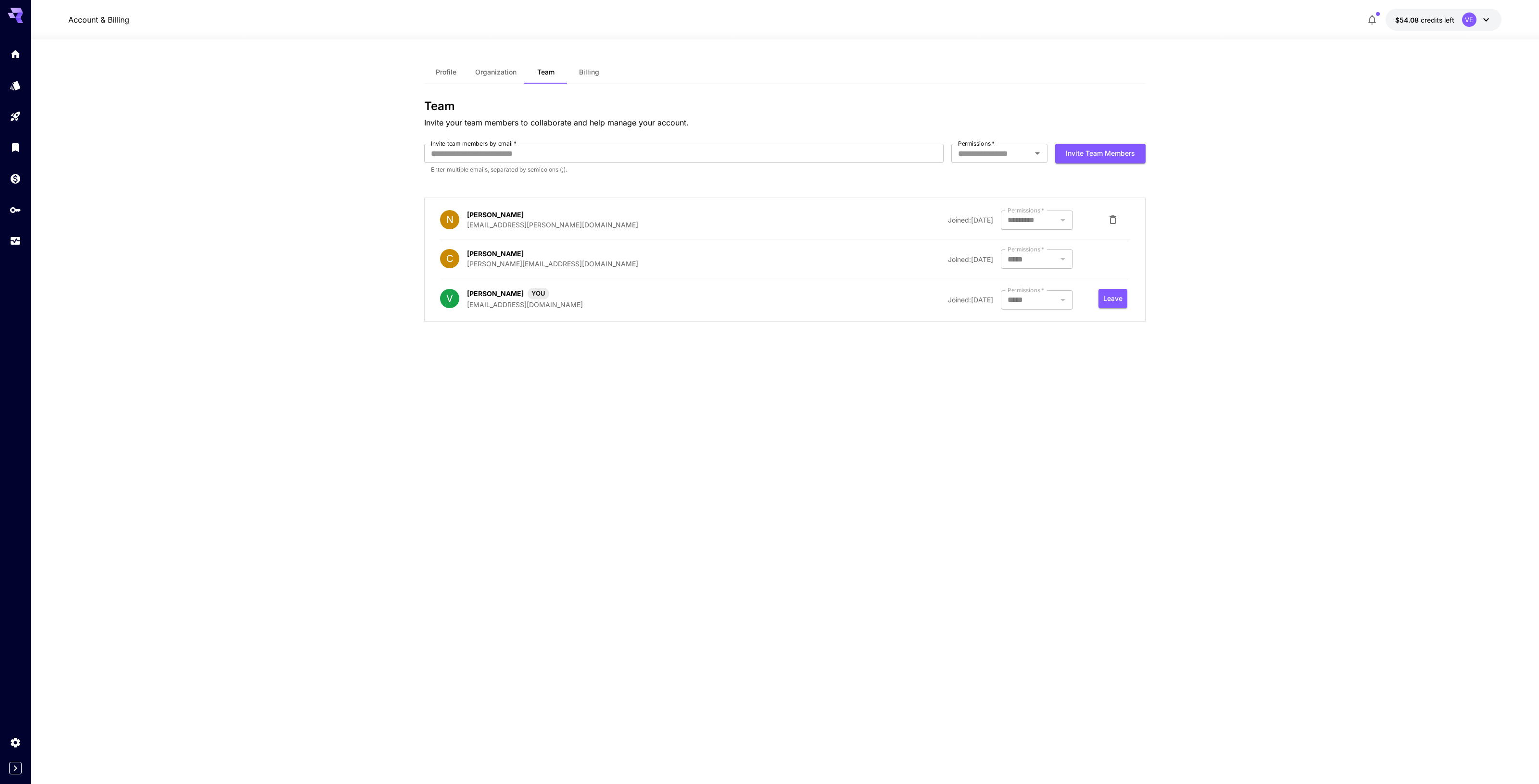
click at [1450, 17] on span "credits left" at bounding box center [1437, 20] width 34 height 8
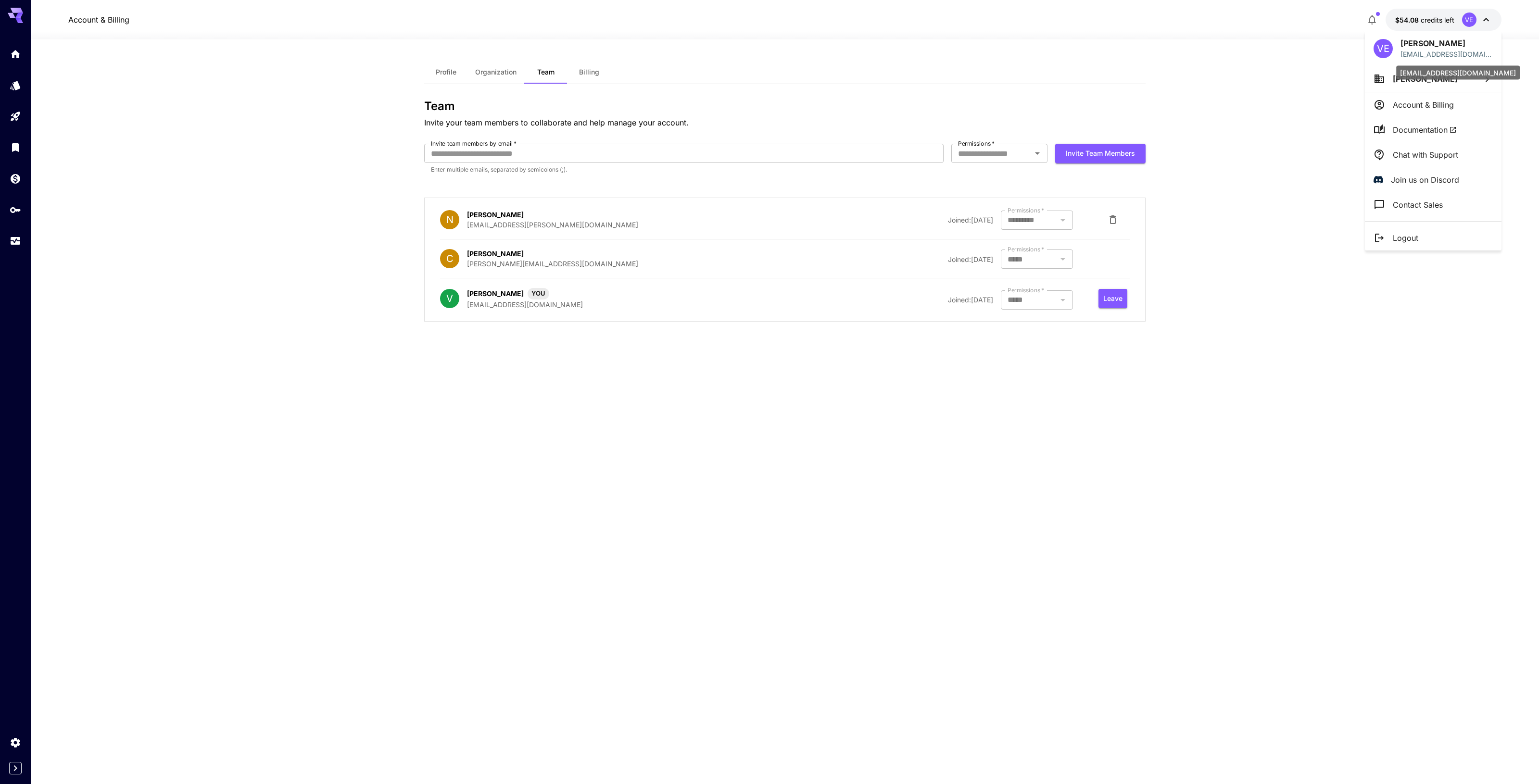
click at [1424, 75] on div "vecestomo@gmail.com" at bounding box center [1457, 73] width 123 height 14
click at [1388, 81] on li "Chad Lawson" at bounding box center [1433, 78] width 136 height 26
click at [1305, 115] on p "Chad Michael L..." at bounding box center [1336, 119] width 133 height 12
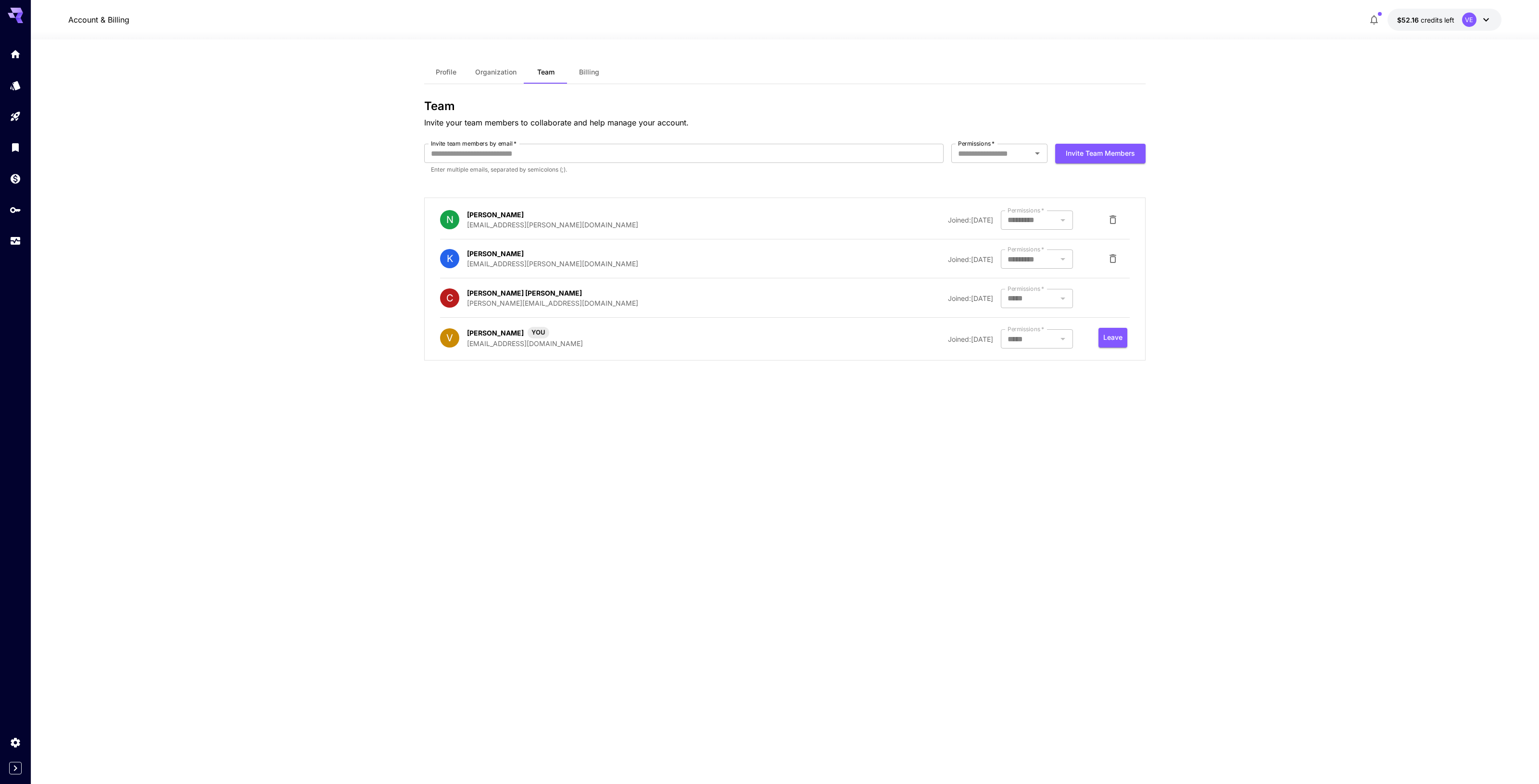
click at [1470, 20] on div "VE" at bounding box center [1469, 20] width 15 height 15
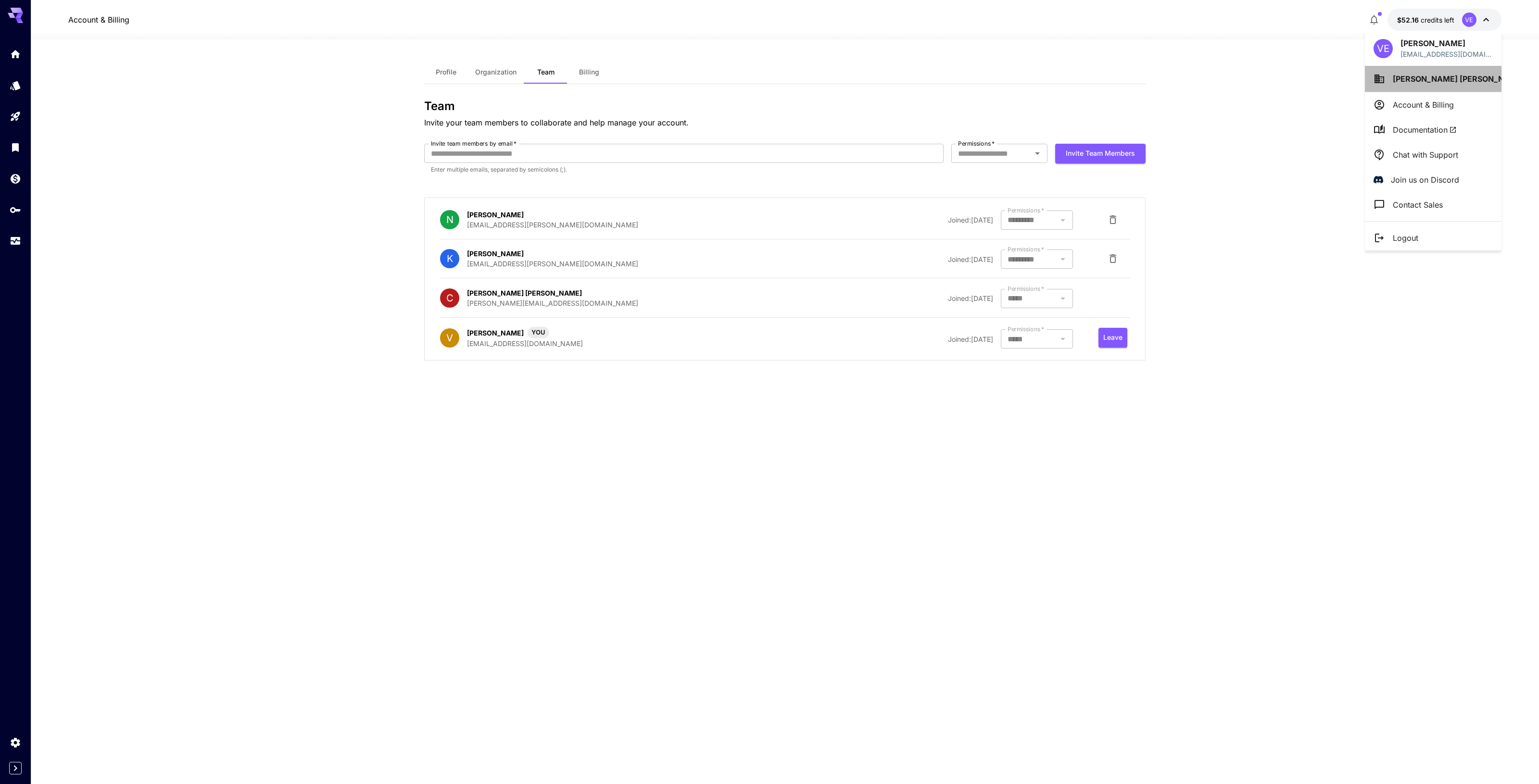
click at [1443, 70] on li "Chad Michael Lawson" at bounding box center [1433, 78] width 136 height 26
click at [1301, 100] on p "Chad Lawson" at bounding box center [1301, 98] width 63 height 12
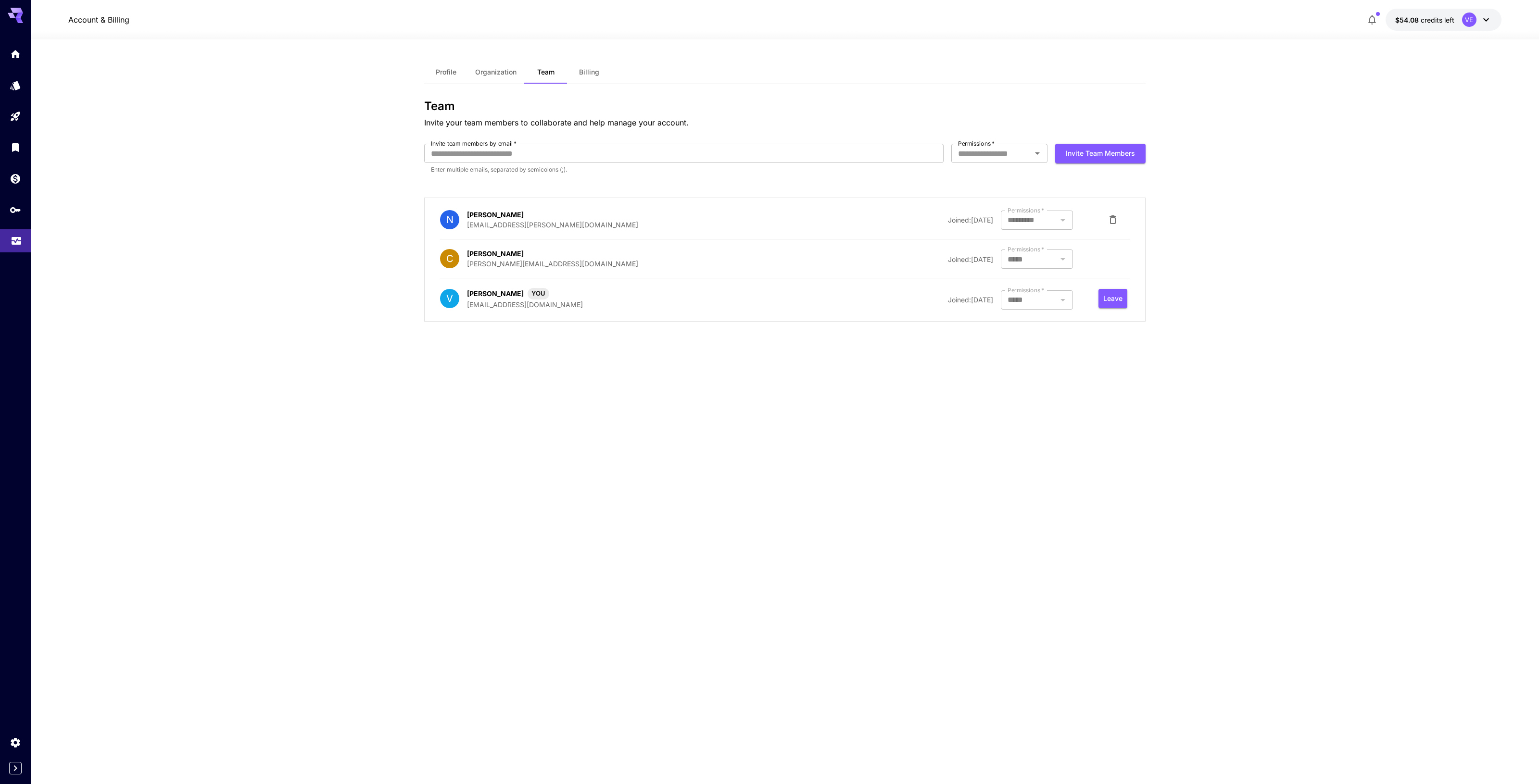
click at [19, 241] on icon "Usage" at bounding box center [16, 239] width 10 height 5
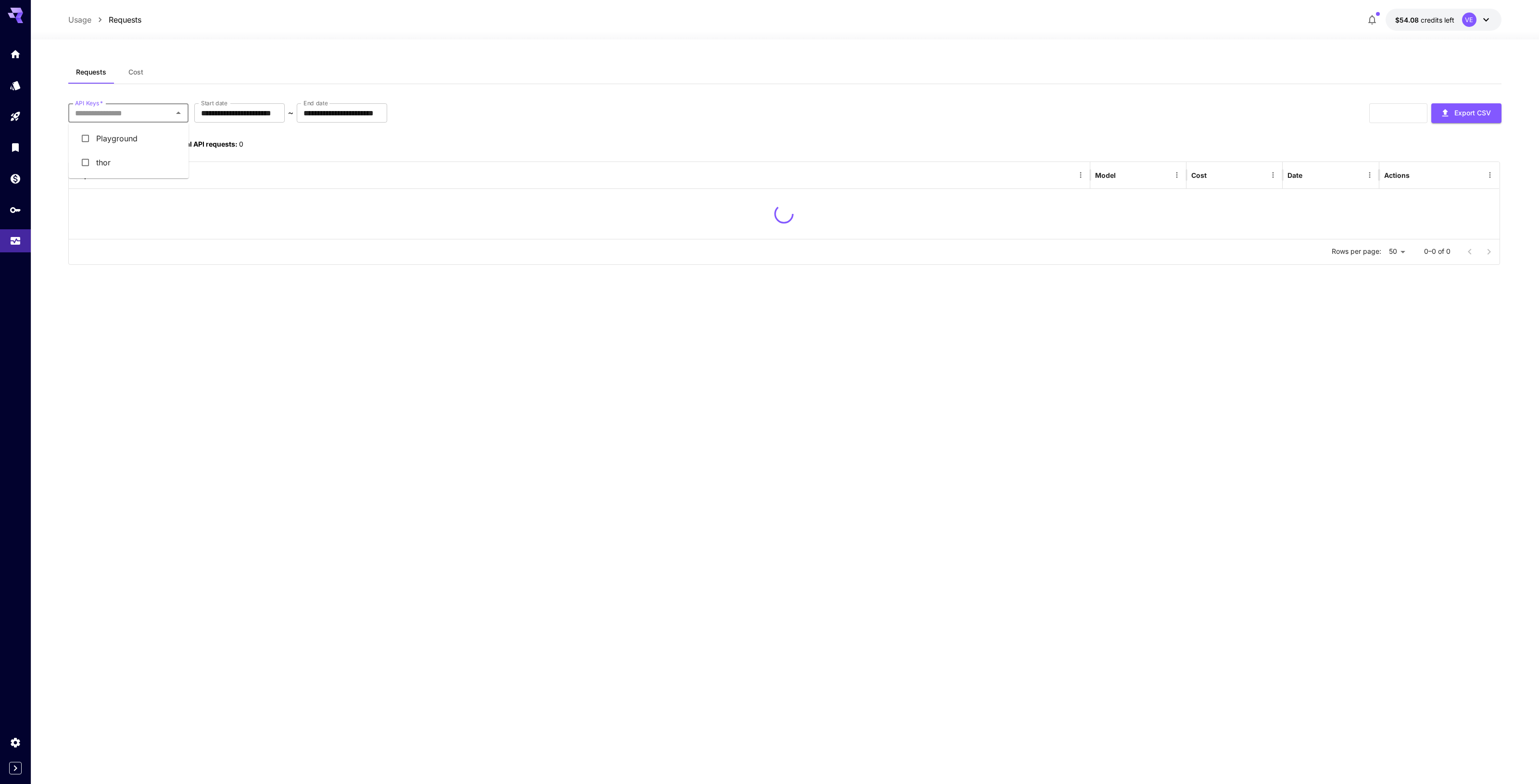
click at [160, 107] on input "API Keys   *" at bounding box center [121, 113] width 99 height 13
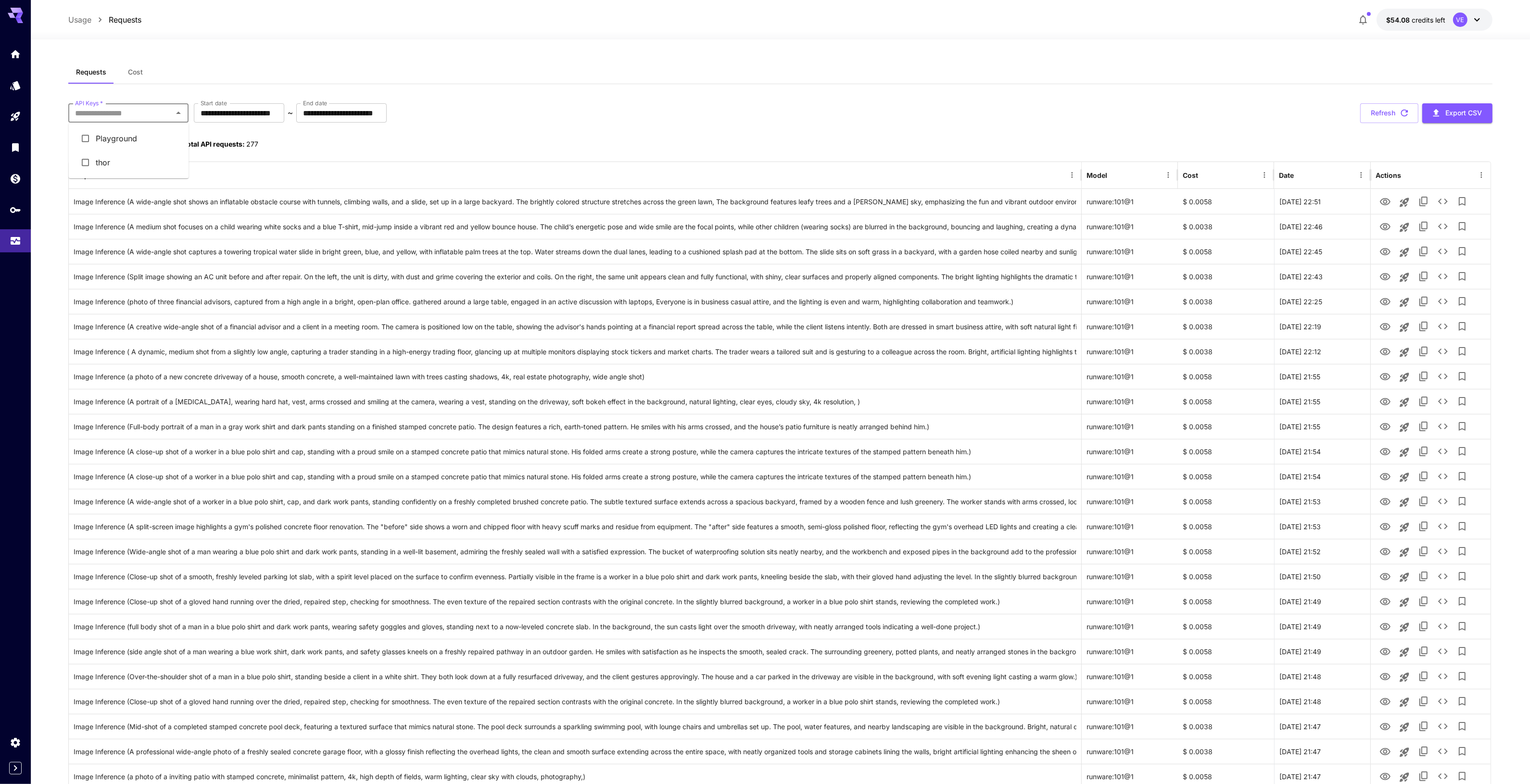
click at [123, 154] on li "thor" at bounding box center [129, 162] width 120 height 24
click at [1439, 207] on icon "See details" at bounding box center [1443, 202] width 12 height 12
click at [1445, 222] on icon "See details" at bounding box center [1443, 227] width 12 height 12
click at [1444, 251] on icon "See details" at bounding box center [1443, 252] width 12 height 12
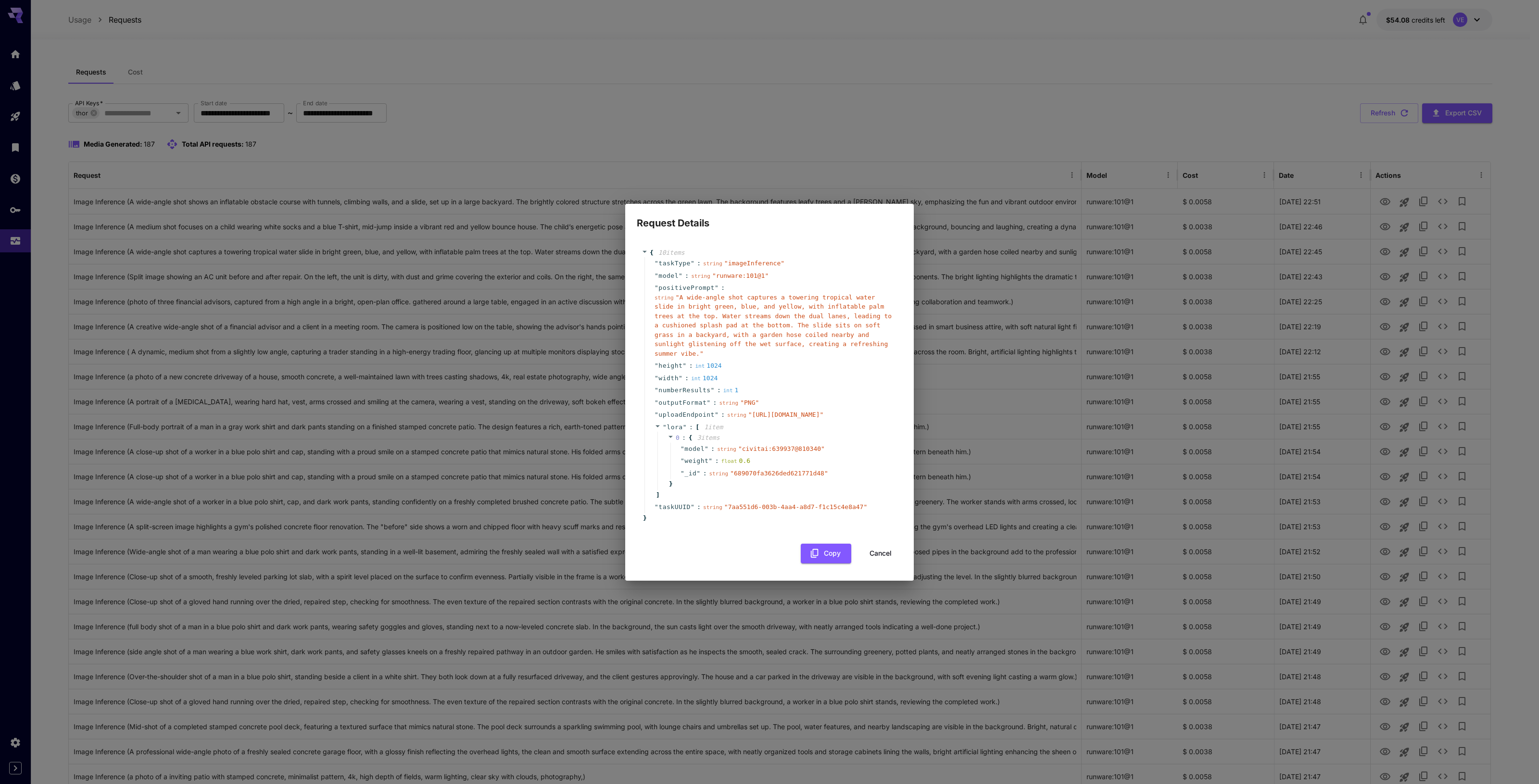
click at [946, 115] on div "Request Details { 10 item s " taskType " : string " imageInference " " model " …" at bounding box center [770, 392] width 1539 height 784
click at [912, 138] on div "Request Details { 10 item s " taskType " : string " imageInference " " model " …" at bounding box center [770, 392] width 1539 height 784
click at [882, 564] on button "Cancel" at bounding box center [880, 554] width 44 height 20
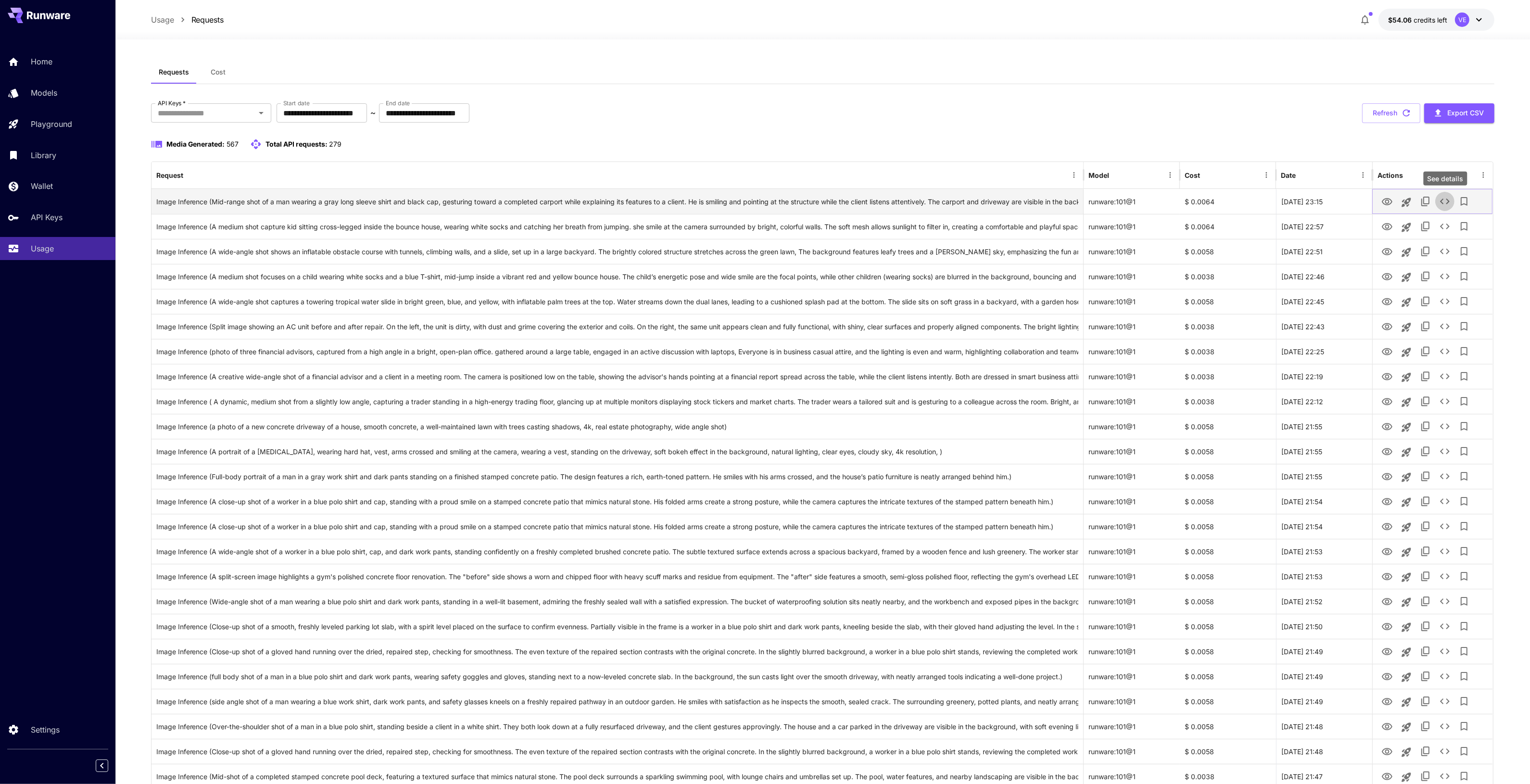
click at [1442, 200] on icon "See details" at bounding box center [1444, 201] width 10 height 6
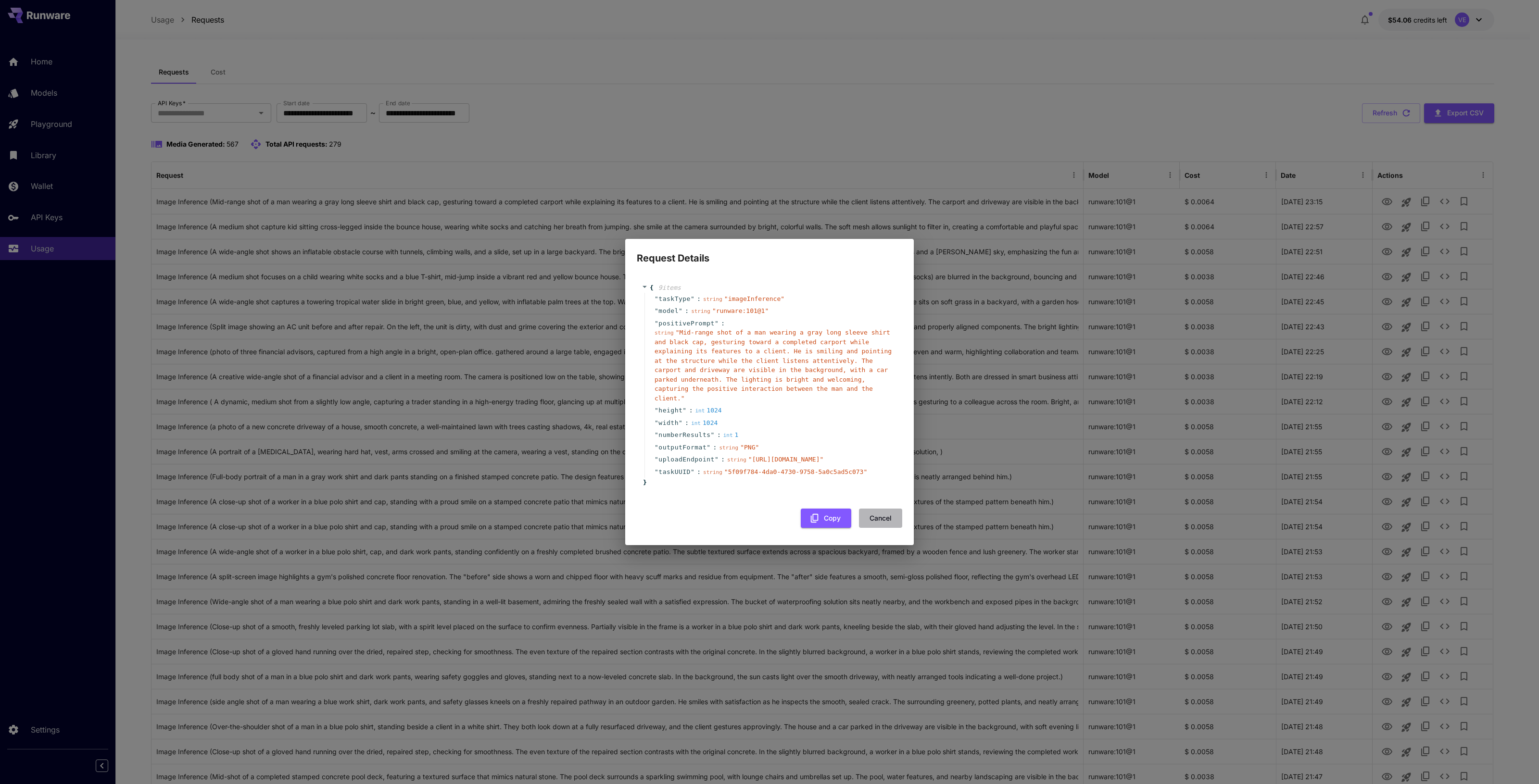
click at [885, 528] on button "Cancel" at bounding box center [880, 519] width 44 height 20
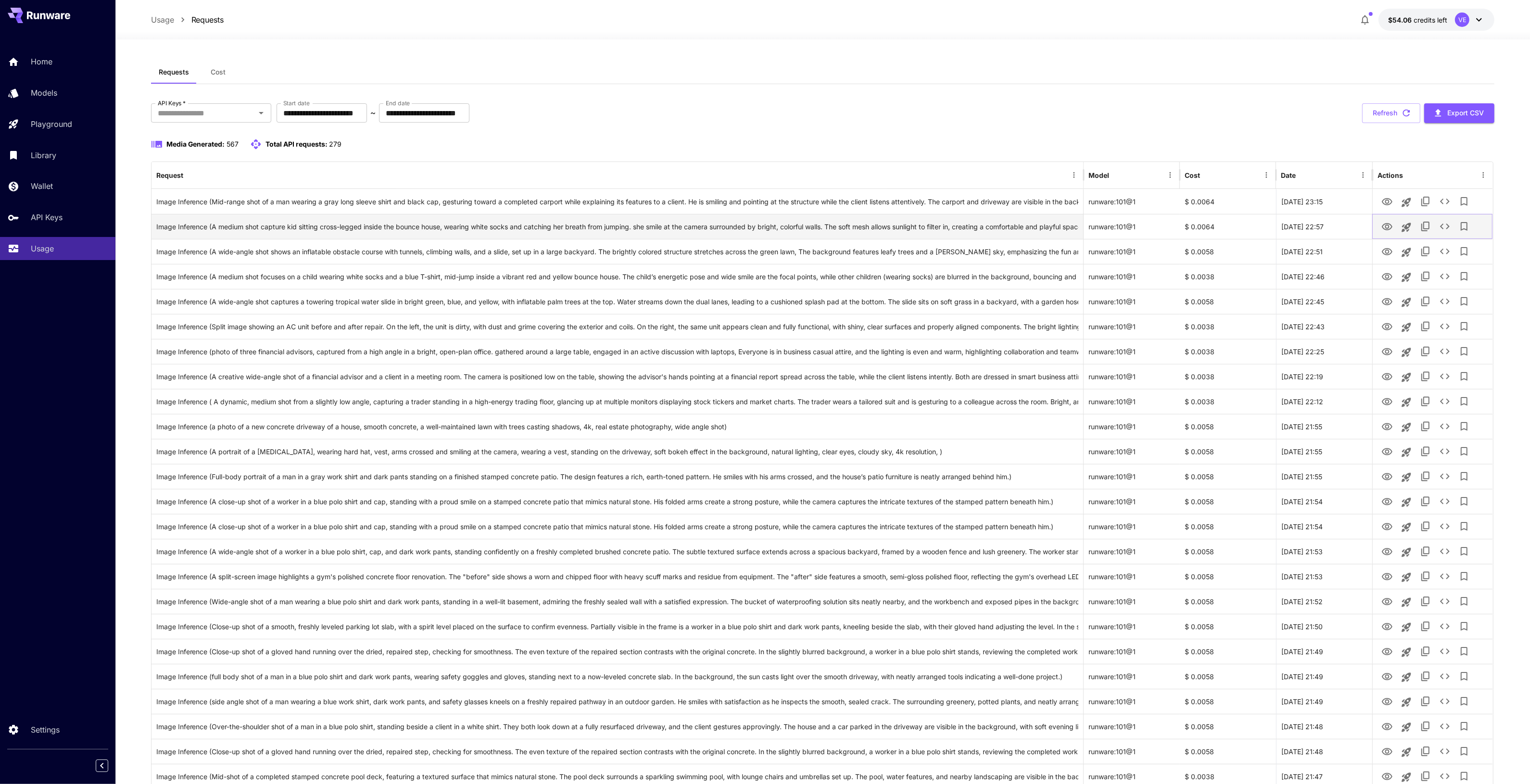
click at [1444, 220] on button "See details" at bounding box center [1444, 226] width 19 height 19
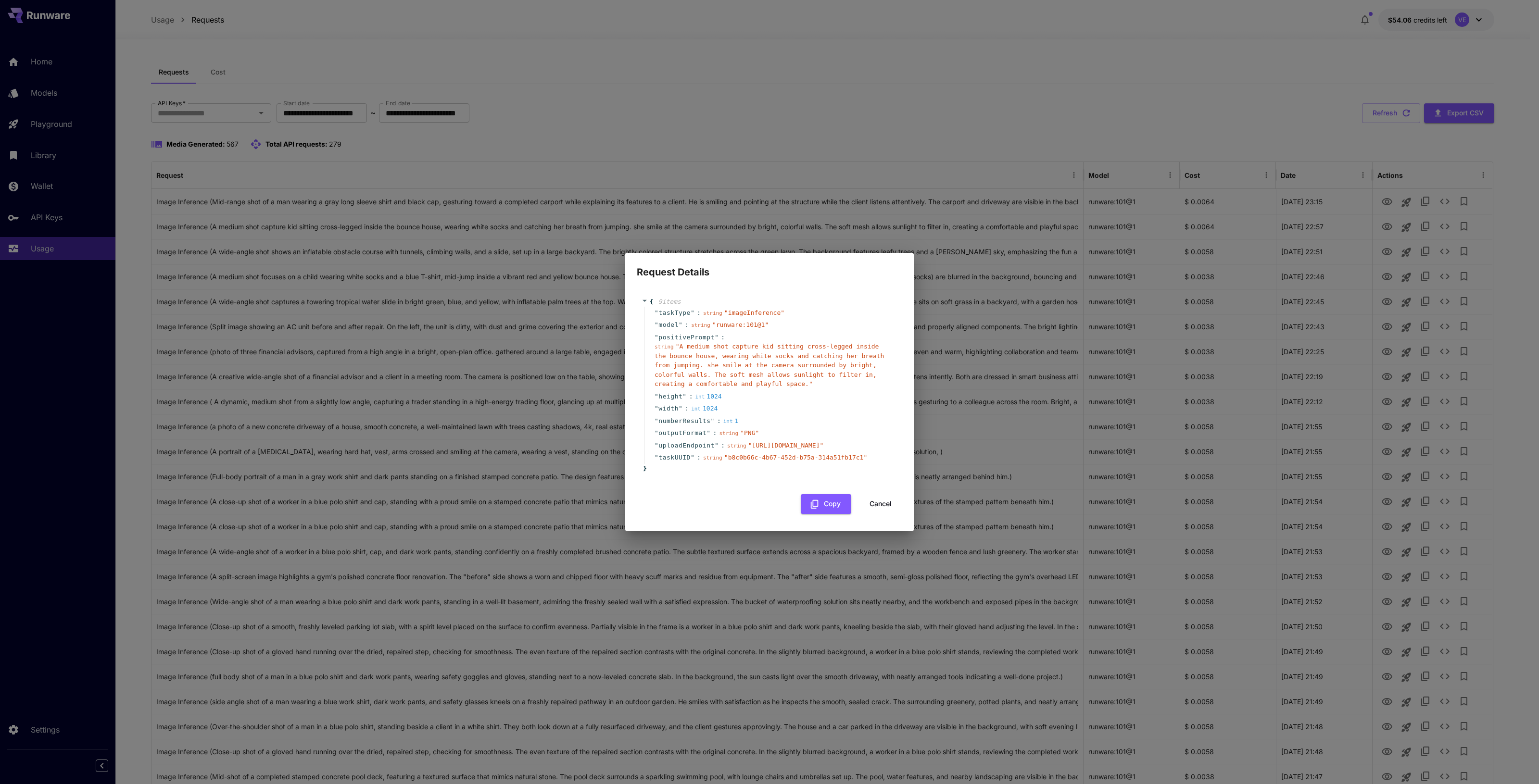
click at [882, 514] on button "Cancel" at bounding box center [880, 504] width 44 height 20
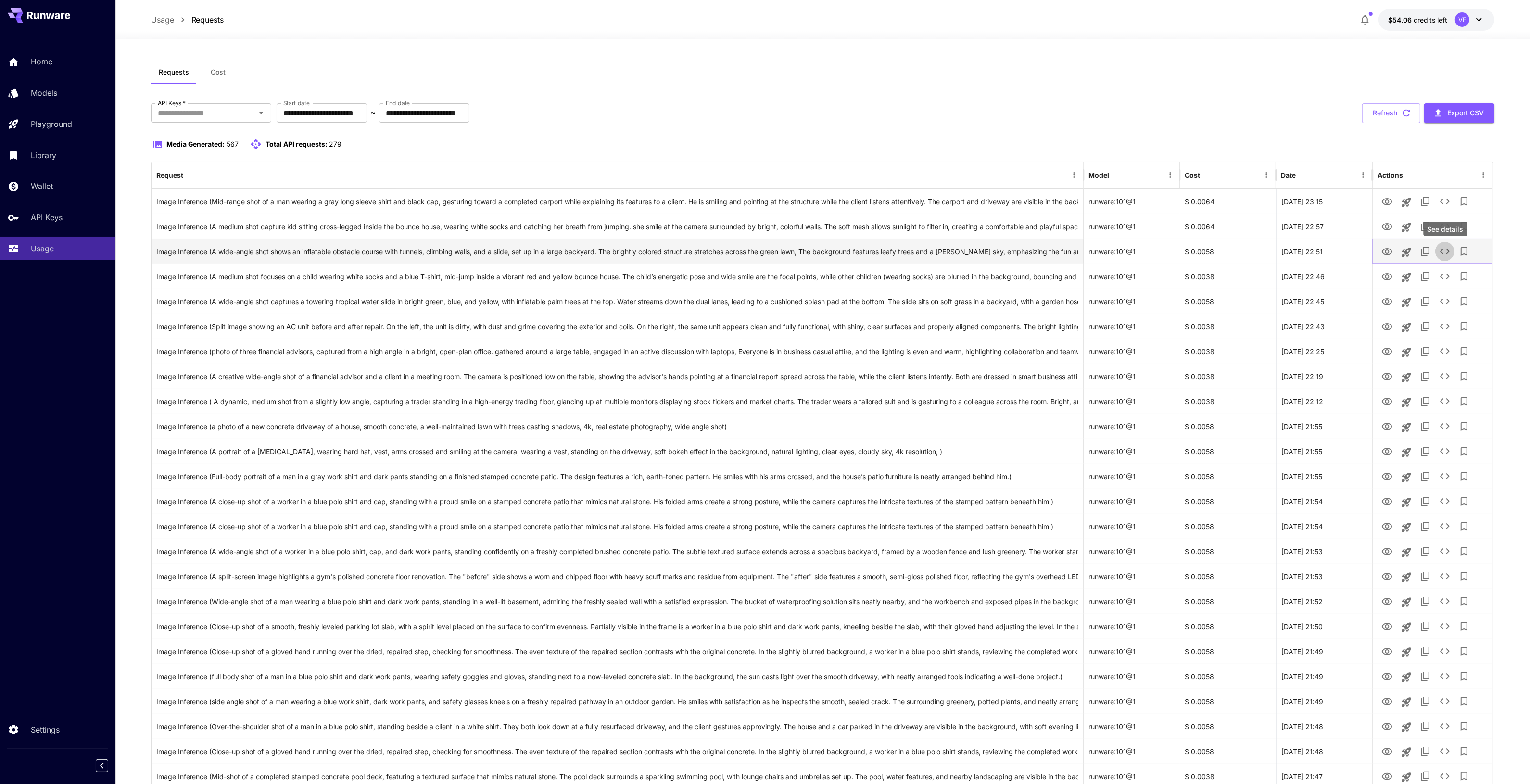
click at [1444, 244] on button "See details" at bounding box center [1444, 251] width 19 height 19
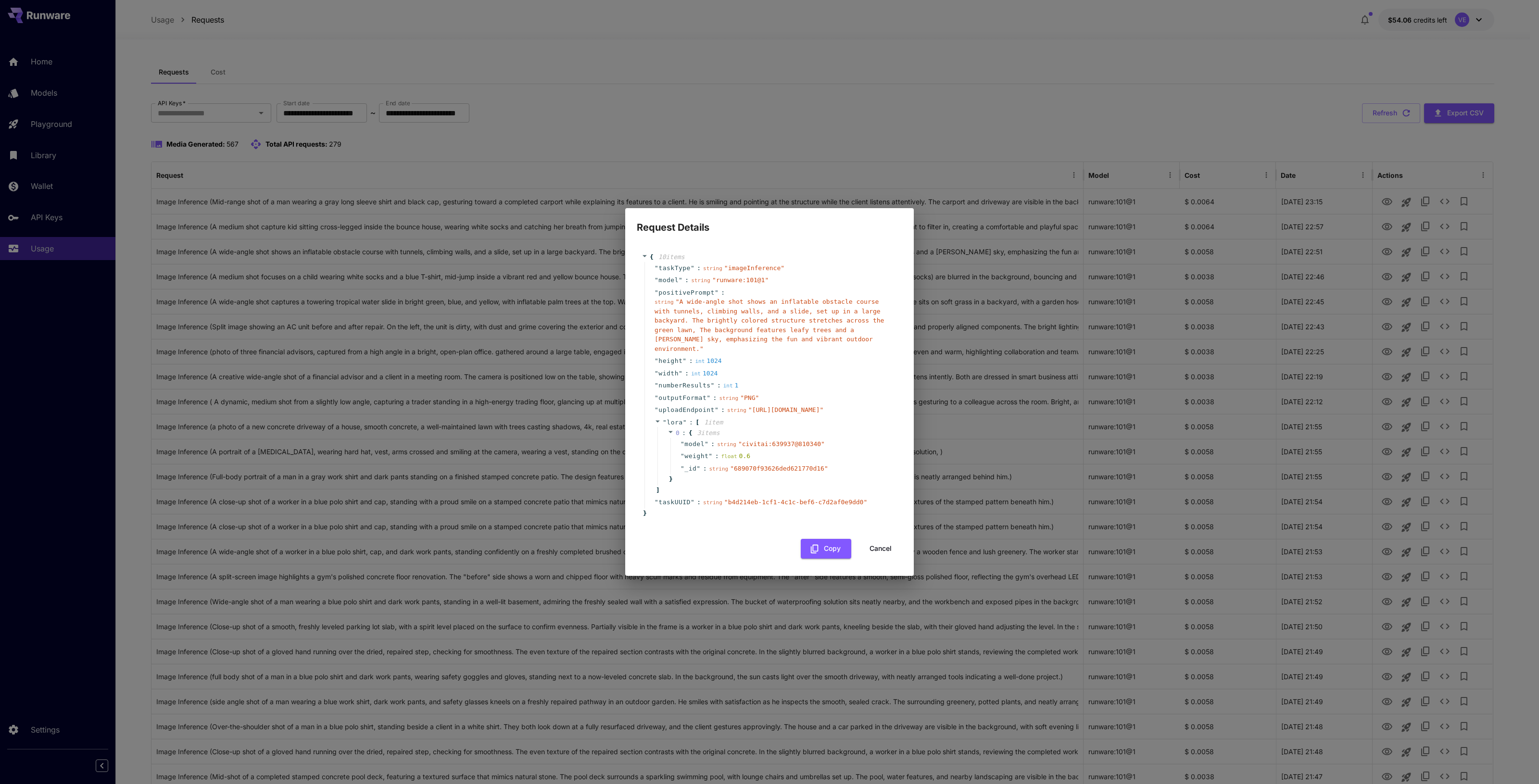
click at [884, 558] on button "Cancel" at bounding box center [880, 549] width 44 height 20
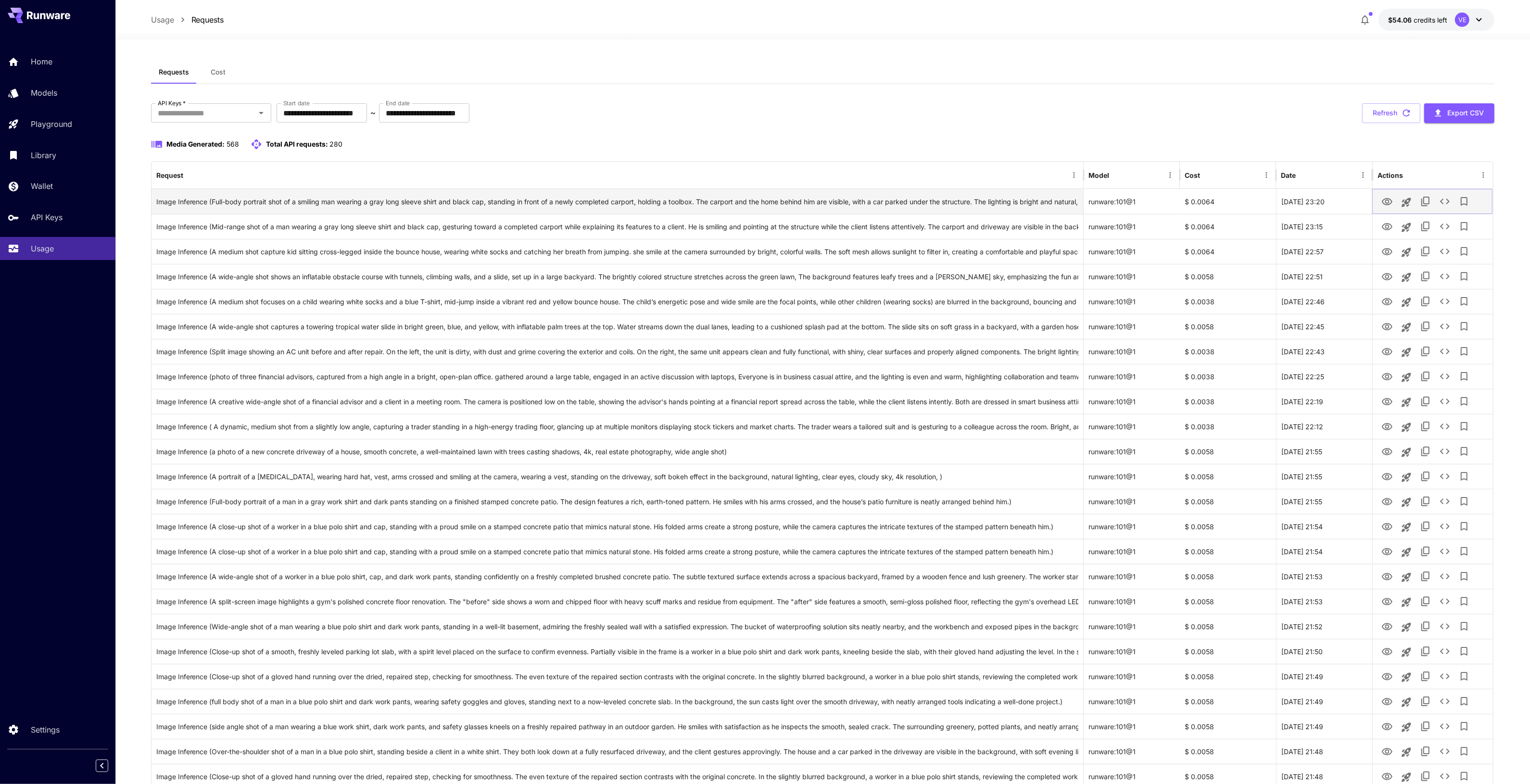
click at [1448, 206] on icon "See details" at bounding box center [1445, 202] width 12 height 12
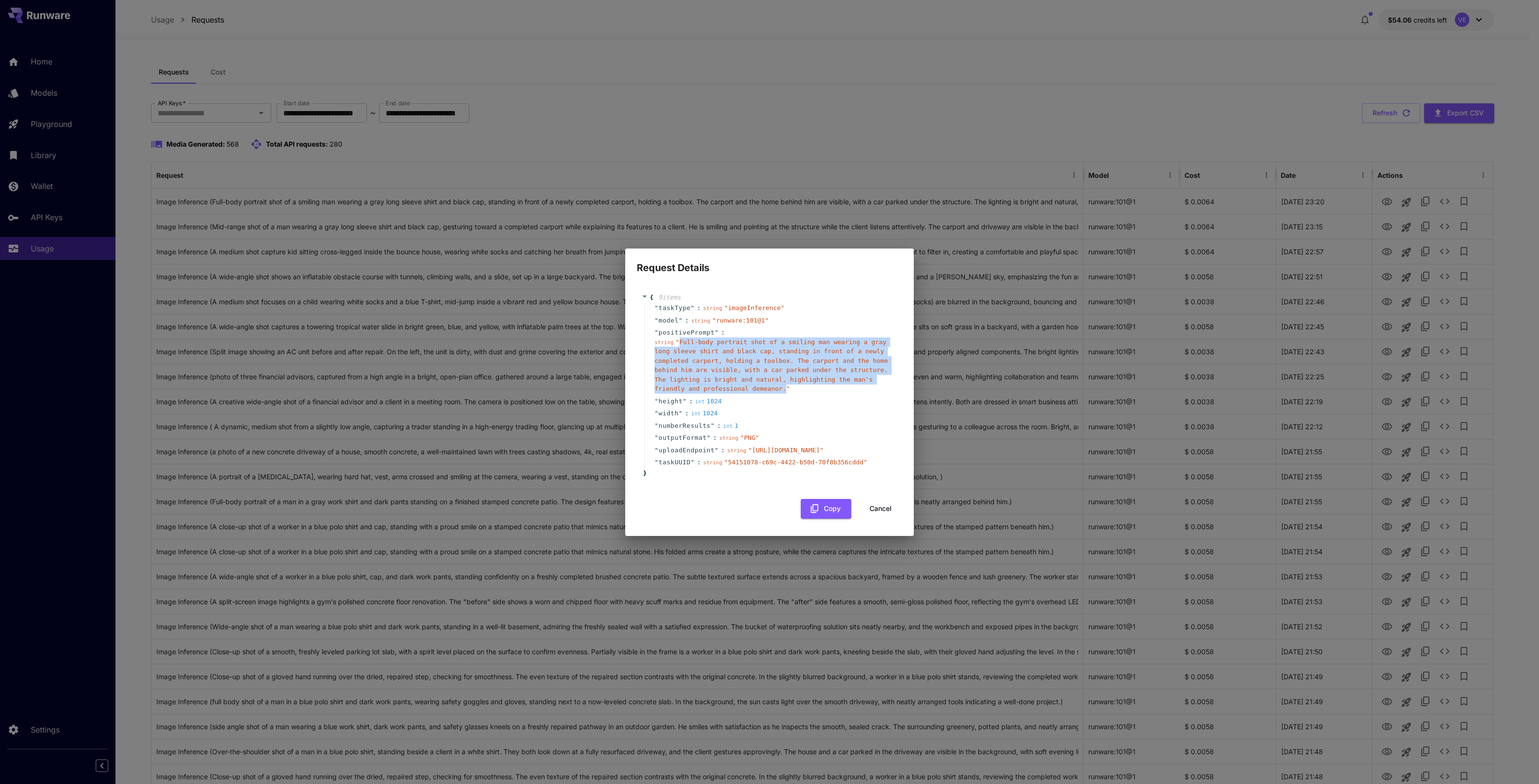
drag, startPoint x: 678, startPoint y: 299, endPoint x: 684, endPoint y: 350, distance: 51.4
click at [684, 350] on span "" Full-body portrait shot of a smiling man wearing a gray long sleeve shirt and…" at bounding box center [771, 365] width 233 height 54
copy span "Full-body portrait shot of a smiling man wearing a gray long sleeve shirt and b…"
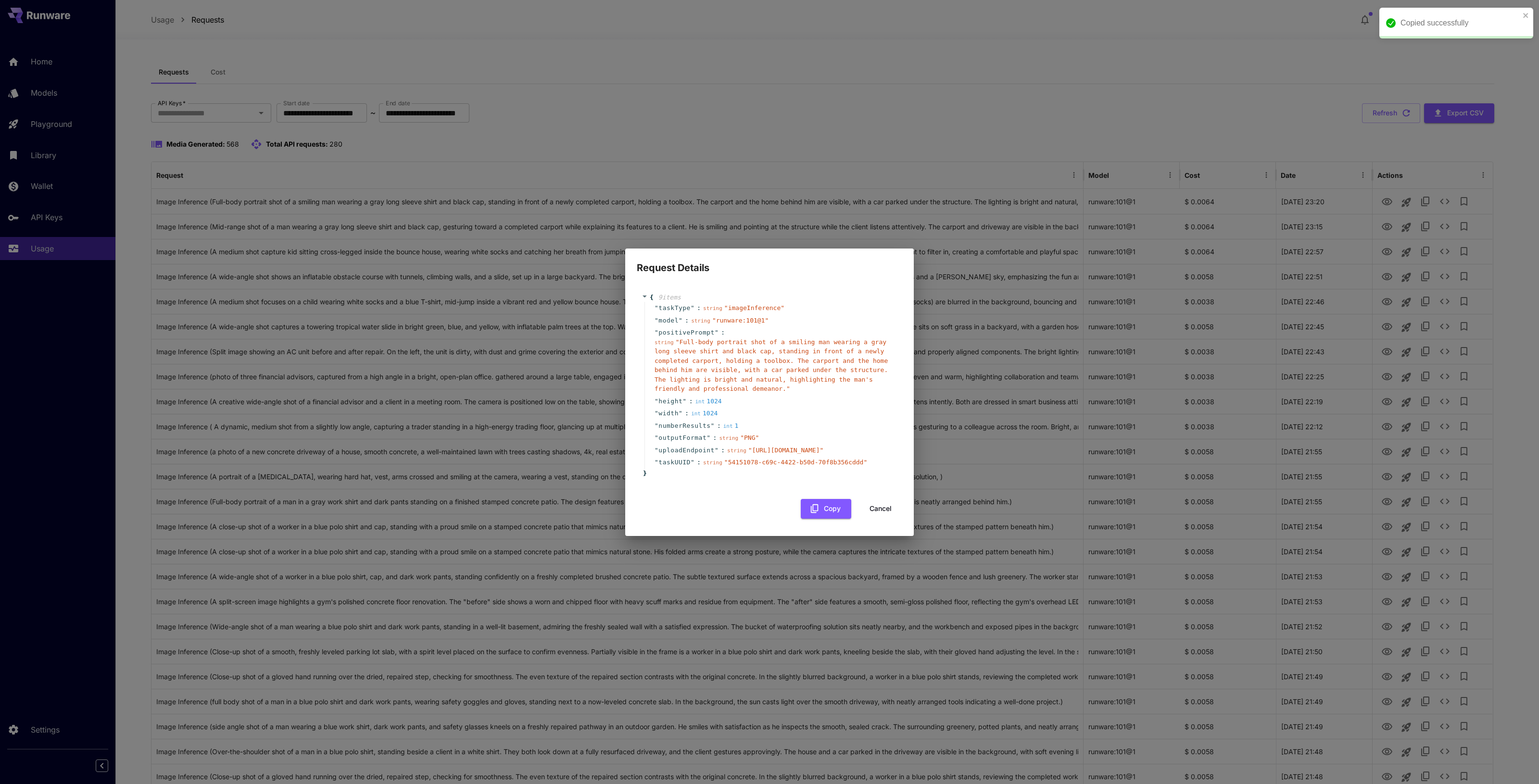
click at [804, 120] on div "Request Details { 9 item s " taskType " : string " imageInference " " model " :…" at bounding box center [770, 392] width 1539 height 784
click at [72, 76] on div "Request Details { 9 item s " taskType " : string " imageInference " " model " :…" at bounding box center [770, 392] width 1539 height 784
click at [875, 519] on button "Cancel" at bounding box center [880, 509] width 44 height 20
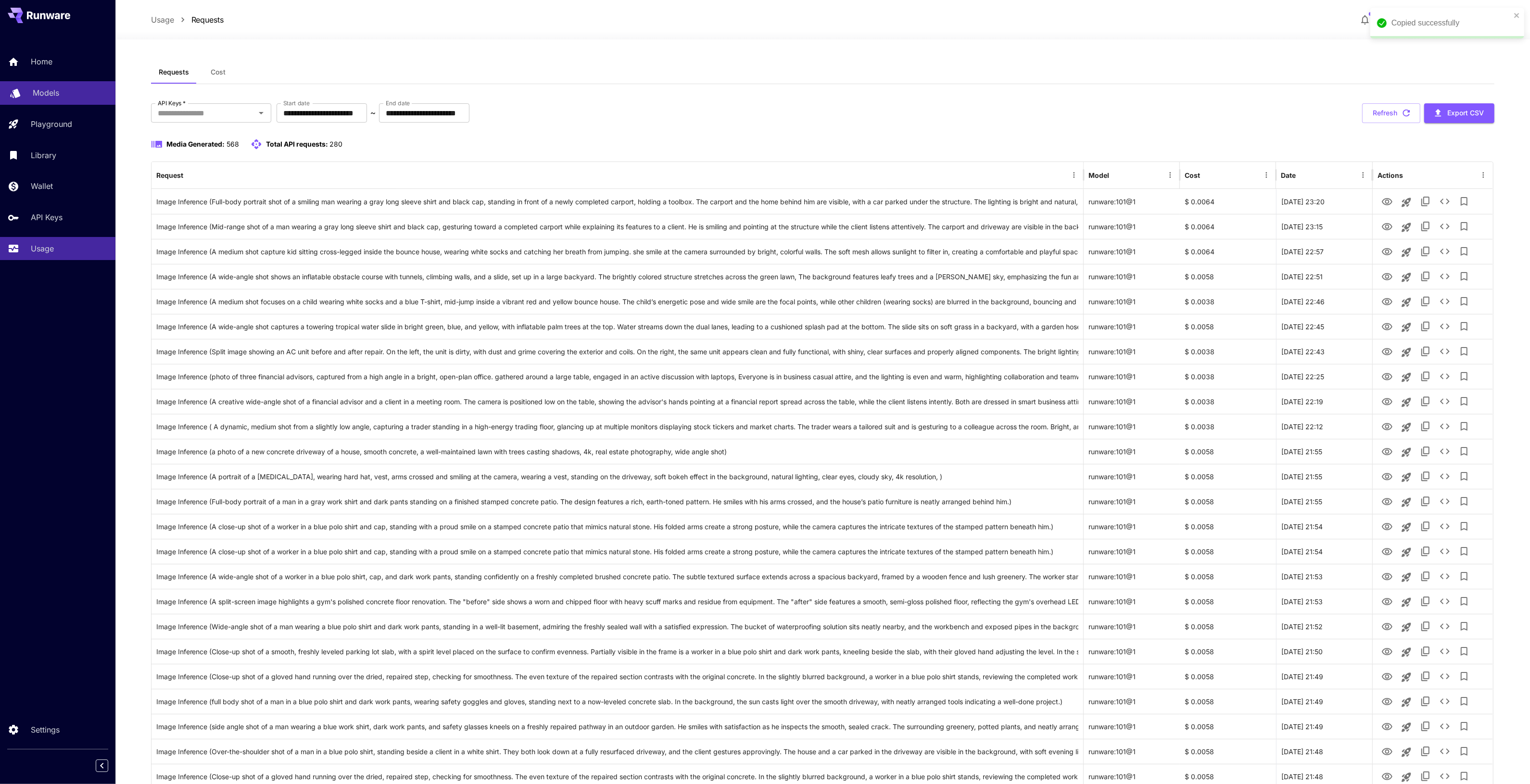
click at [52, 90] on p "Models" at bounding box center [46, 93] width 26 height 12
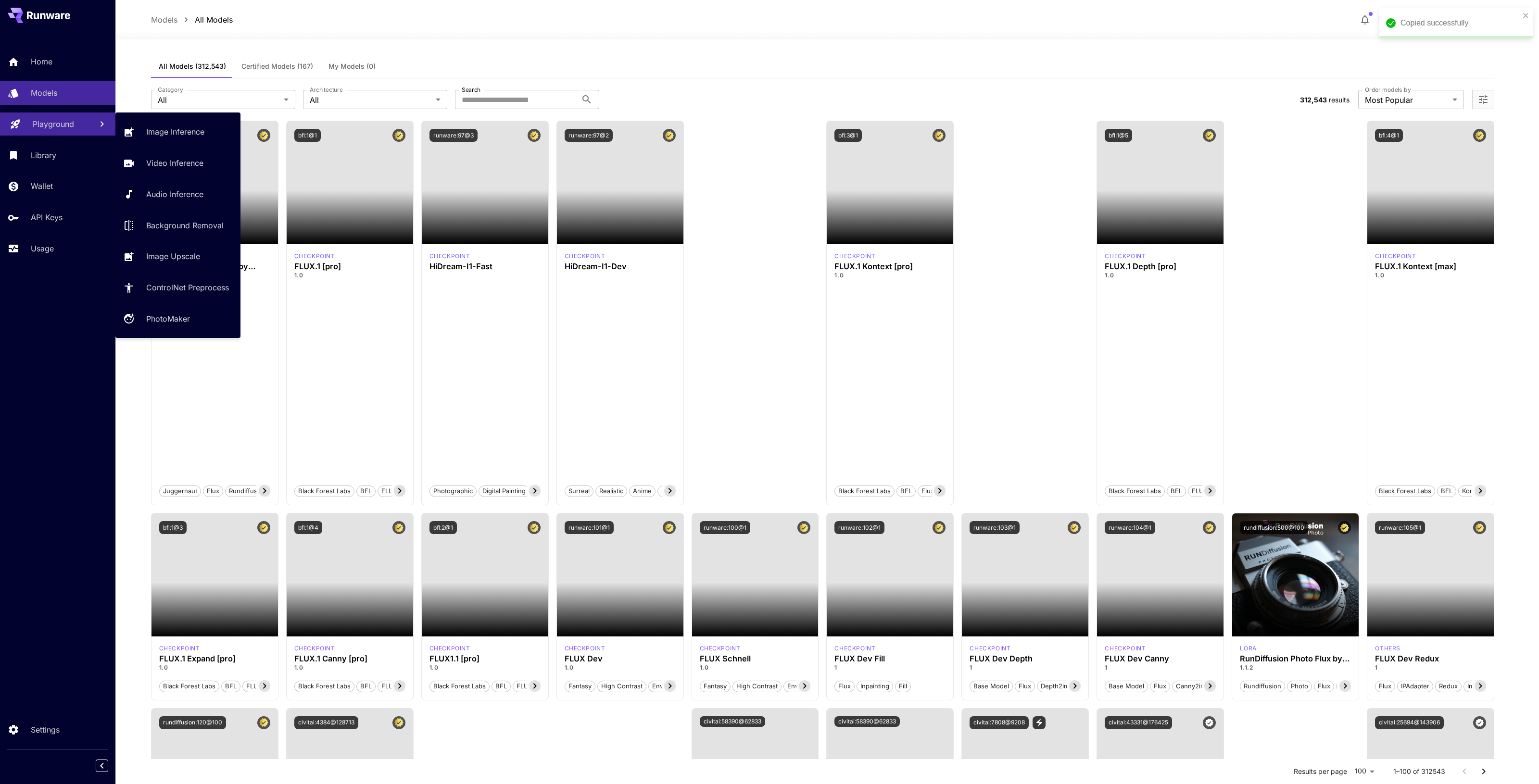
click at [65, 121] on p "Playground" at bounding box center [53, 124] width 42 height 12
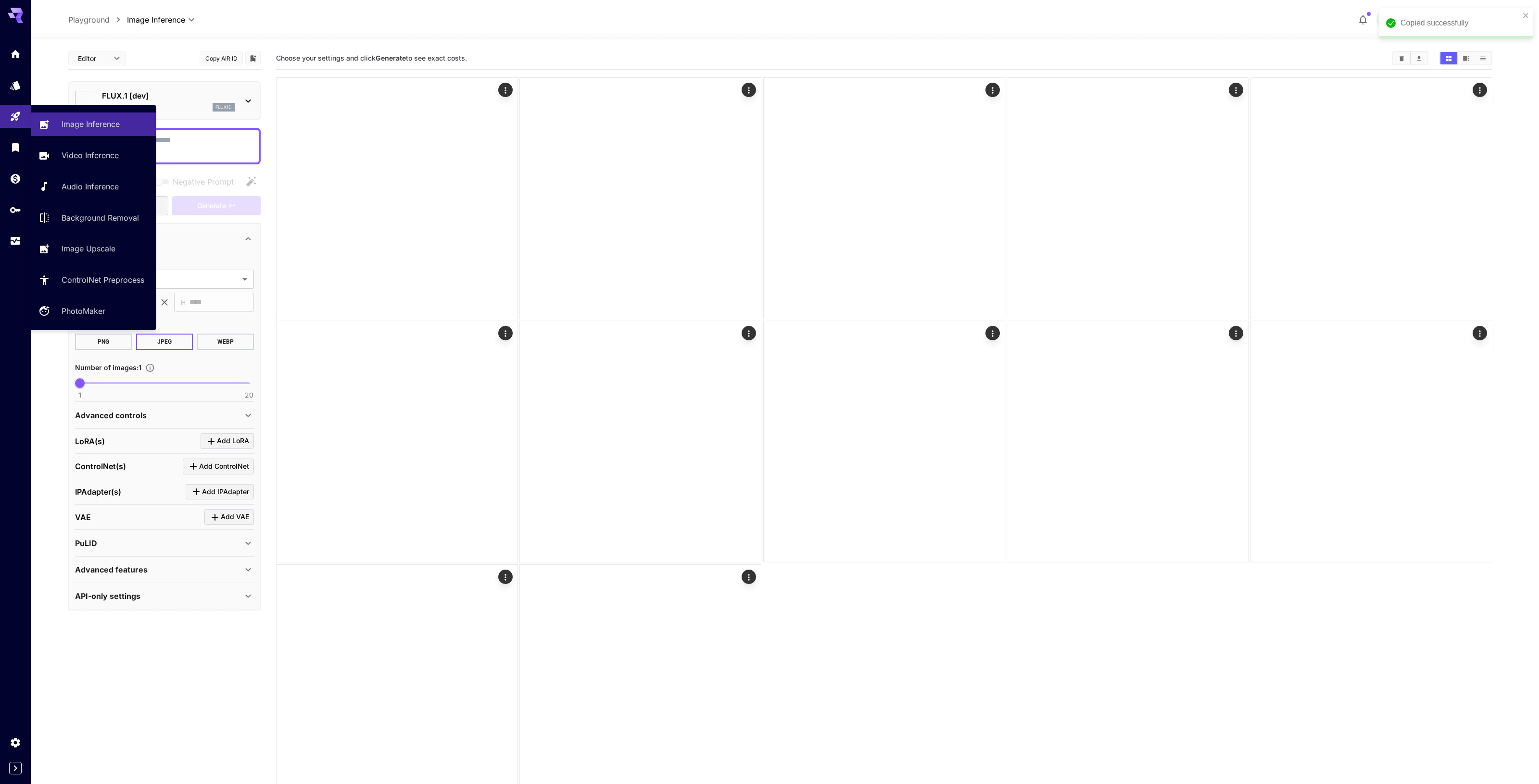
type input "**********"
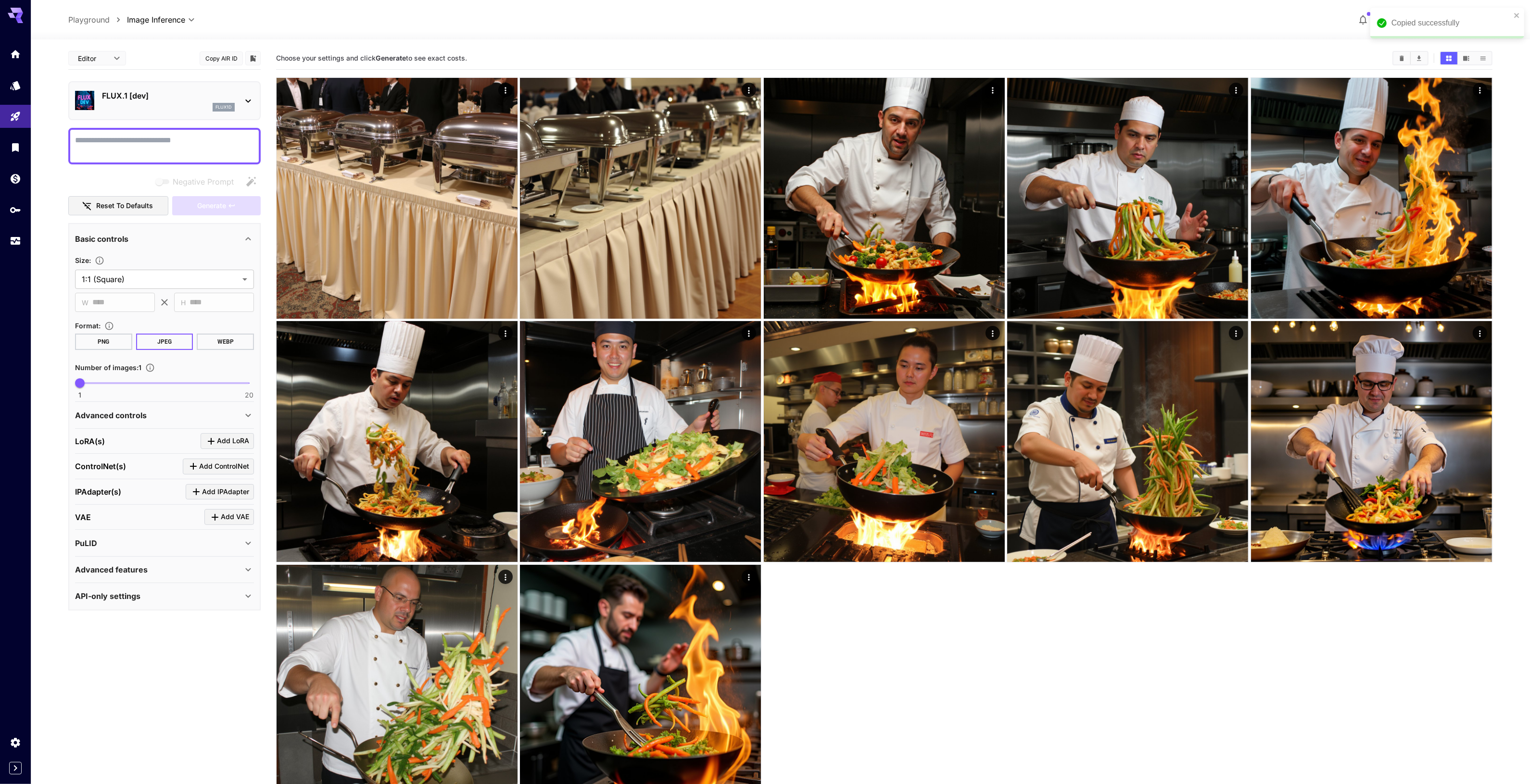
click at [201, 141] on textarea "Negative Prompt" at bounding box center [164, 146] width 179 height 23
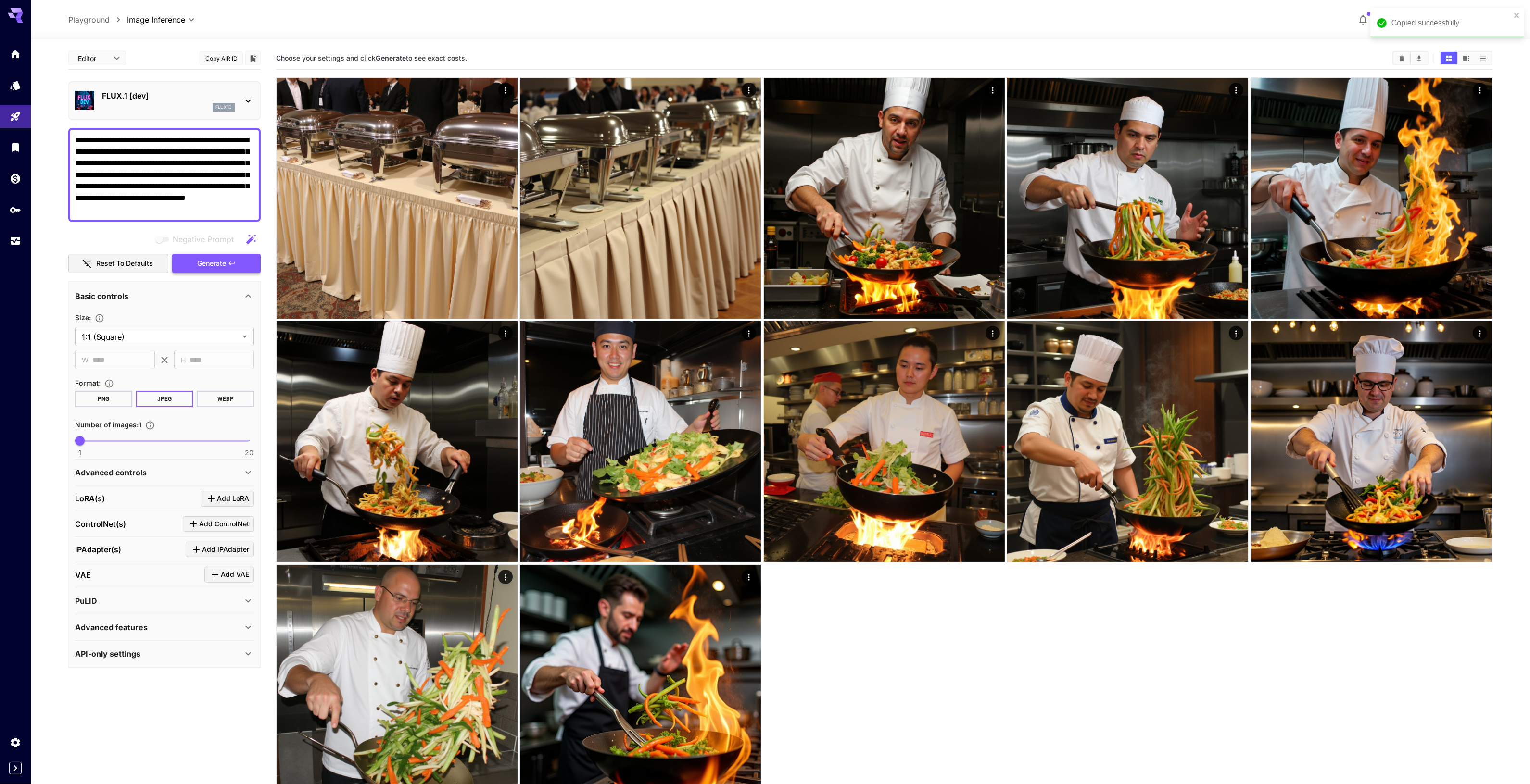
type textarea "**********"
click at [206, 262] on span "Generate" at bounding box center [212, 264] width 29 height 12
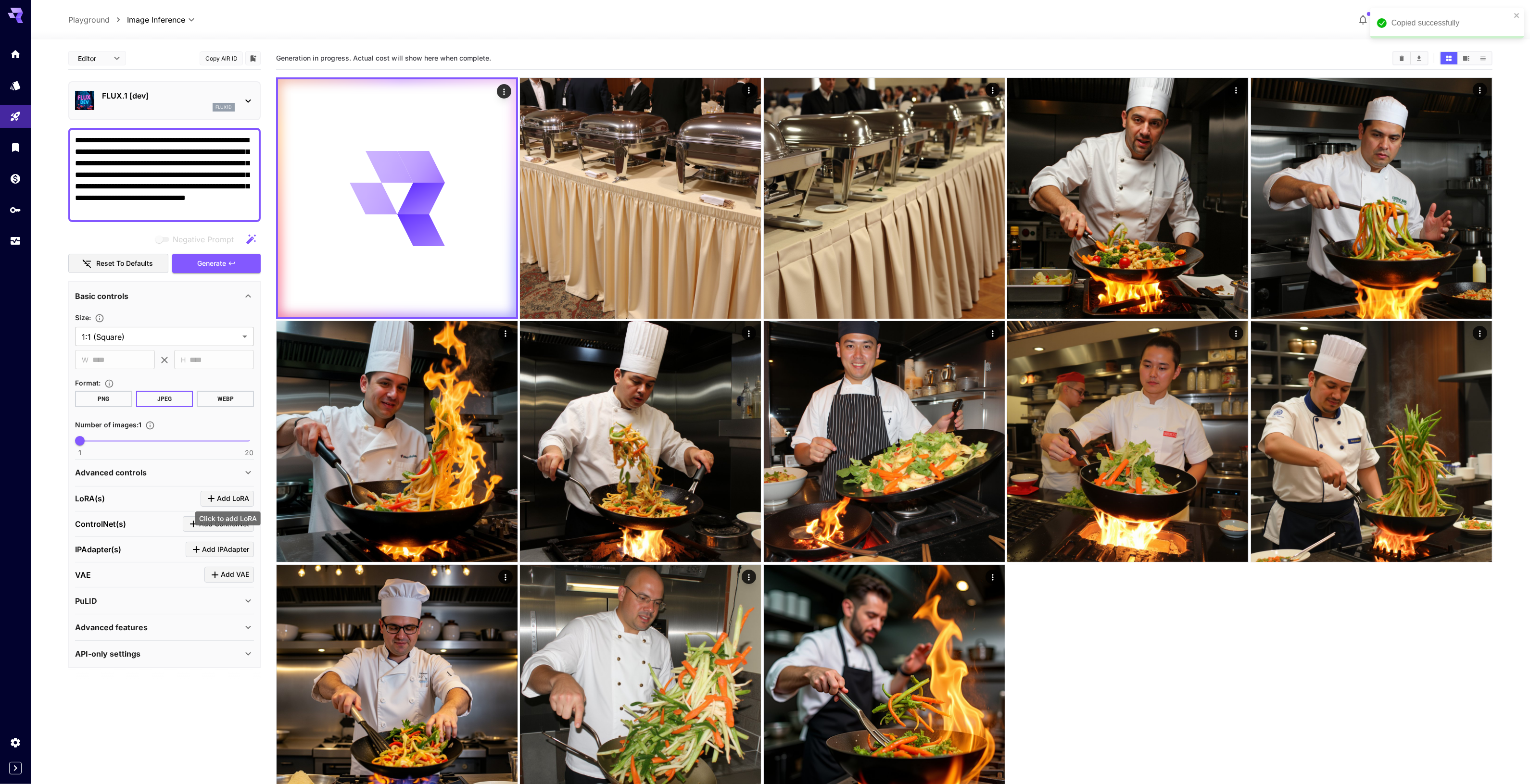
click at [233, 498] on span "Add LoRA" at bounding box center [233, 499] width 32 height 12
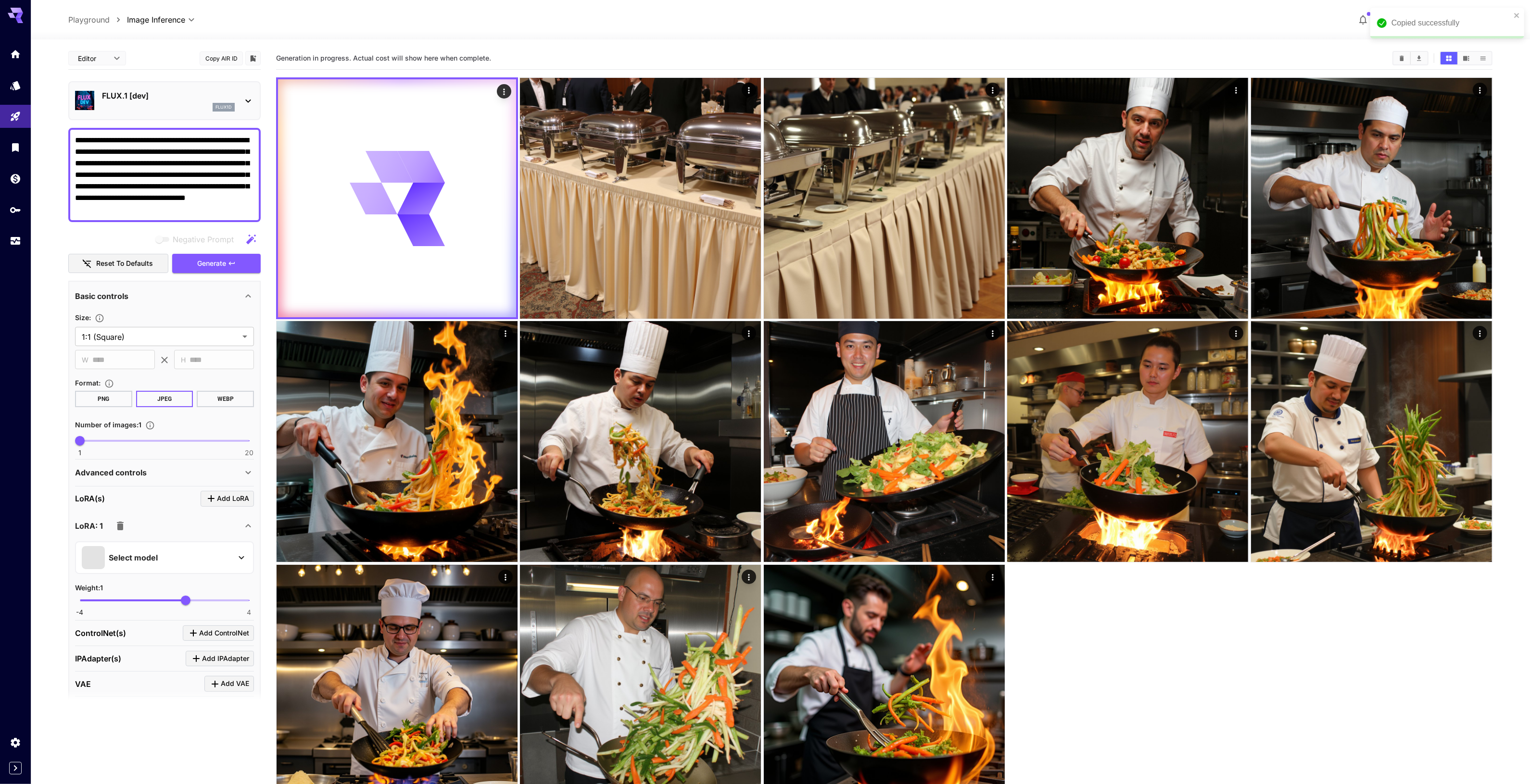
click at [140, 558] on p "Select model" at bounding box center [133, 558] width 49 height 12
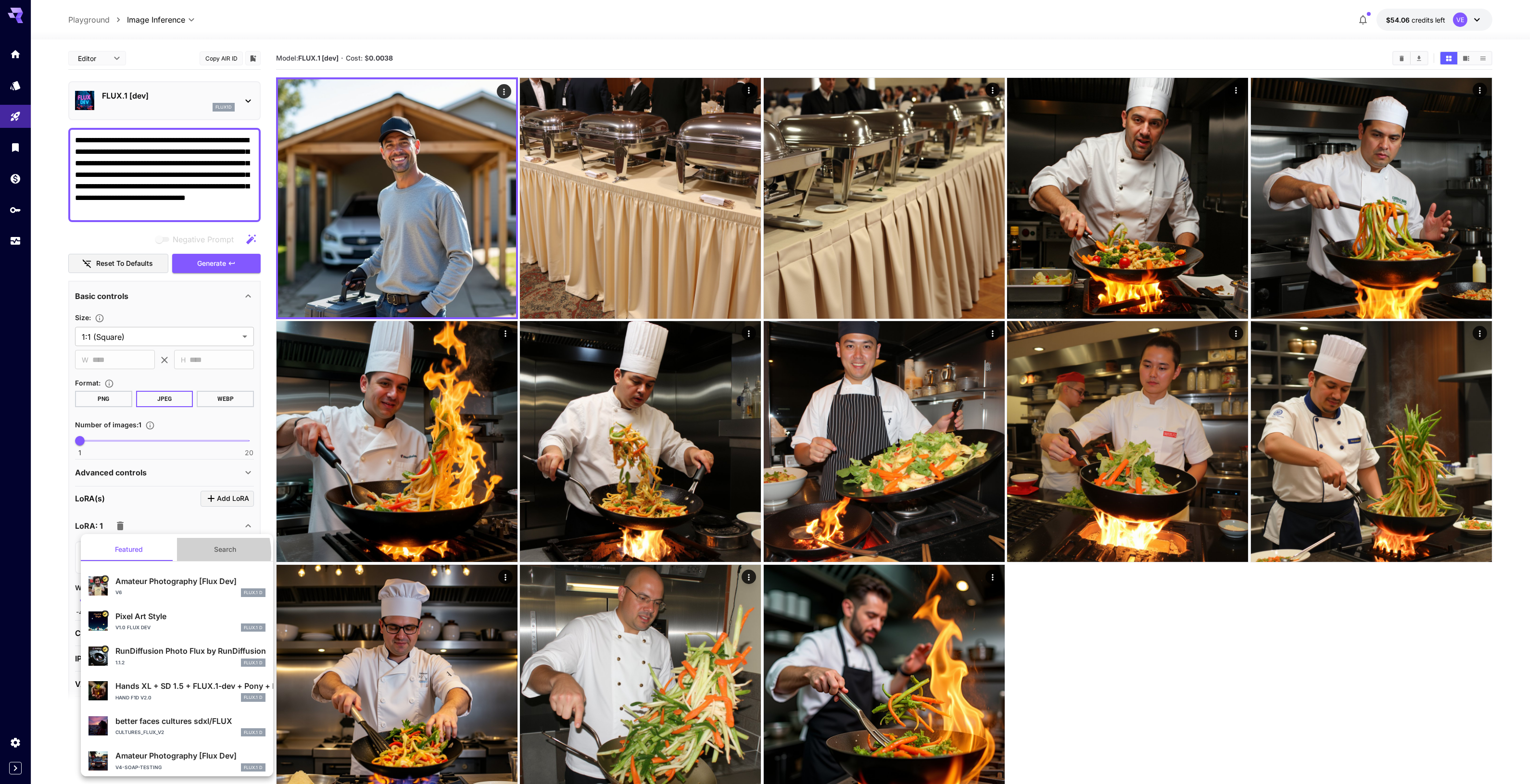
click at [202, 553] on button "Search" at bounding box center [225, 549] width 96 height 23
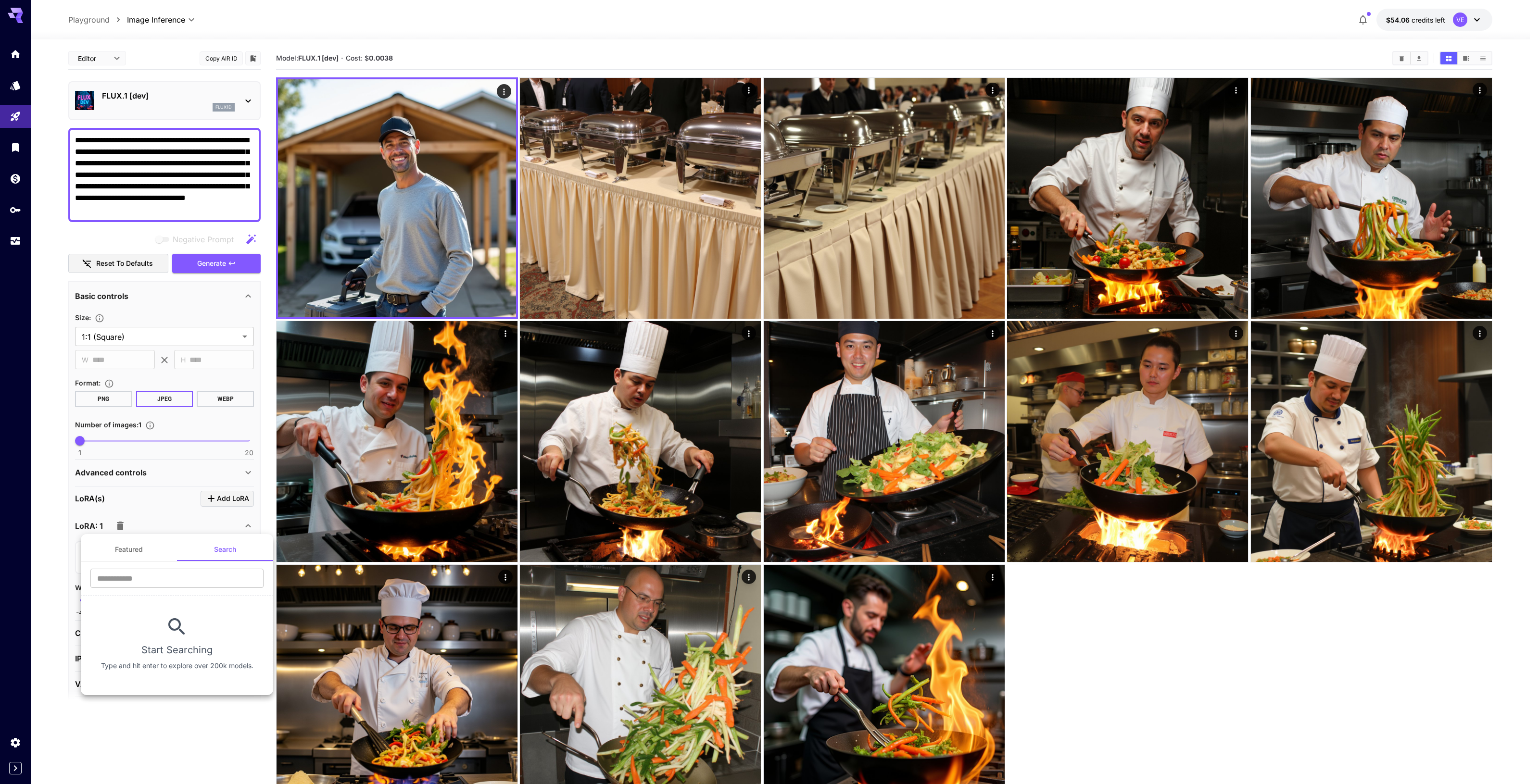
click at [166, 591] on div "​" at bounding box center [177, 582] width 193 height 26
click at [164, 583] on input "text" at bounding box center [177, 578] width 173 height 19
type input "******"
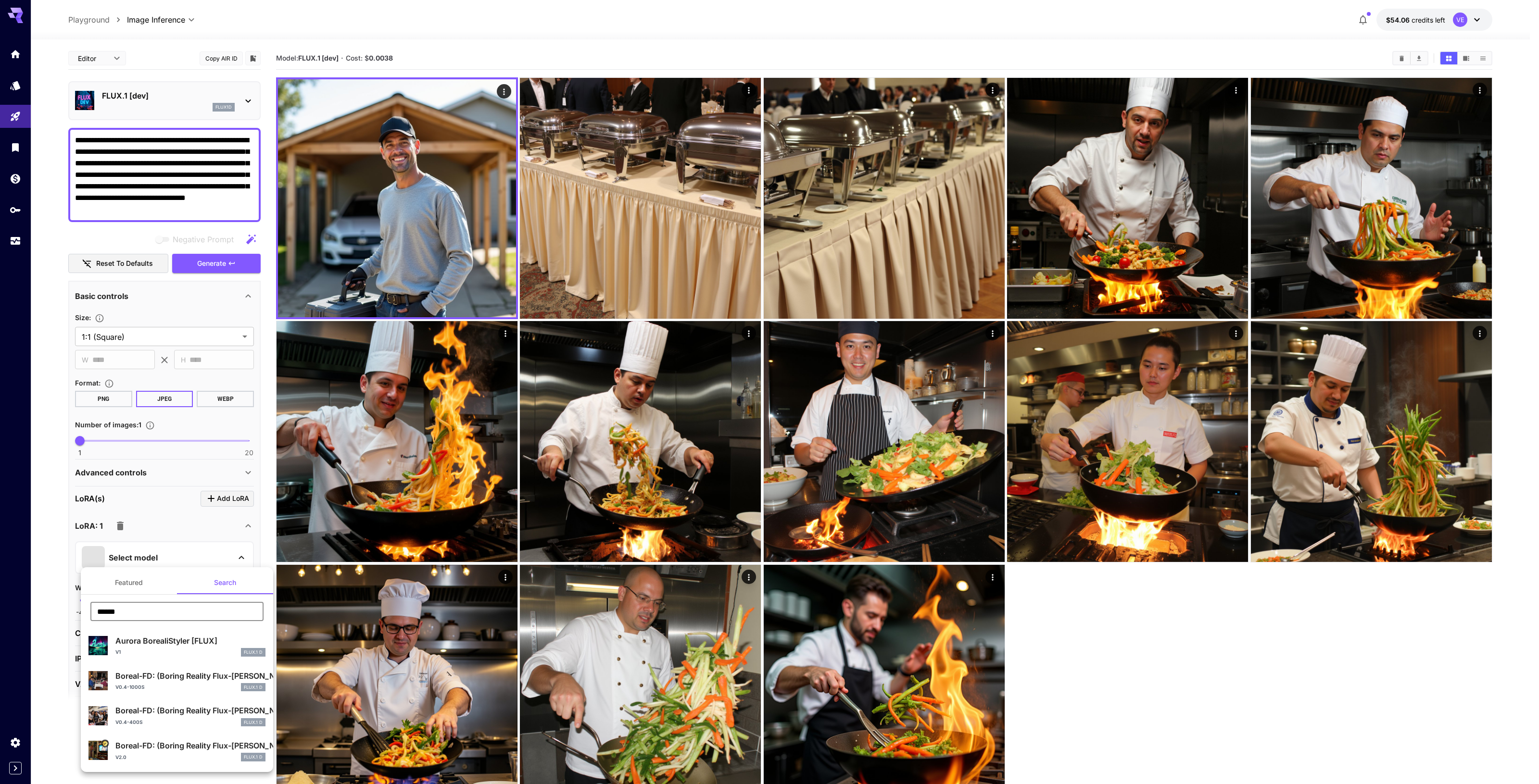
click at [172, 747] on p "Boreal-FD: (Boring Reality Flux-Dev LoRA)" at bounding box center [191, 746] width 150 height 12
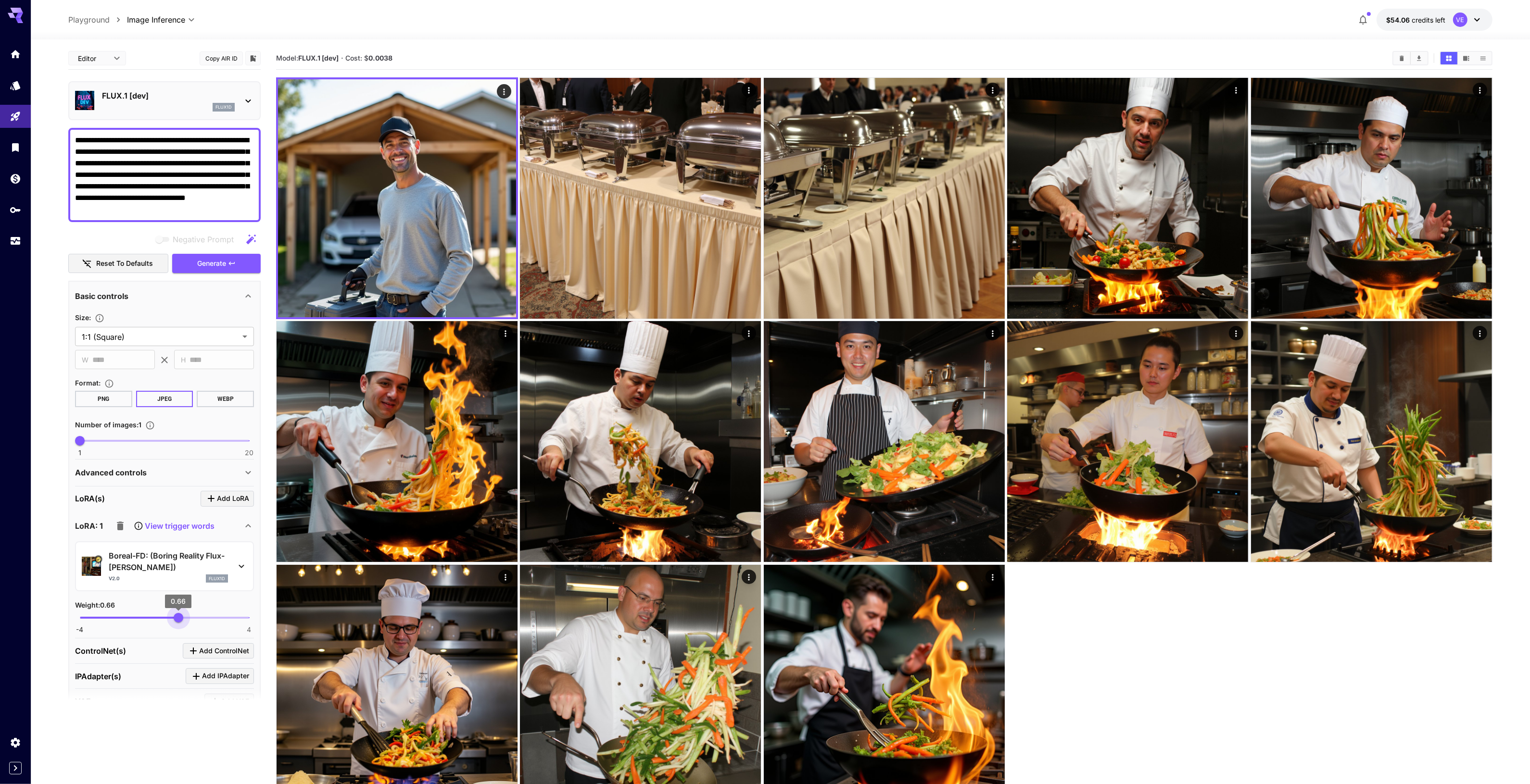
drag, startPoint x: 184, startPoint y: 612, endPoint x: 179, endPoint y: 617, distance: 7.1
click at [179, 617] on span "0.66" at bounding box center [178, 618] width 10 height 10
type input "****"
click at [177, 613] on span "0.59" at bounding box center [177, 618] width 10 height 10
click at [180, 268] on button "Generate" at bounding box center [216, 264] width 88 height 20
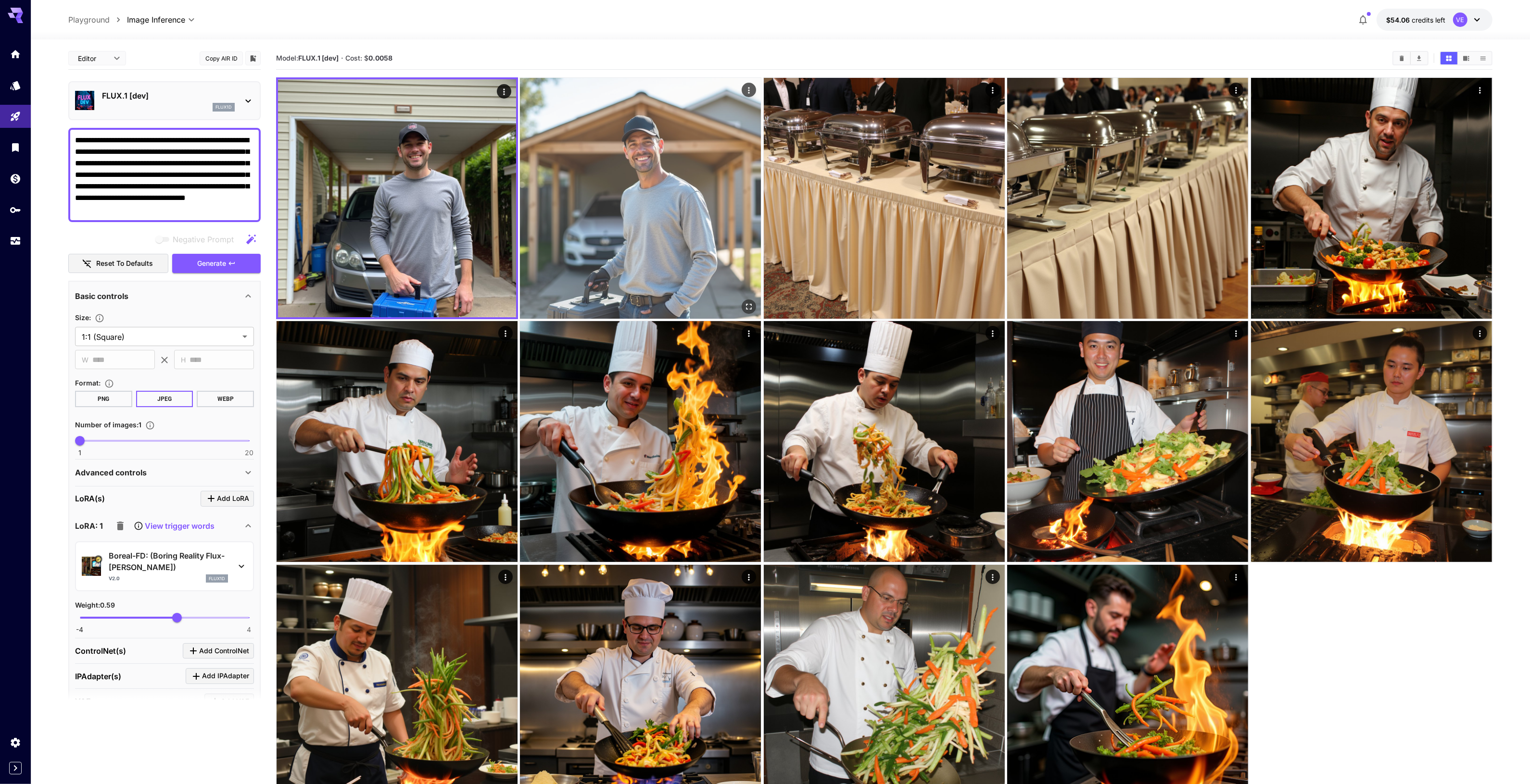
click at [640, 209] on img at bounding box center [640, 198] width 241 height 241
click at [611, 209] on img at bounding box center [640, 198] width 238 height 238
click at [747, 307] on icon "Open in fullscreen" at bounding box center [748, 305] width 10 height 10
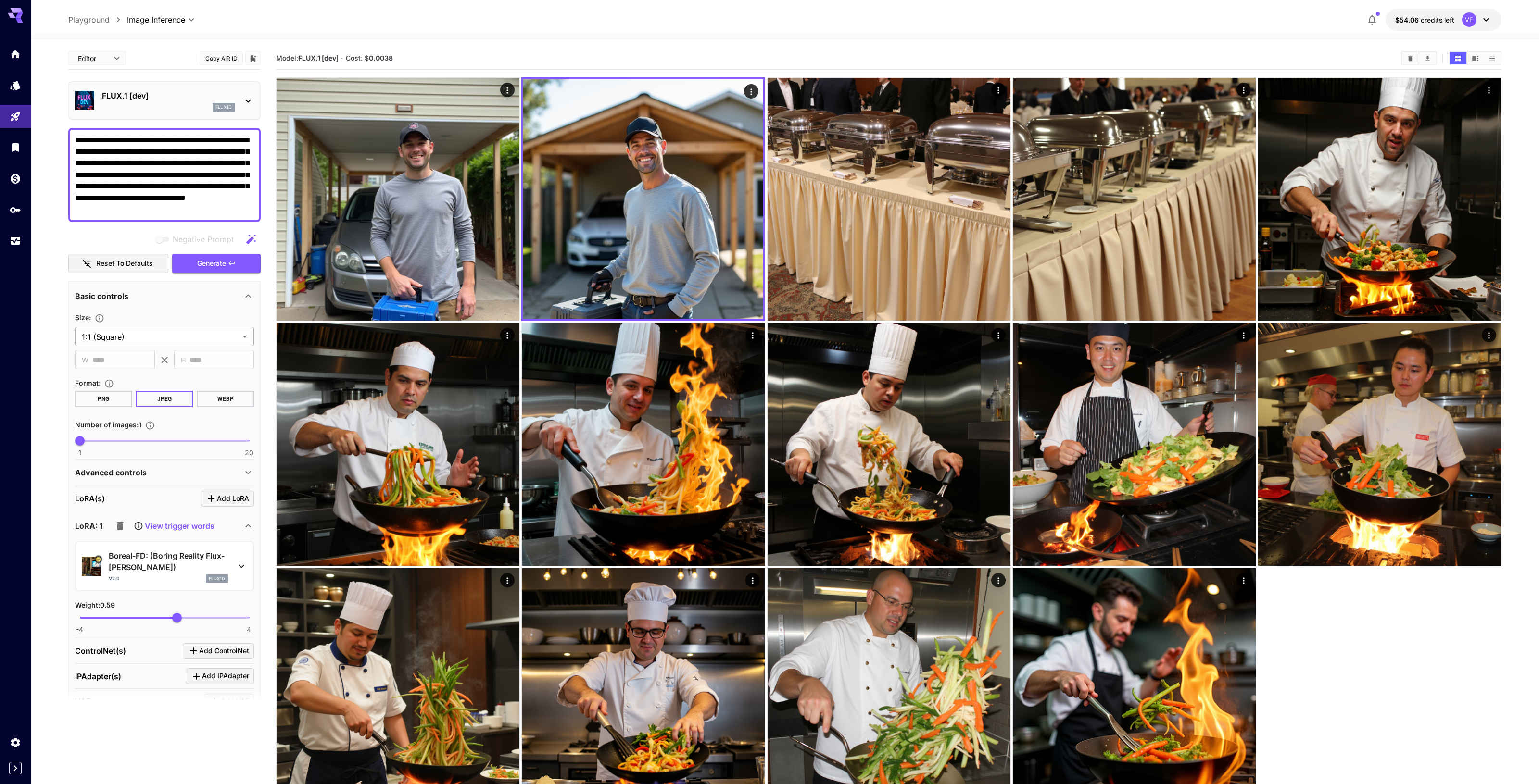
click at [193, 335] on body "**********" at bounding box center [770, 430] width 1539 height 860
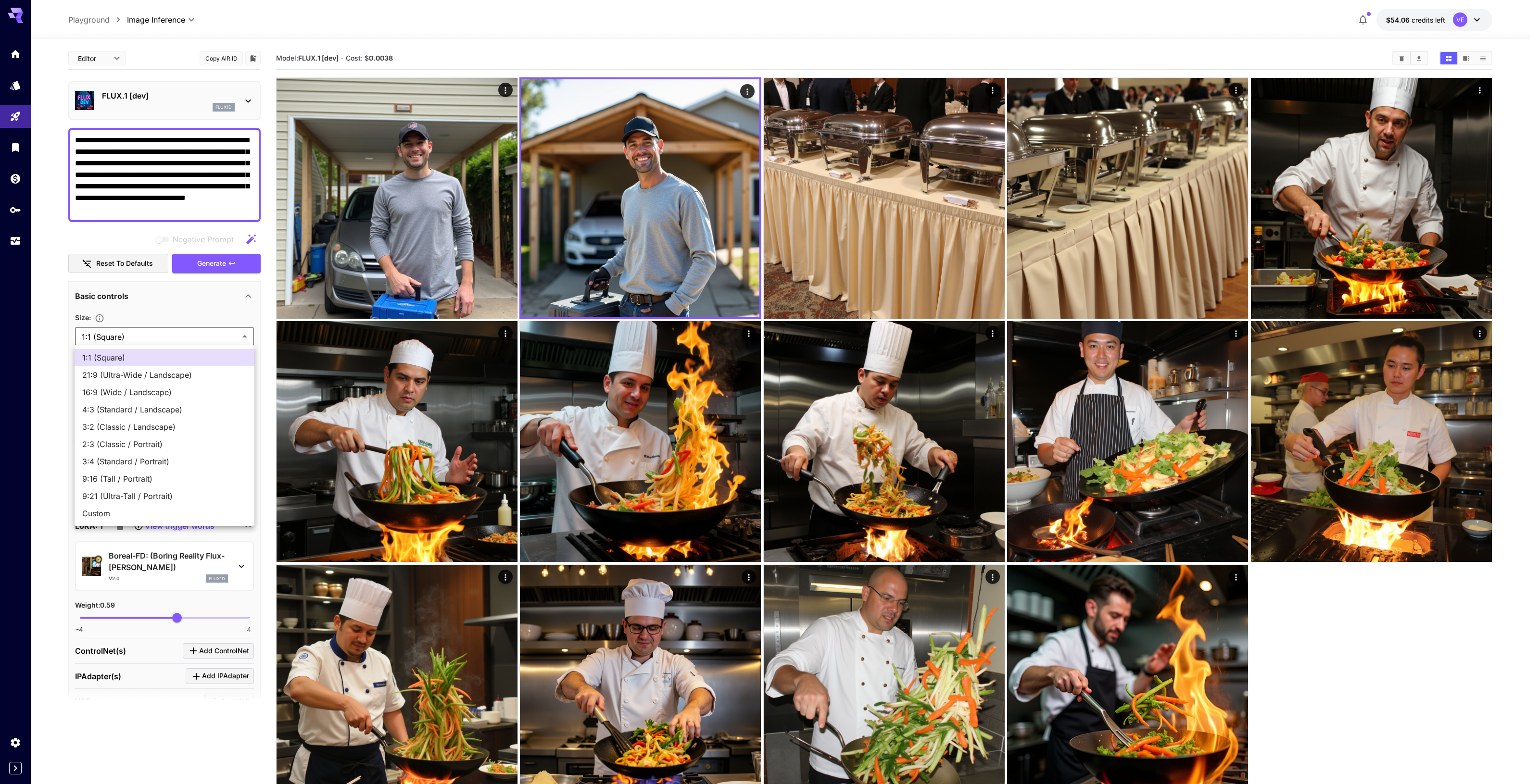
click at [148, 511] on span "Custom" at bounding box center [164, 514] width 164 height 12
click at [202, 336] on body "**********" at bounding box center [770, 430] width 1539 height 860
click at [167, 394] on span "16:9 (Wide / Landscape)" at bounding box center [164, 392] width 164 height 12
type input "**********"
type input "****"
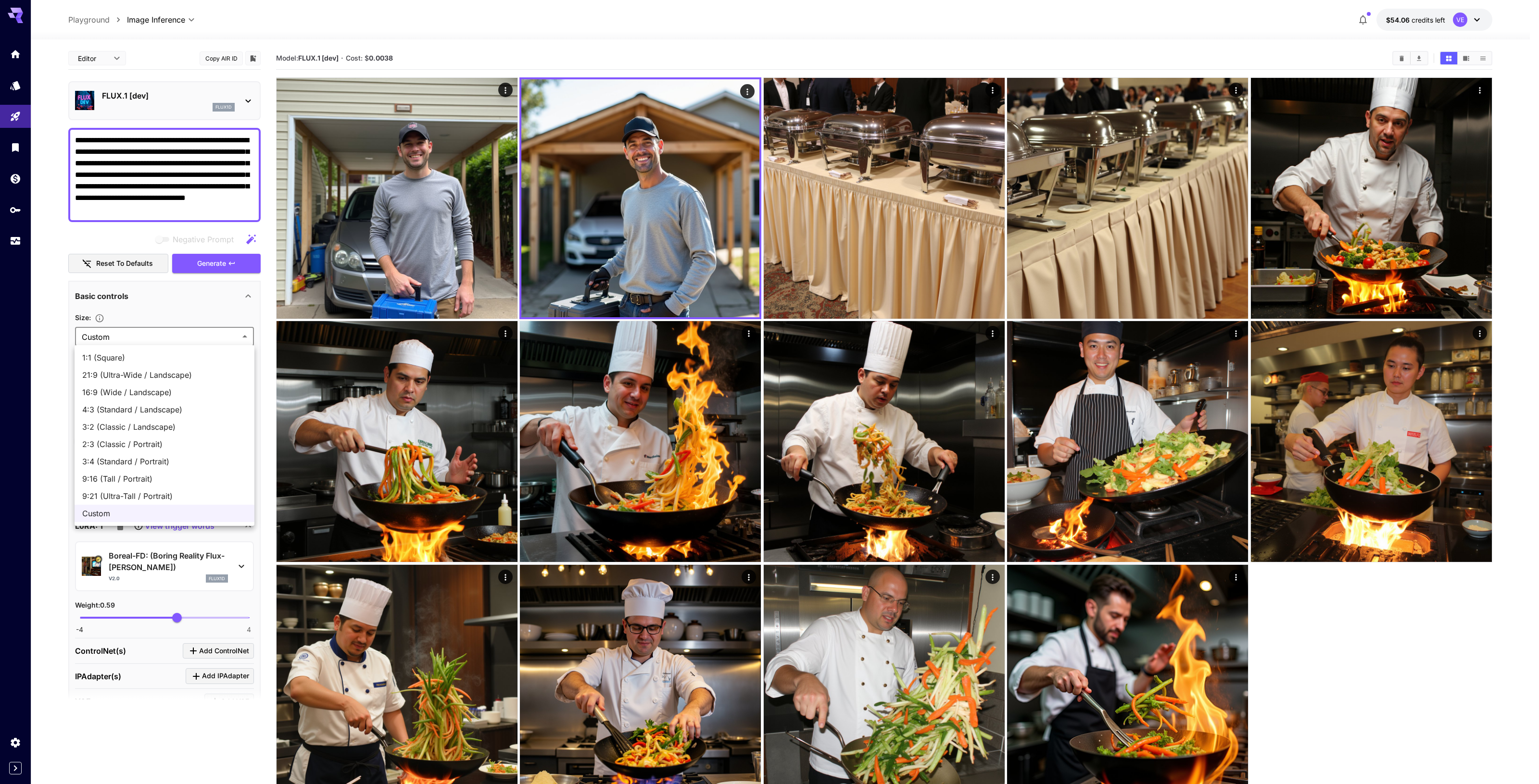
type input "***"
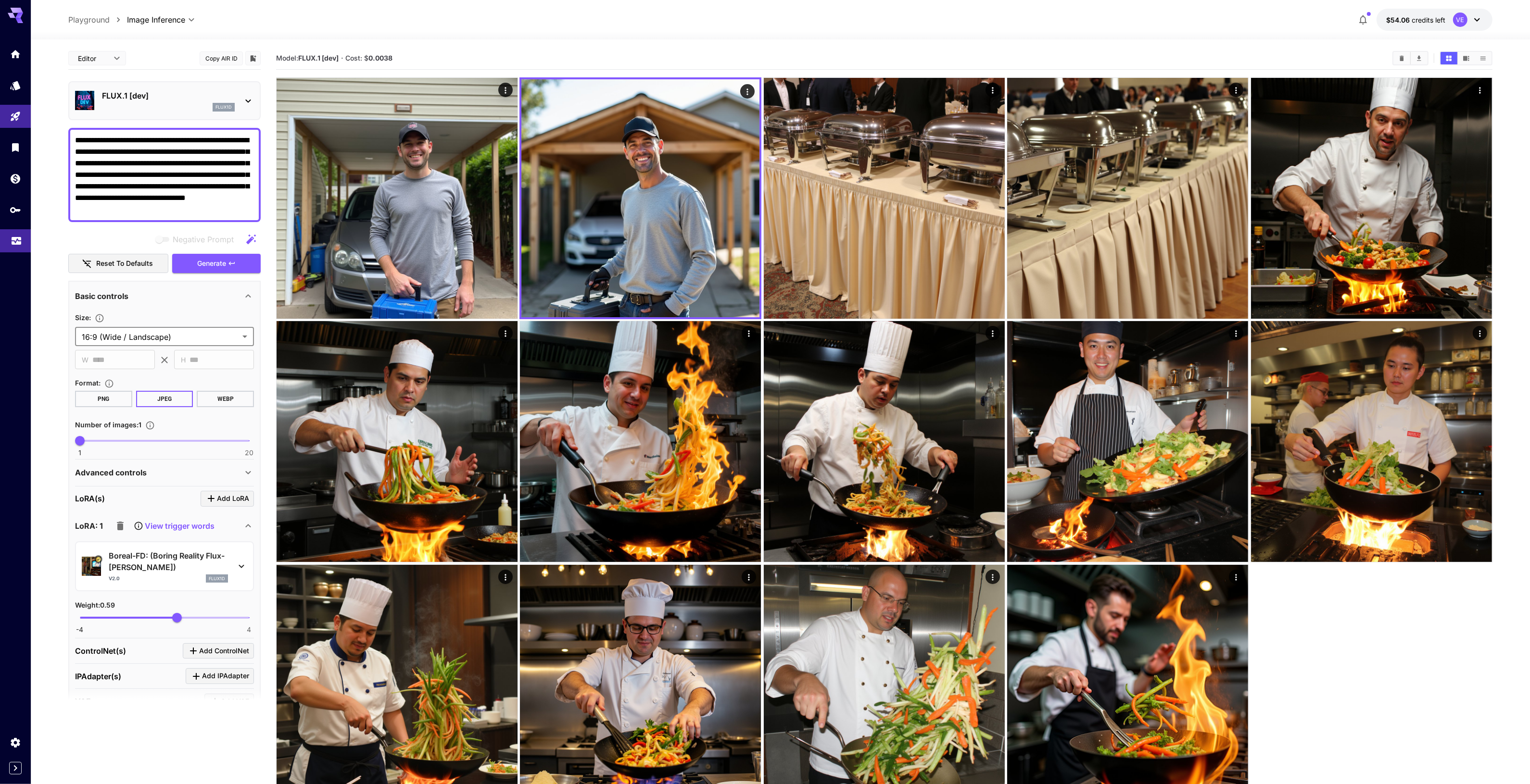
click at [15, 242] on icon "Usage" at bounding box center [16, 239] width 10 height 5
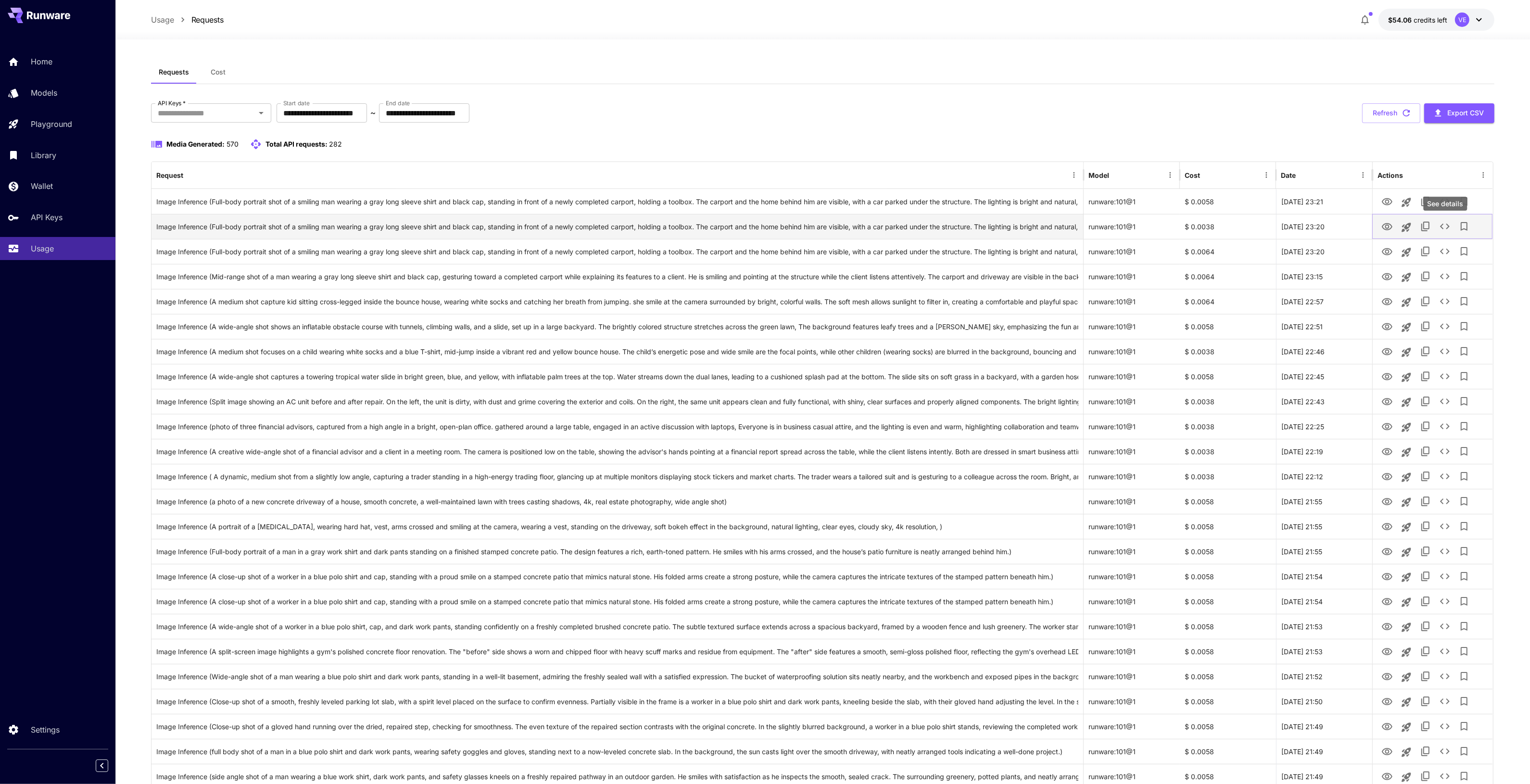
click at [1442, 225] on icon "See details" at bounding box center [1445, 227] width 12 height 12
click at [1440, 207] on icon "See details" at bounding box center [1445, 202] width 12 height 12
click at [1446, 250] on icon "See details" at bounding box center [1445, 252] width 12 height 12
click at [1442, 282] on icon "See details" at bounding box center [1445, 277] width 12 height 12
click at [1446, 295] on button "See details" at bounding box center [1444, 301] width 19 height 19
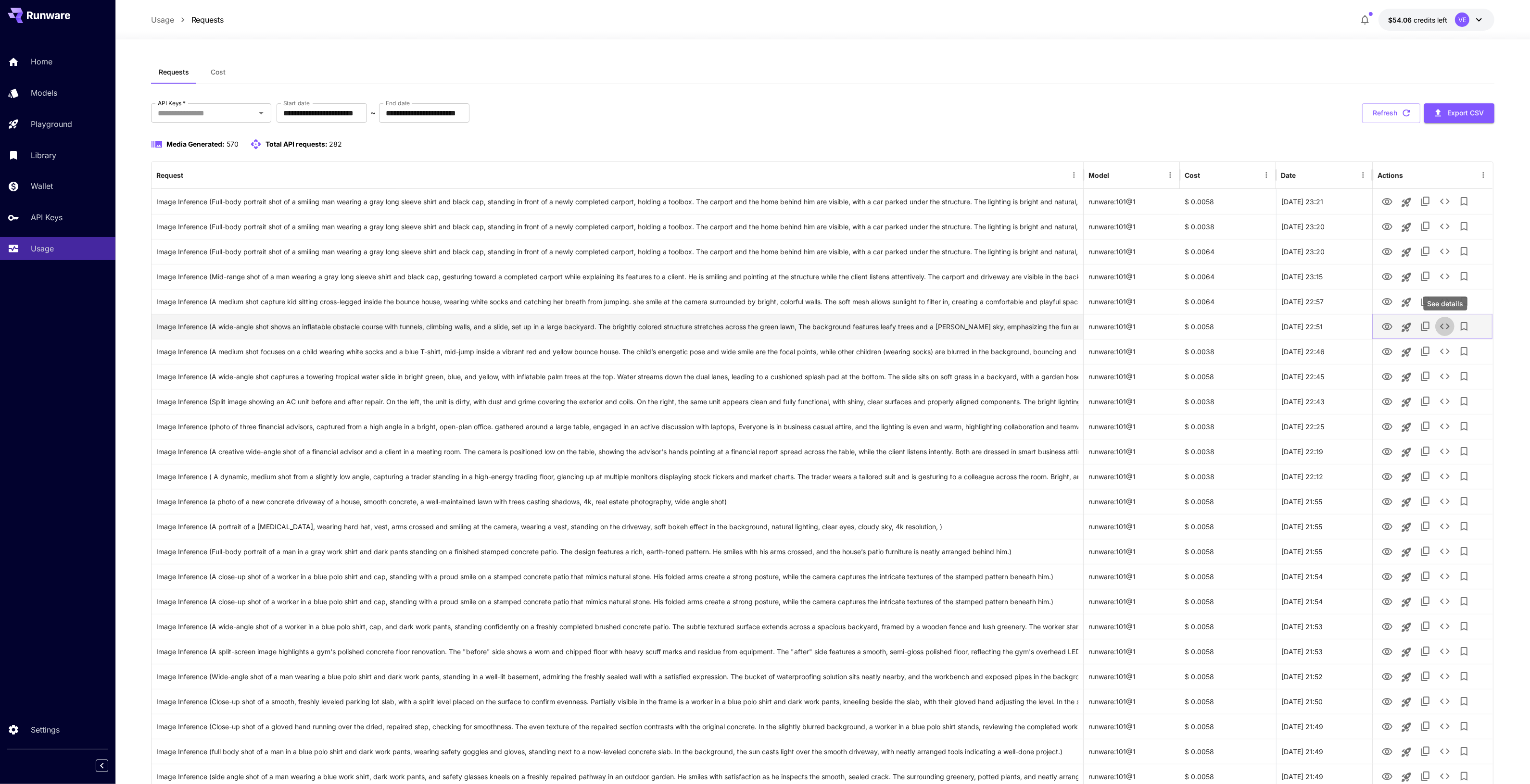
click at [1446, 321] on icon "See details" at bounding box center [1445, 326] width 12 height 12
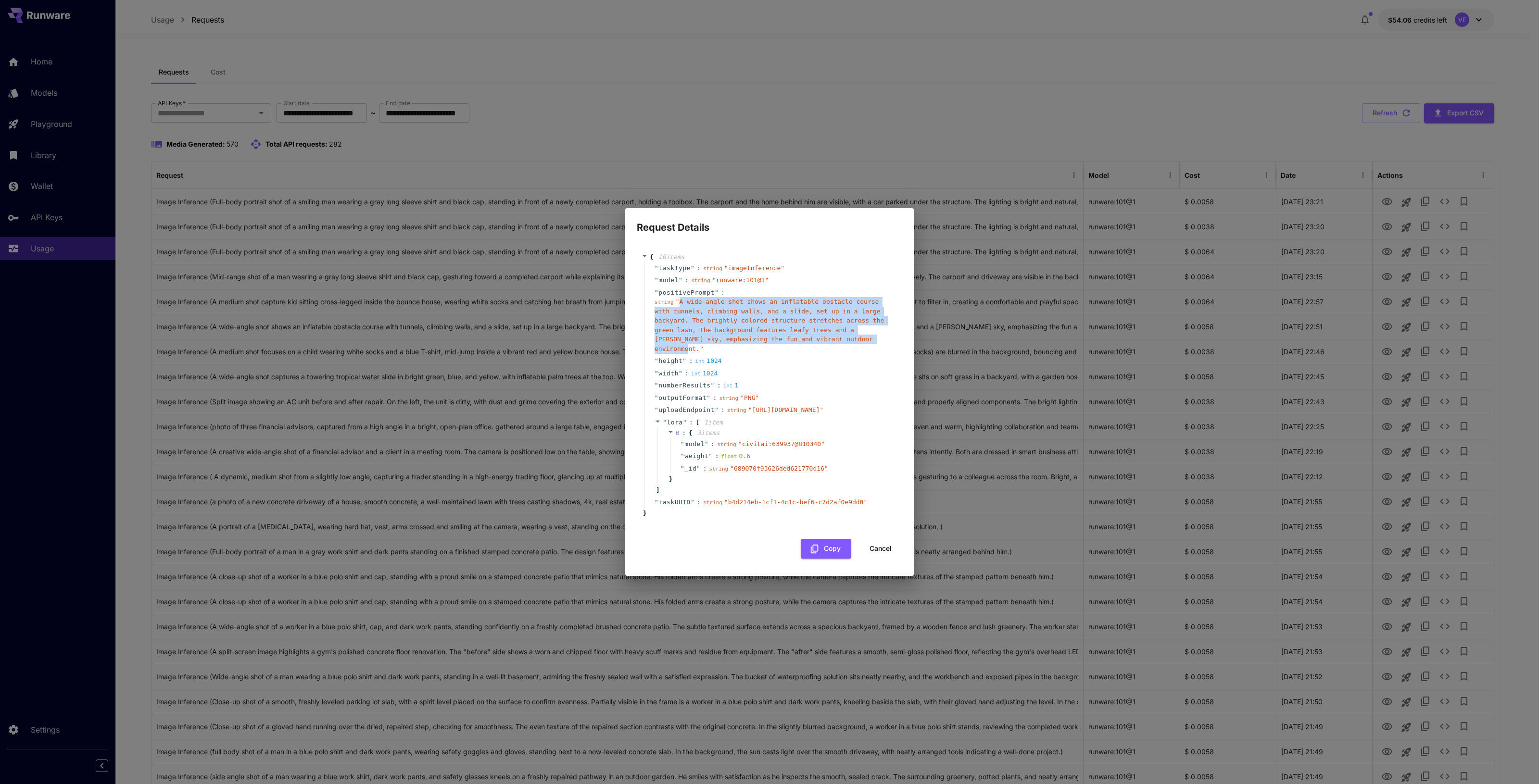
drag, startPoint x: 677, startPoint y: 265, endPoint x: 777, endPoint y: 304, distance: 107.3
click at [777, 304] on span "" A wide-angle shot shows an inflatable obstacle course with tunnels, climbing …" at bounding box center [770, 325] width 229 height 54
click at [1285, 201] on div "Request Details { 10 item s " taskType " : string " imageInference " " model " …" at bounding box center [770, 392] width 1539 height 784
click at [1048, 167] on div "Request Details { 10 item s " taskType " : string " imageInference " " model " …" at bounding box center [770, 392] width 1539 height 784
click at [878, 558] on button "Cancel" at bounding box center [880, 549] width 44 height 20
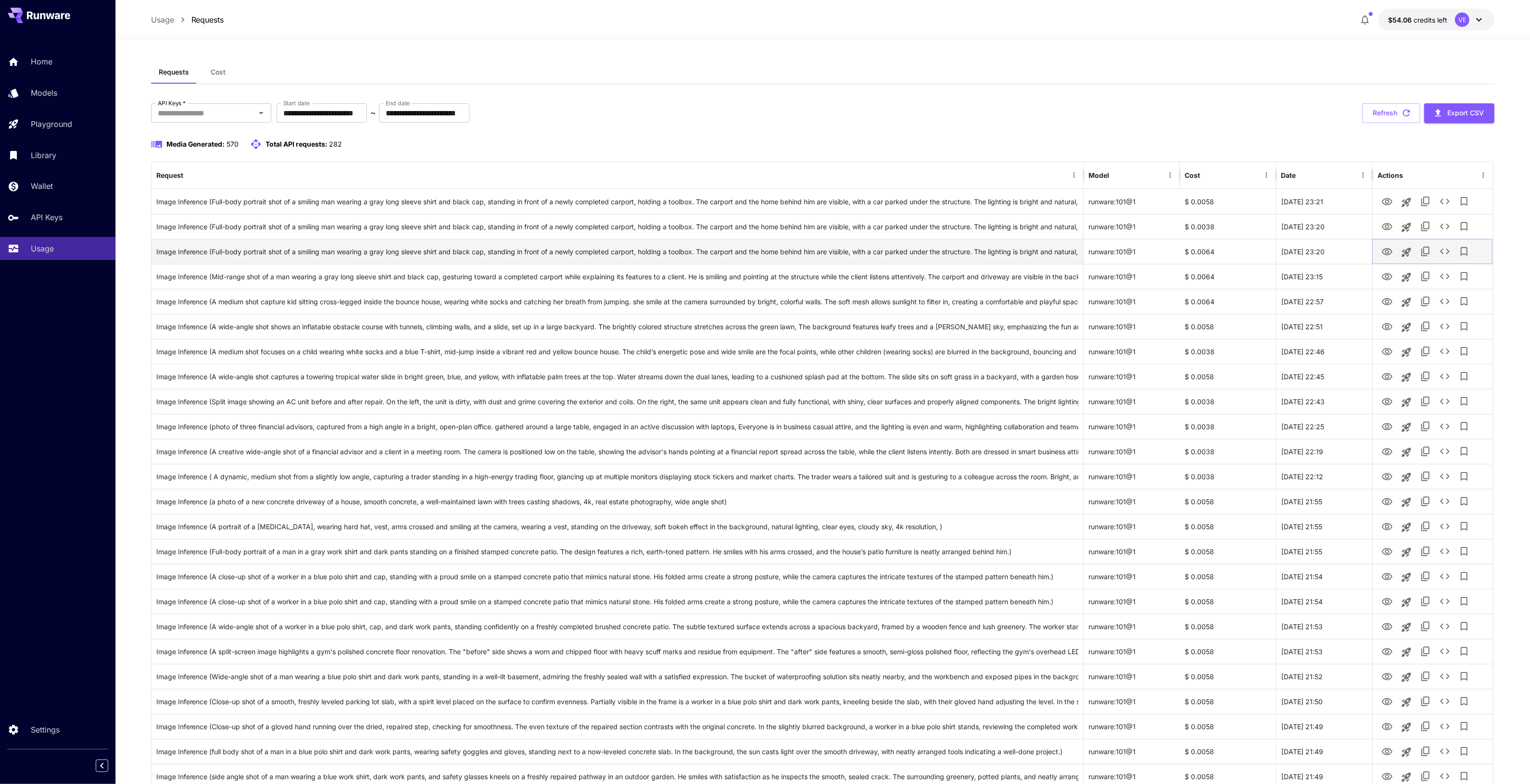
click at [1389, 253] on icon "View" at bounding box center [1387, 252] width 12 height 12
click at [1445, 253] on div "See details" at bounding box center [1446, 253] width 44 height 14
click at [1450, 256] on div "Add to library" at bounding box center [1465, 253] width 52 height 14
click at [1444, 249] on div "Add to library" at bounding box center [1465, 253] width 52 height 14
click at [1449, 250] on icon "See details" at bounding box center [1445, 252] width 12 height 12
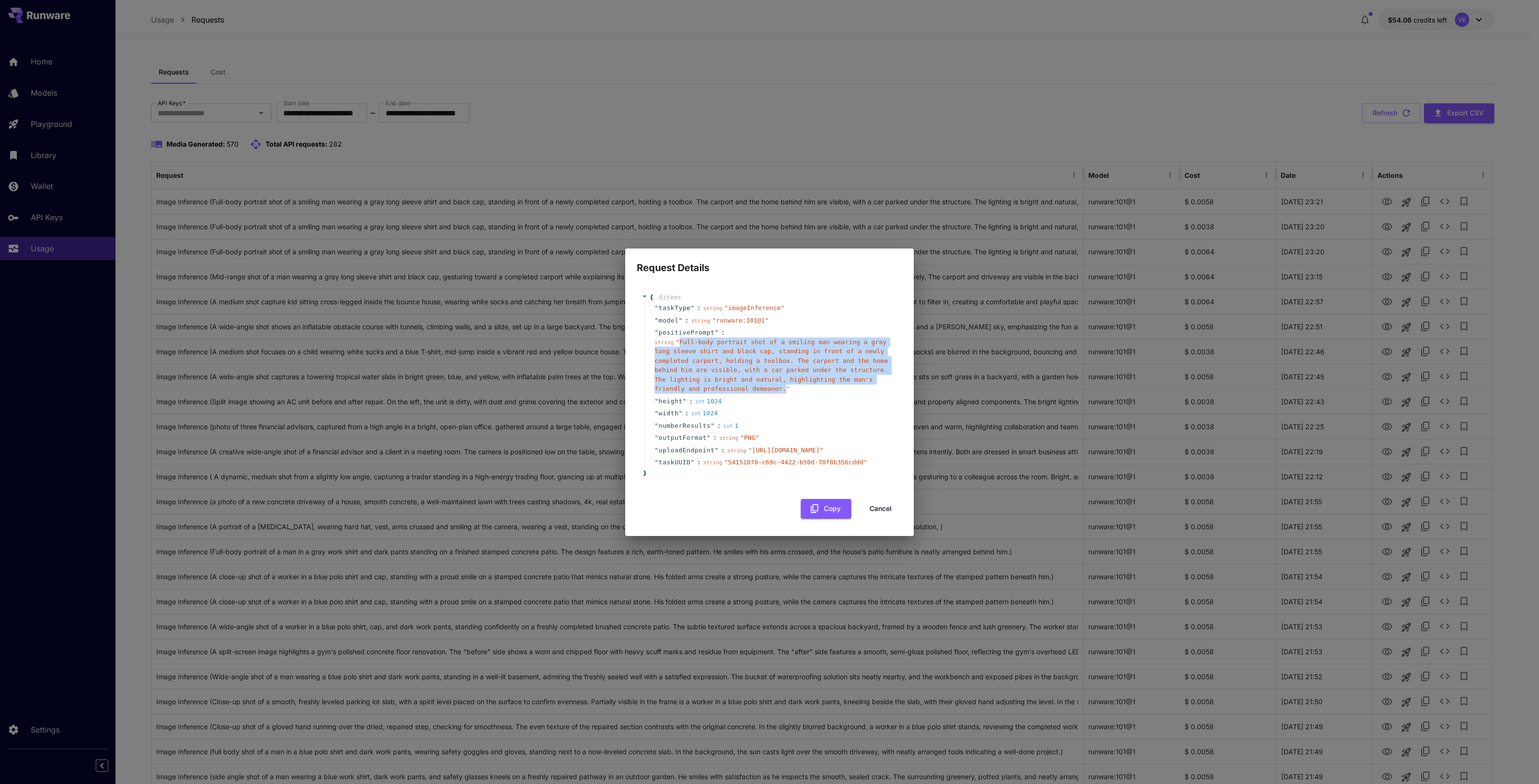
drag, startPoint x: 679, startPoint y: 297, endPoint x: 685, endPoint y: 347, distance: 50.4
click at [685, 347] on span "" Full-body portrait shot of a smiling man wearing a gray long sleeve shirt and…" at bounding box center [771, 365] width 233 height 54
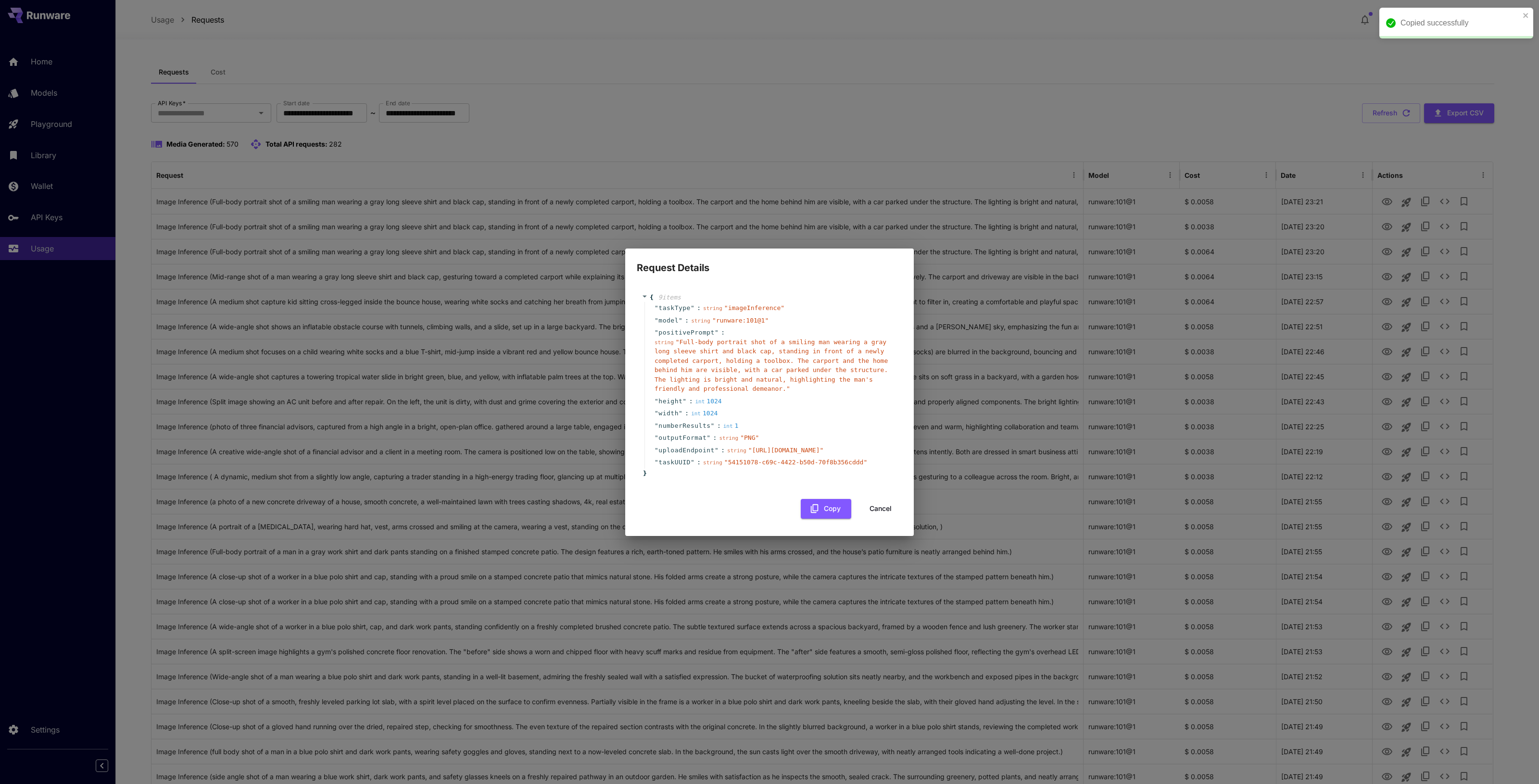
click at [777, 407] on div "" width " : int 1024" at bounding box center [771, 413] width 253 height 13
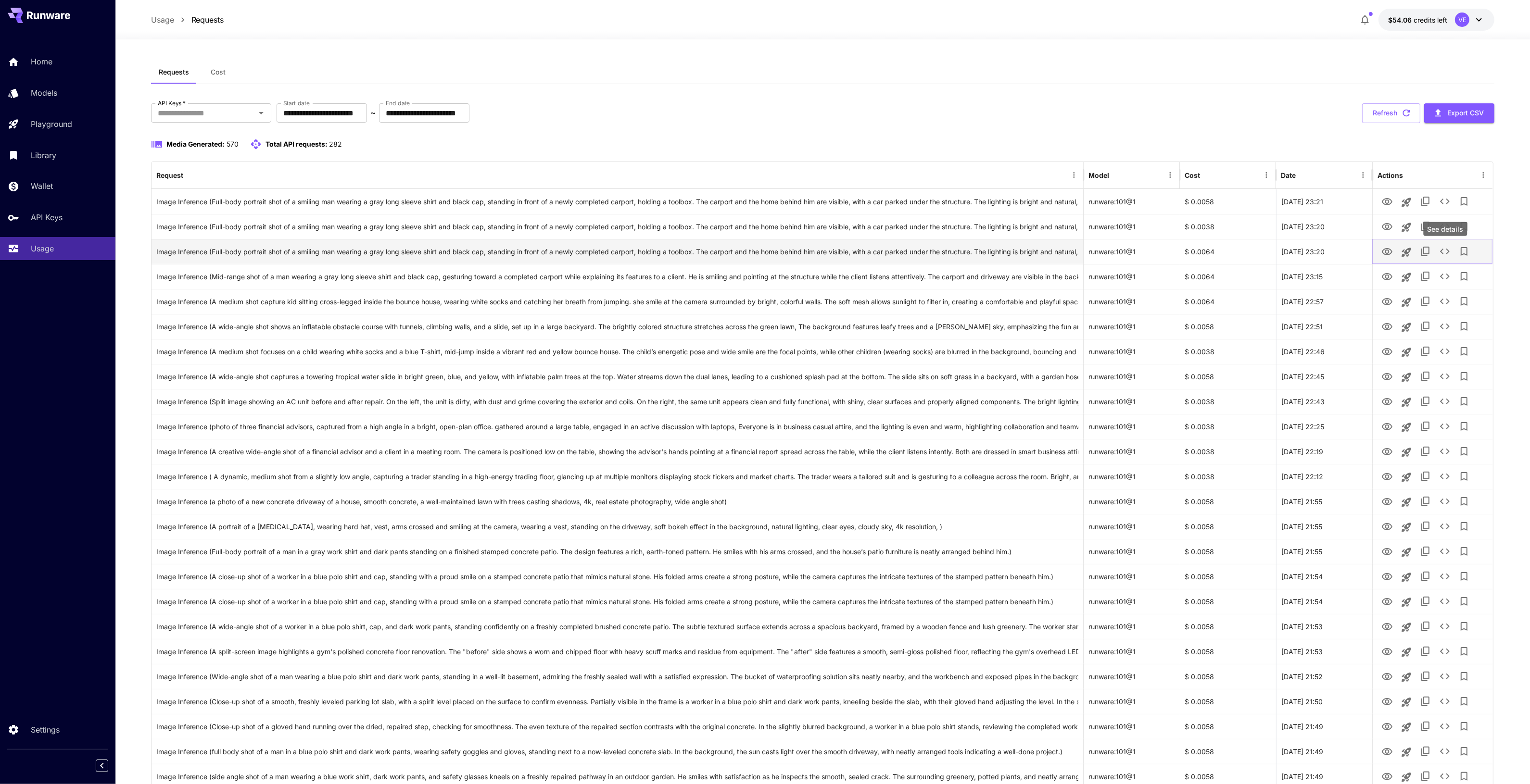
click at [1448, 251] on icon "See details" at bounding box center [1445, 252] width 12 height 12
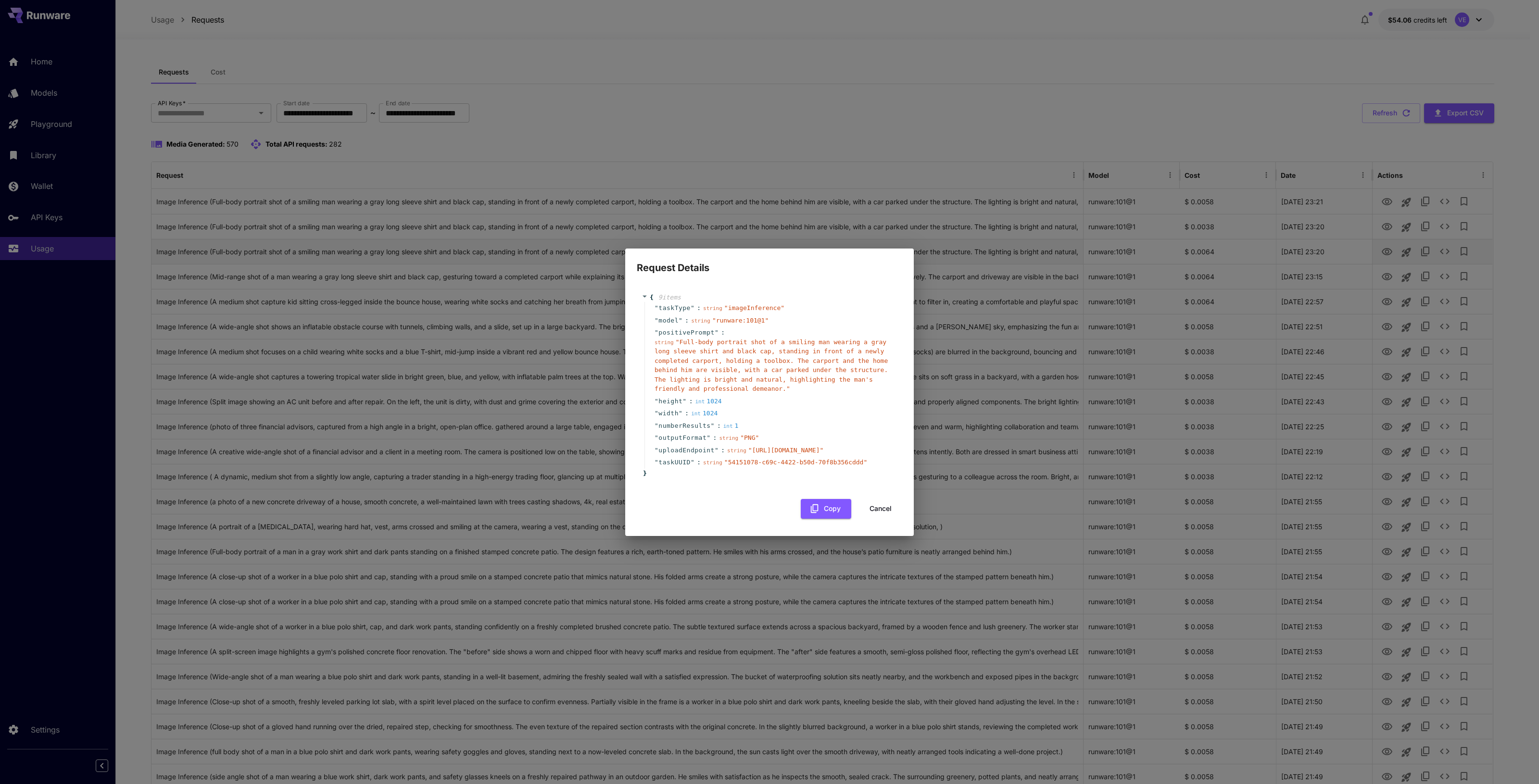
click at [1447, 251] on div "Request Details { 9 item s " taskType " : string " imageInference " " model " :…" at bounding box center [770, 392] width 1539 height 784
drag, startPoint x: 880, startPoint y: 533, endPoint x: 1329, endPoint y: 773, distance: 509.1
click at [880, 519] on button "Cancel" at bounding box center [880, 509] width 44 height 20
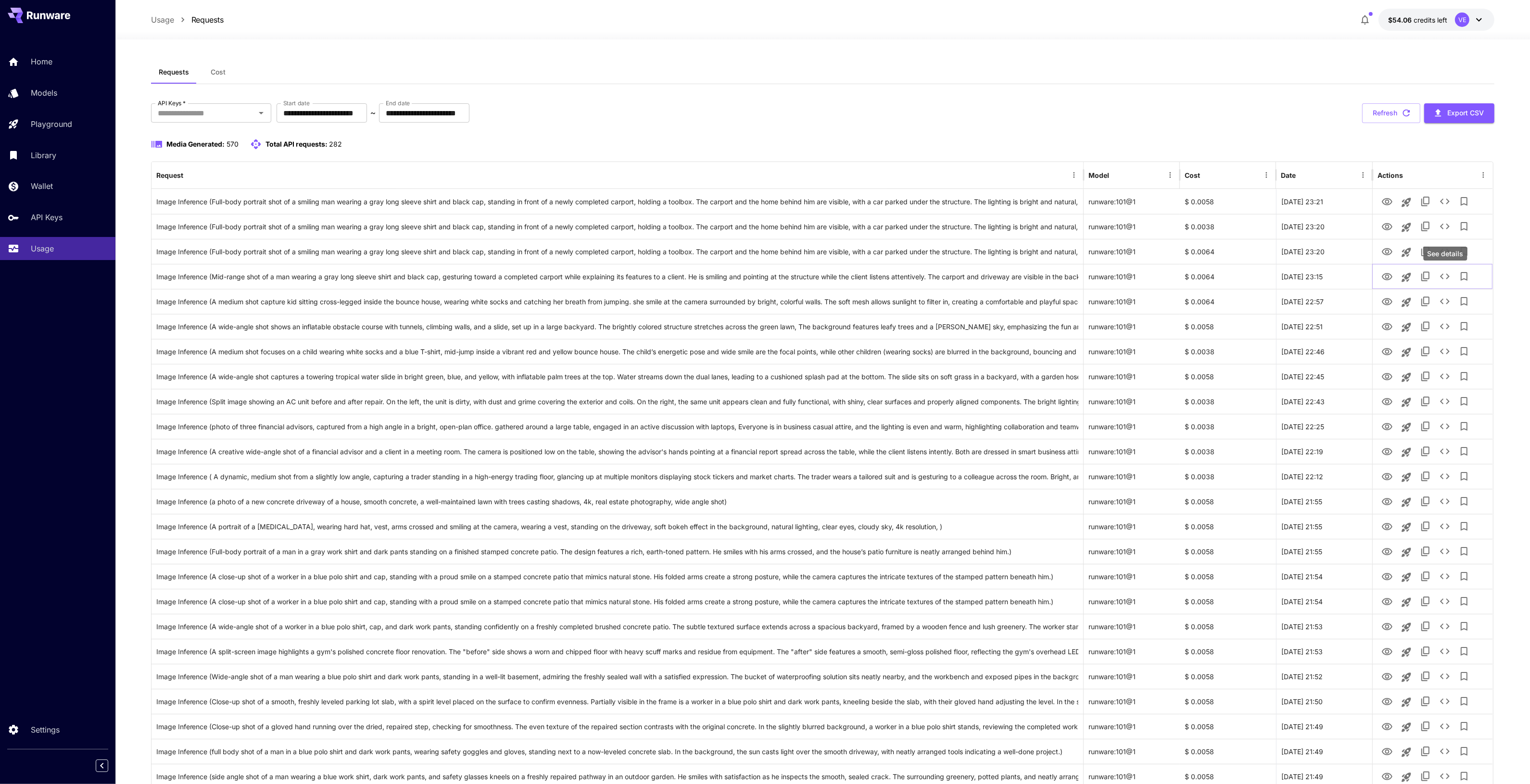
click at [1442, 254] on div "See details" at bounding box center [1446, 253] width 44 height 14
click at [1443, 253] on icon "See details" at bounding box center [1445, 252] width 12 height 12
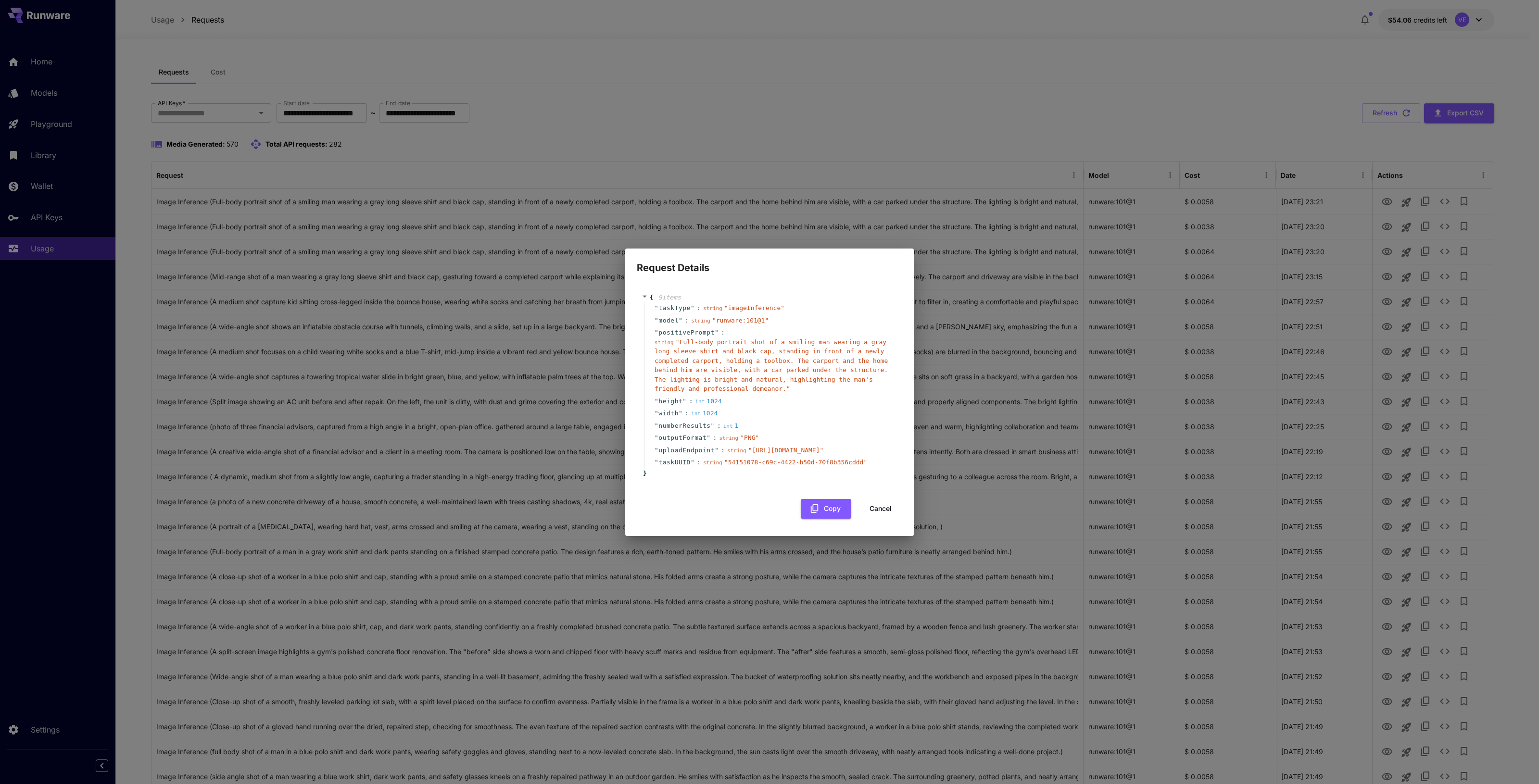
click at [880, 519] on button "Cancel" at bounding box center [880, 509] width 44 height 20
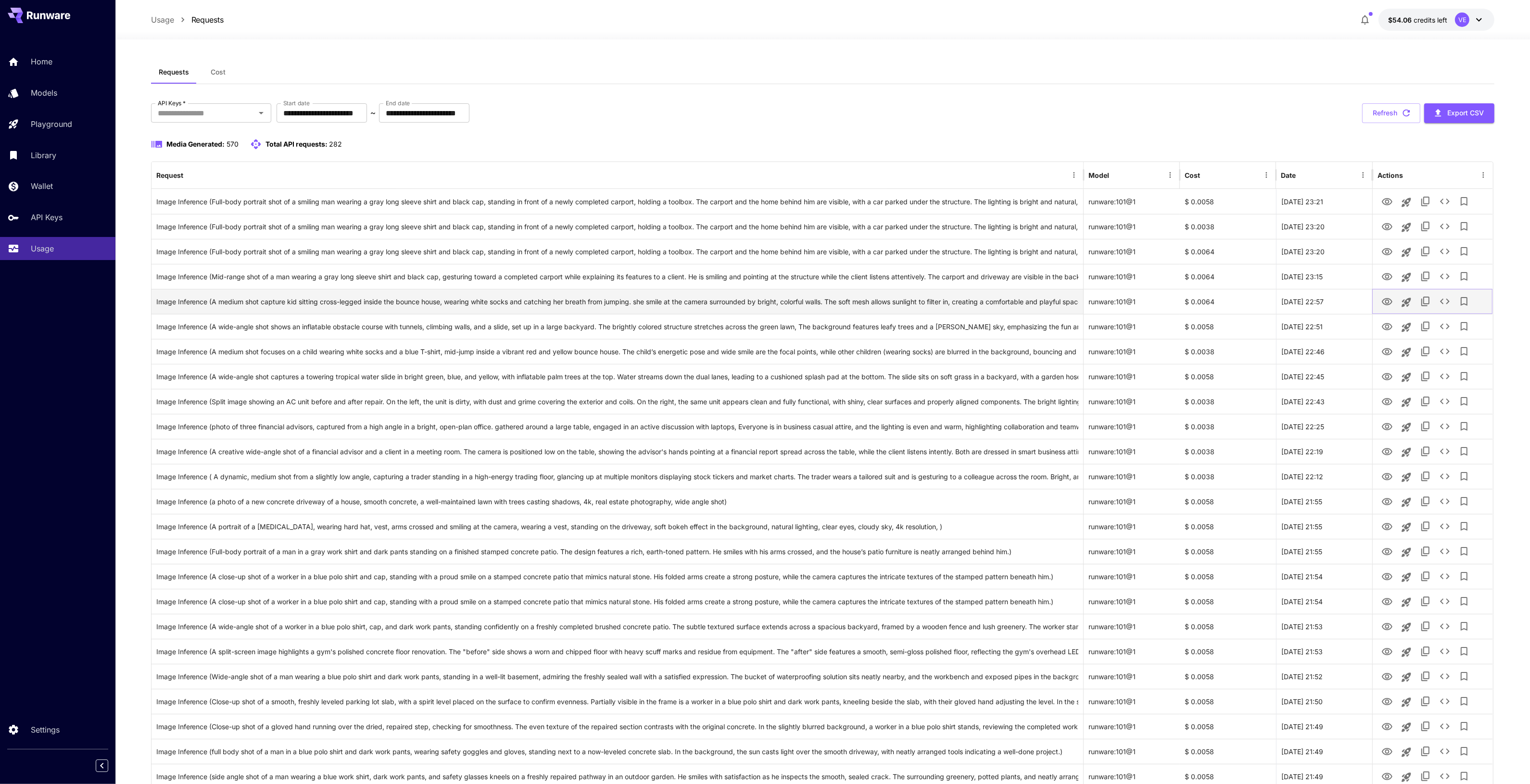
click at [1448, 305] on icon "See details" at bounding box center [1445, 302] width 12 height 12
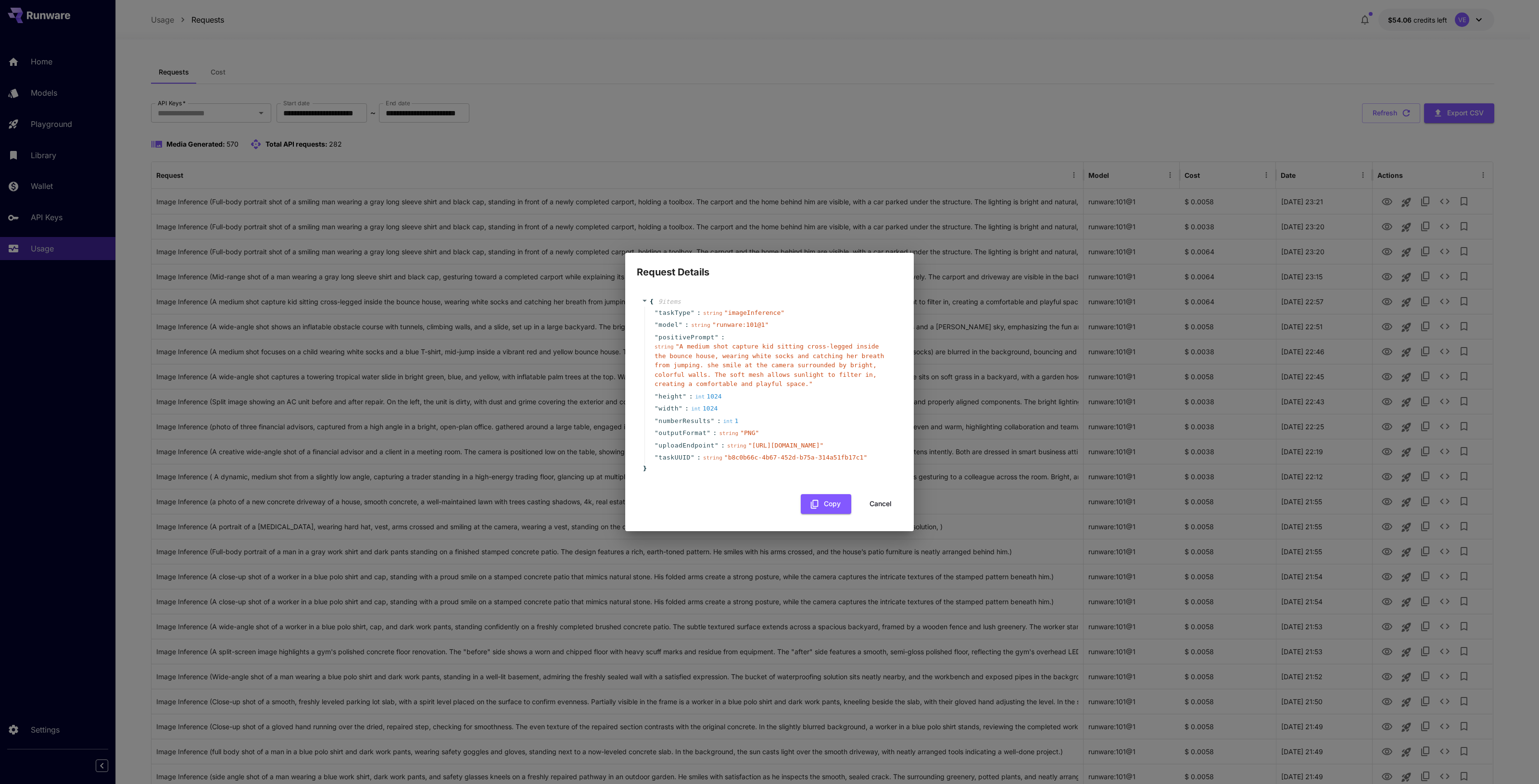
click at [882, 514] on button "Cancel" at bounding box center [880, 504] width 44 height 20
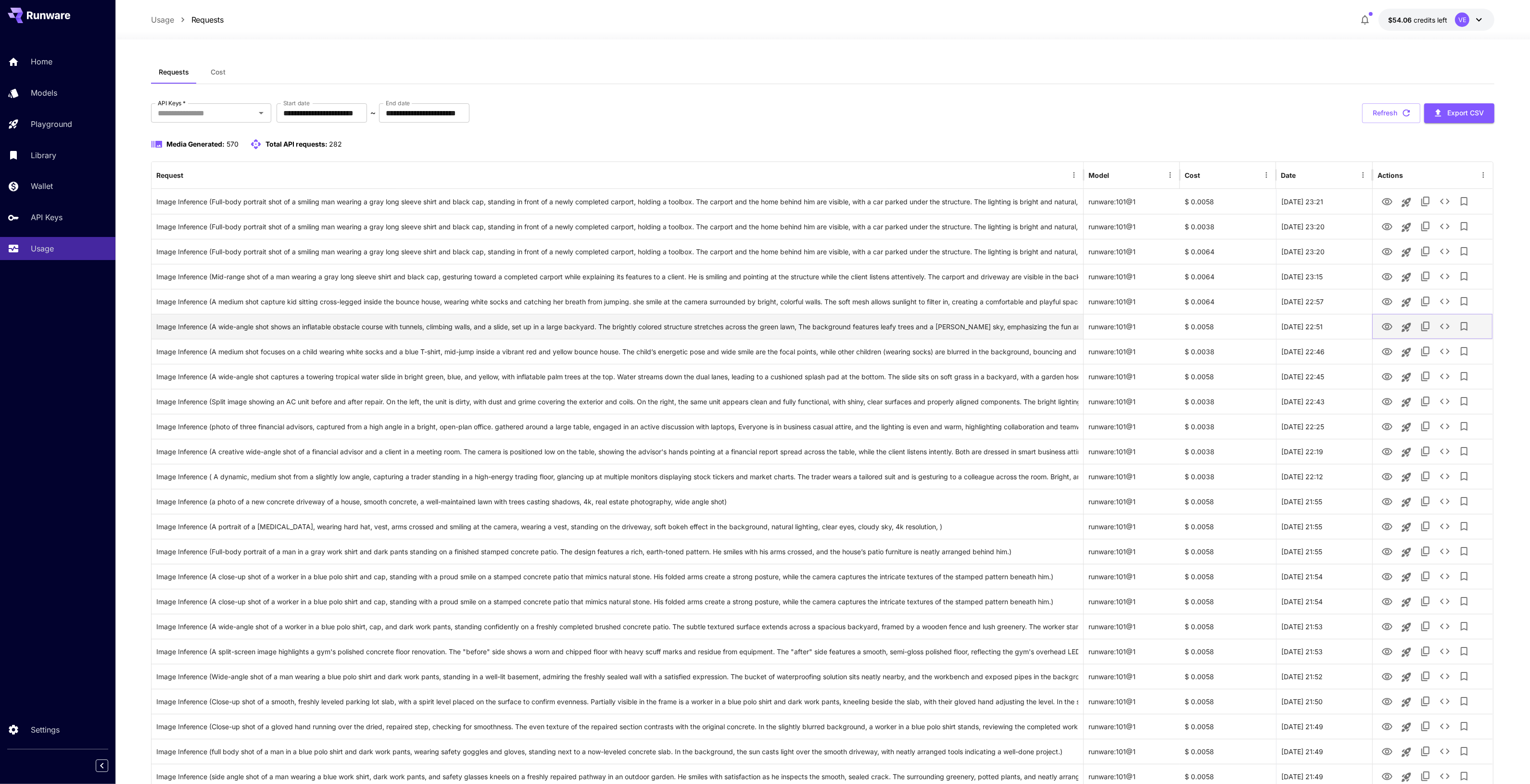
click at [1437, 328] on button "See details" at bounding box center [1444, 326] width 19 height 19
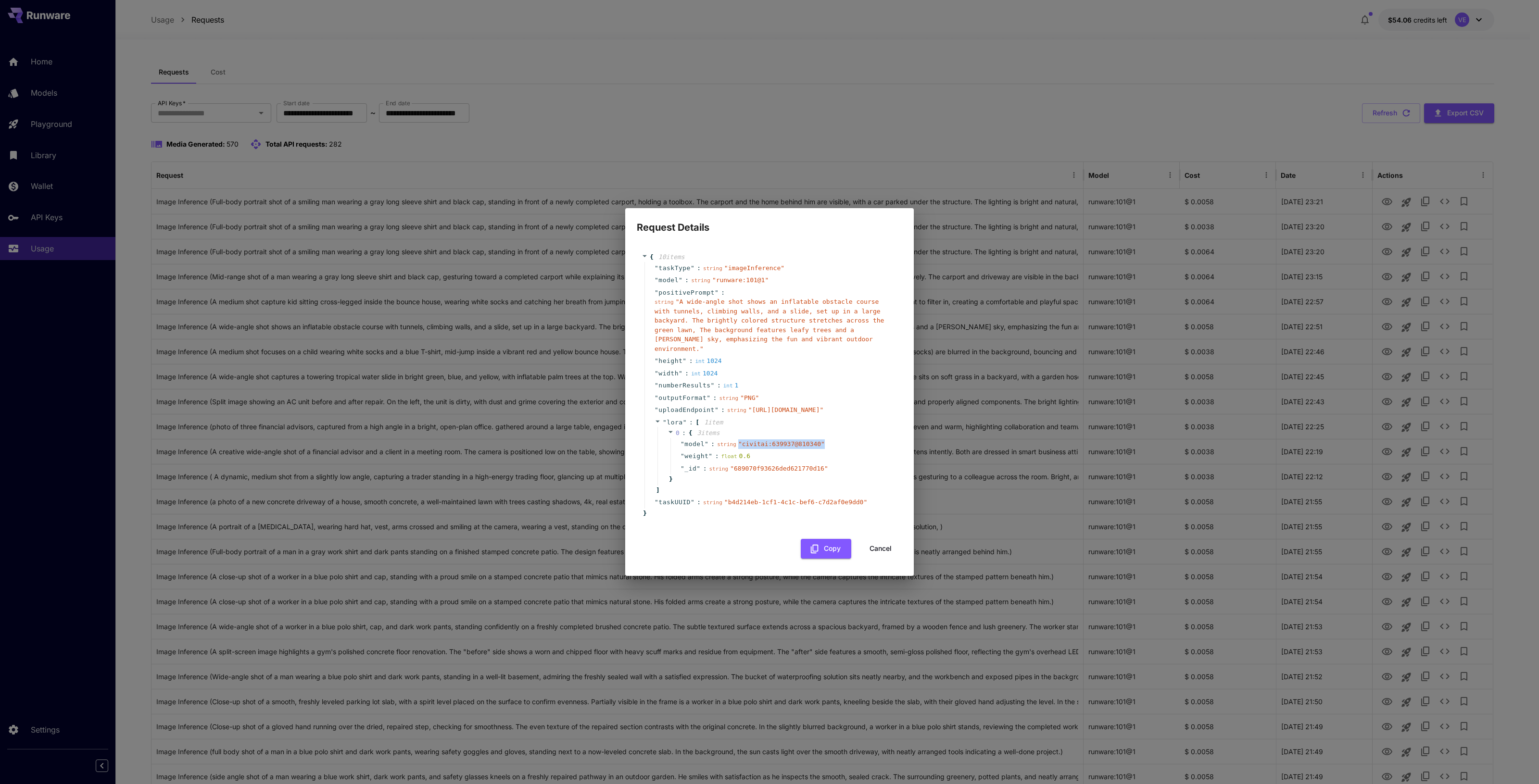
drag, startPoint x: 735, startPoint y: 472, endPoint x: 812, endPoint y: 472, distance: 77.0
click at [812, 448] on span "" civitai:639937@810340 "" at bounding box center [781, 444] width 86 height 7
click at [1157, 107] on div "Request Details { 10 item s " taskType " : string " imageInference " " model " …" at bounding box center [770, 392] width 1539 height 784
click at [879, 558] on button "Cancel" at bounding box center [880, 549] width 44 height 20
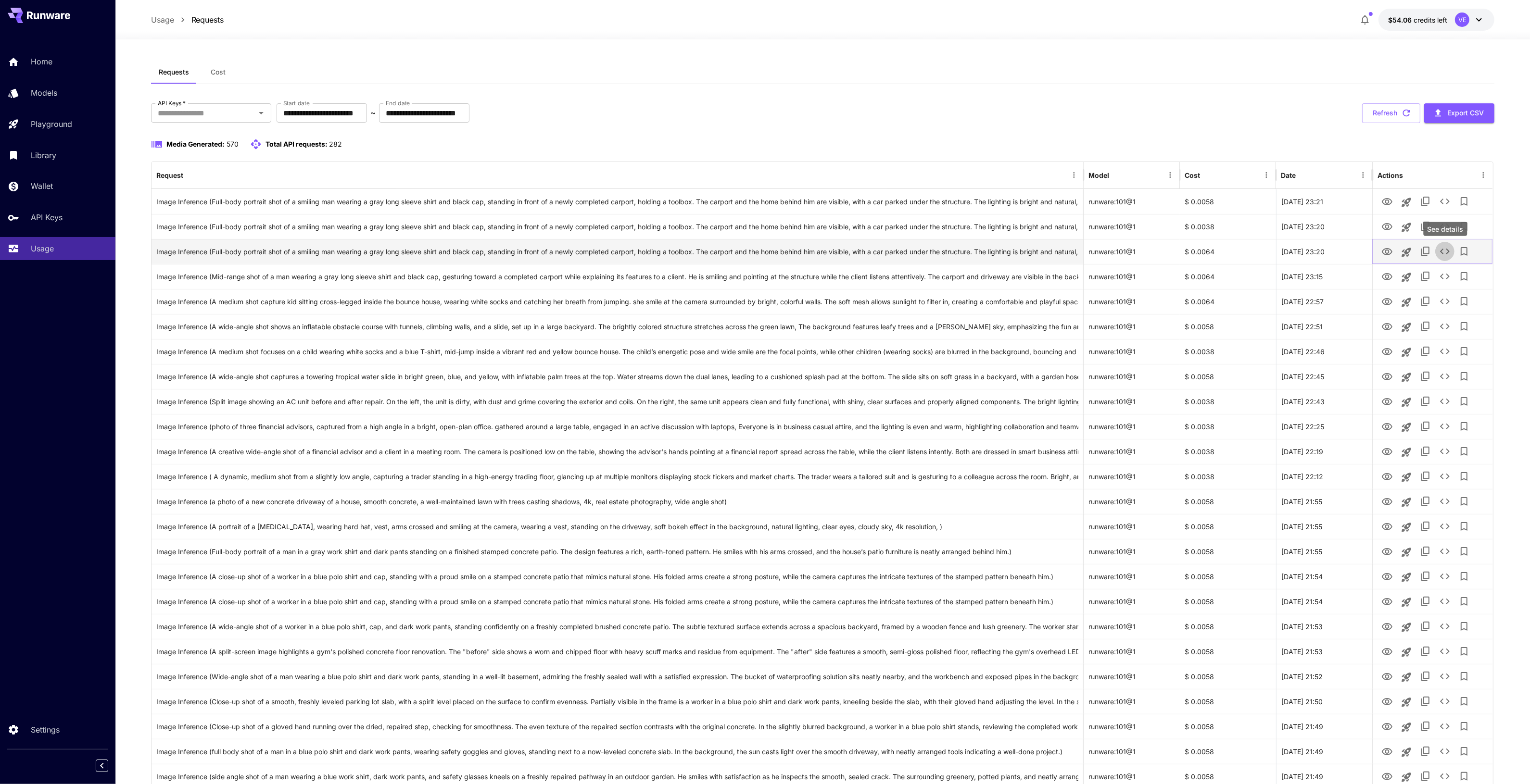
click at [1448, 253] on icon "See details" at bounding box center [1444, 251] width 10 height 6
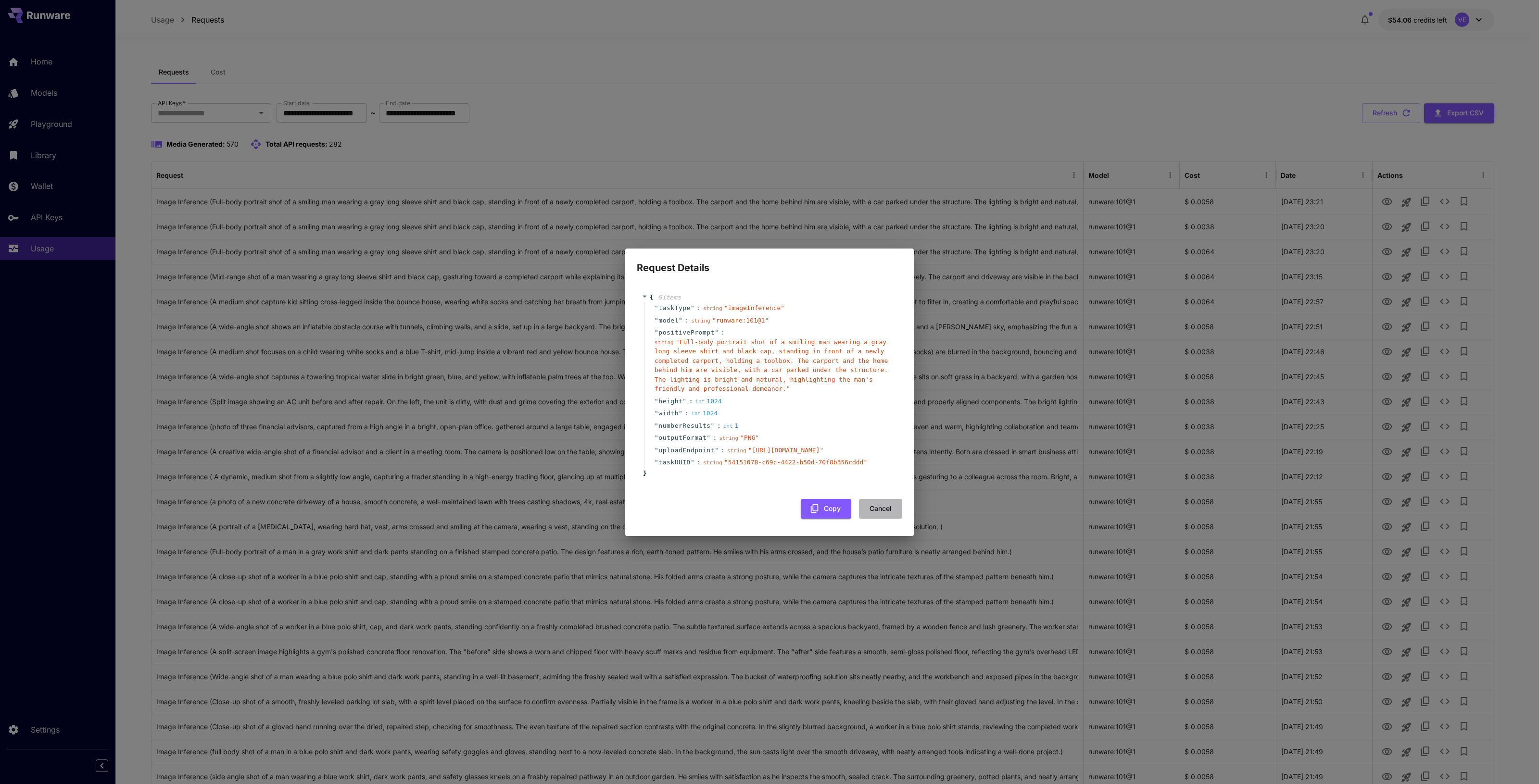
click at [881, 519] on button "Cancel" at bounding box center [880, 509] width 44 height 20
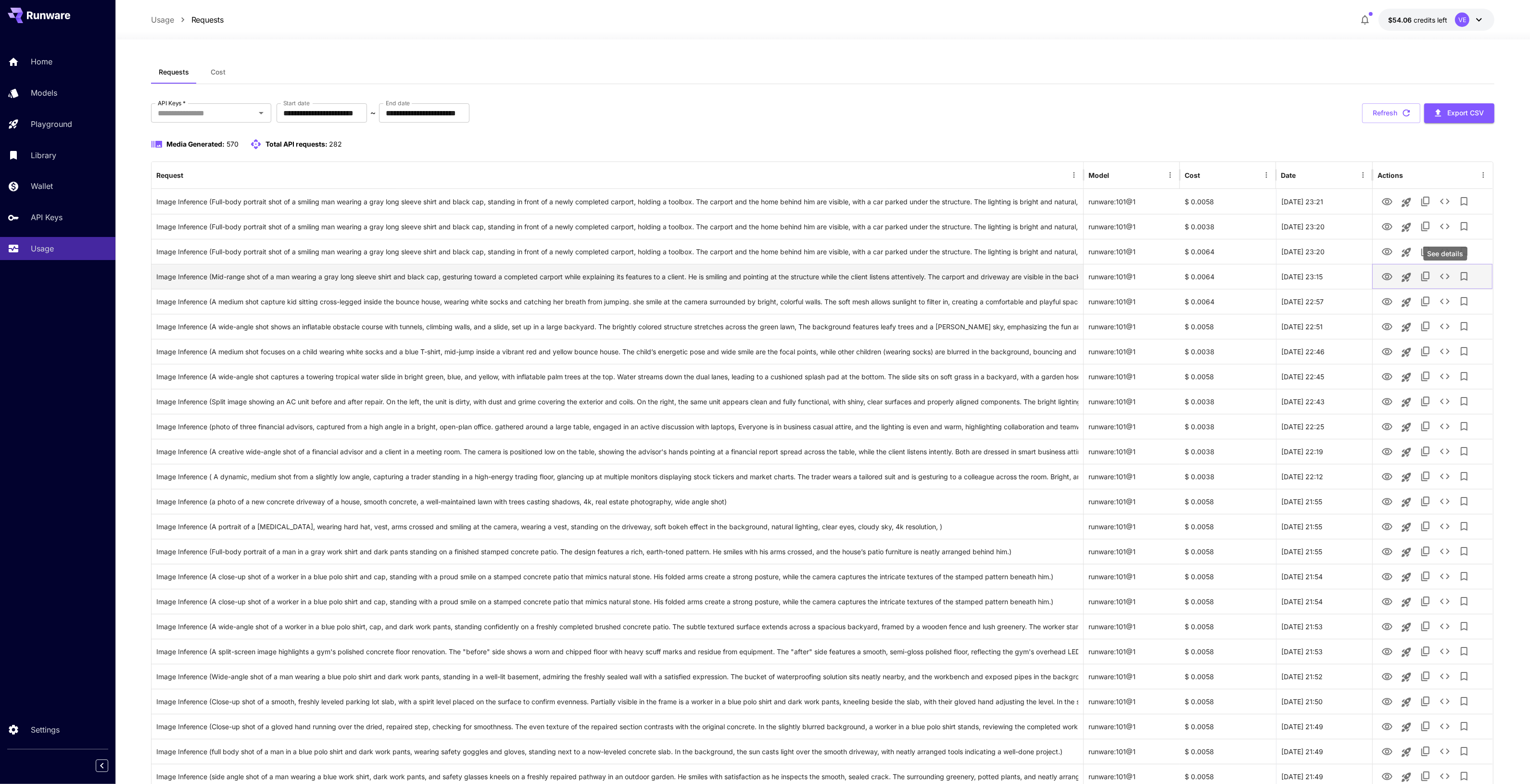
click at [1449, 276] on icon "See details" at bounding box center [1445, 277] width 12 height 12
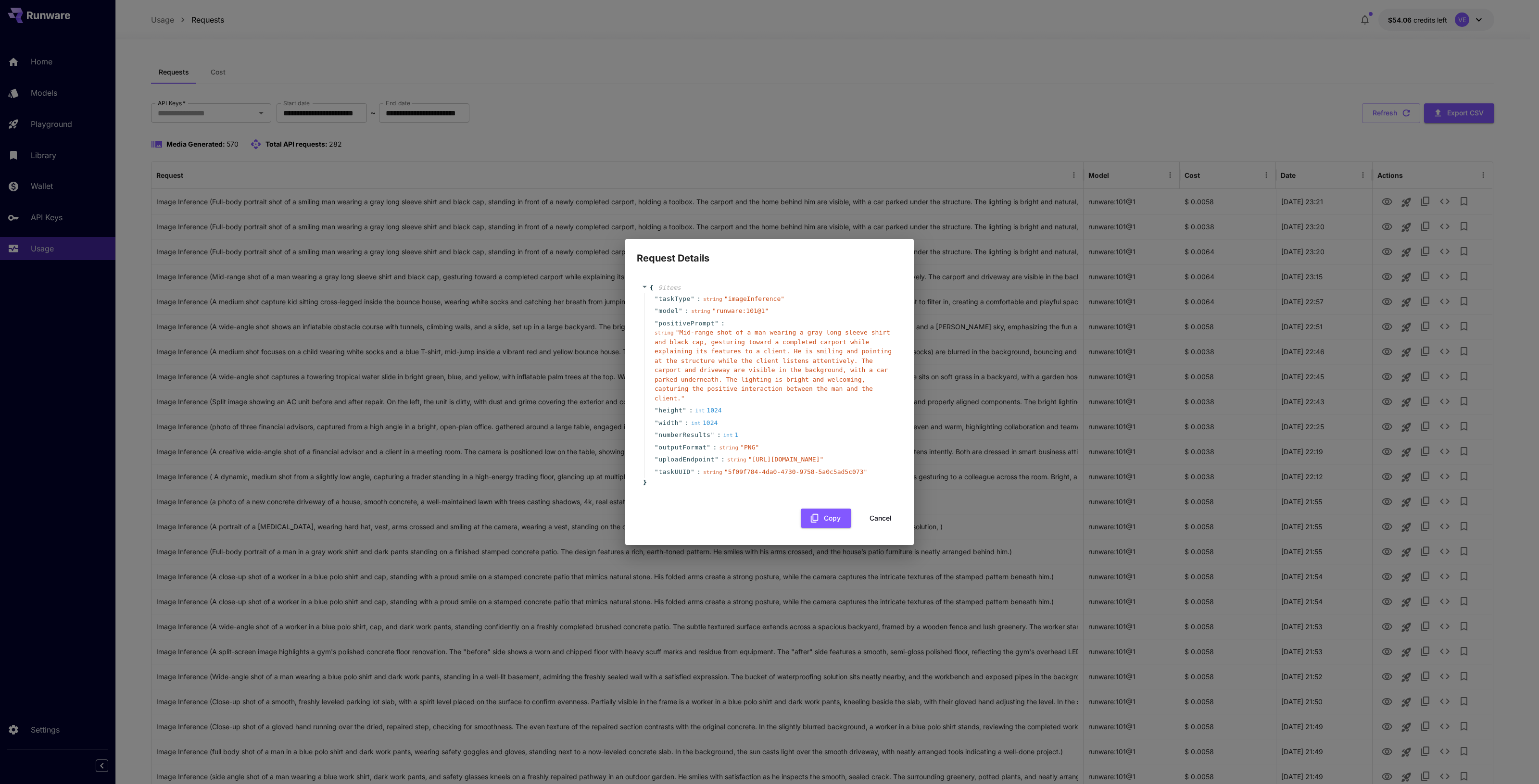
click at [878, 528] on button "Cancel" at bounding box center [880, 519] width 44 height 20
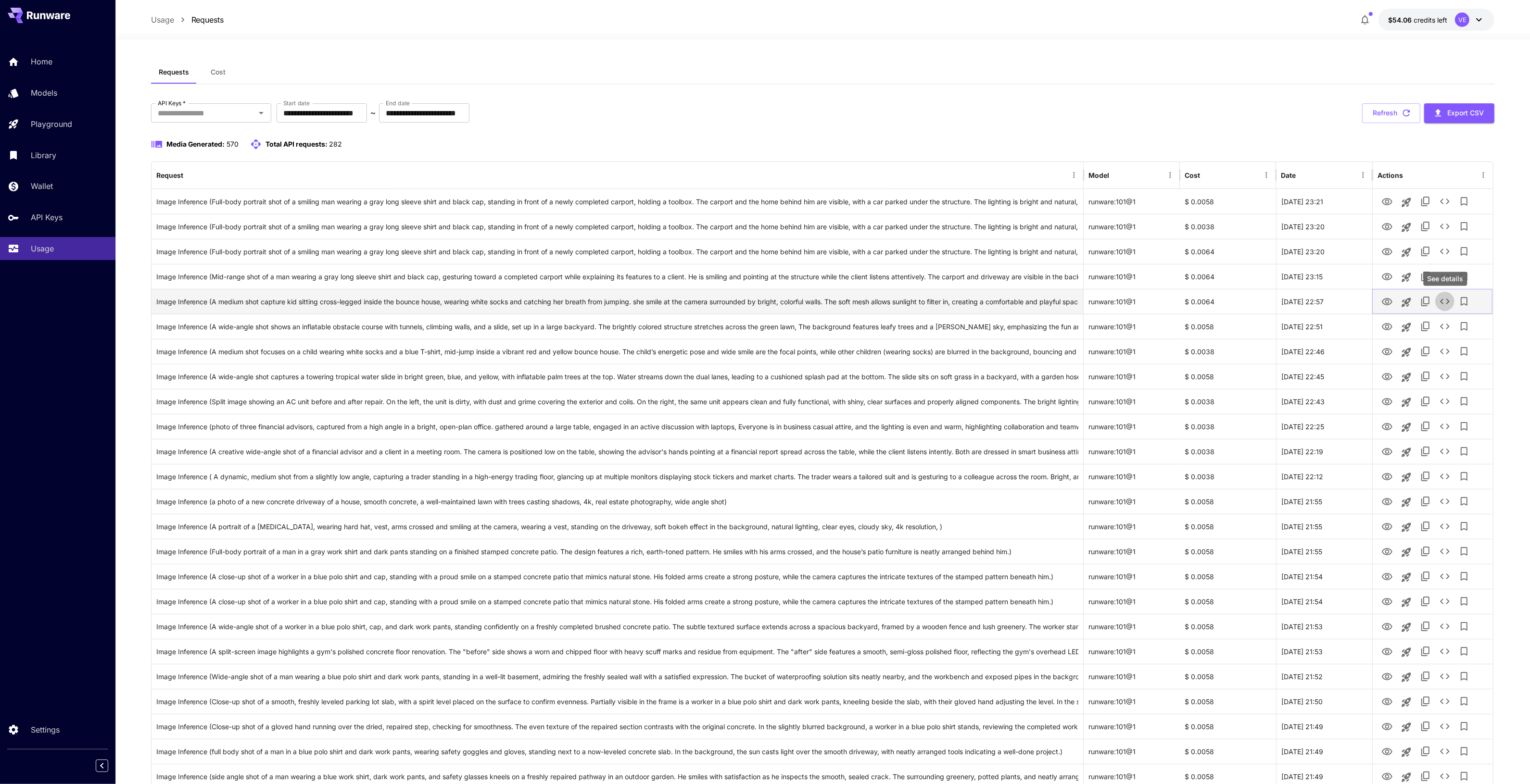
click at [1448, 299] on icon "See details" at bounding box center [1445, 302] width 12 height 12
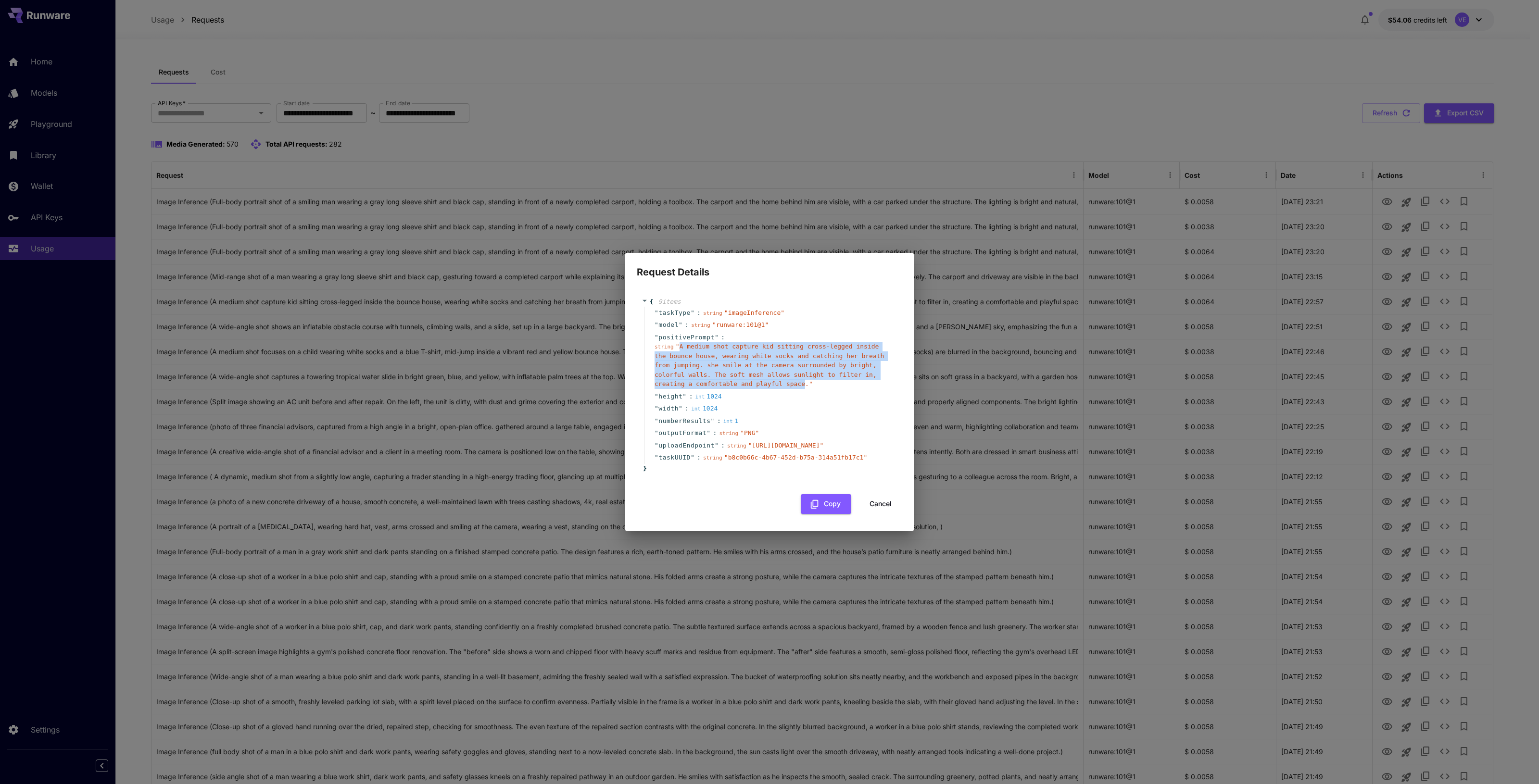
drag, startPoint x: 679, startPoint y: 304, endPoint x: 754, endPoint y: 343, distance: 84.5
click at [754, 343] on span "" A medium shot capture kid sitting cross-legged inside the bounce house, weari…" at bounding box center [770, 365] width 229 height 45
